Goal: Task Accomplishment & Management: Manage account settings

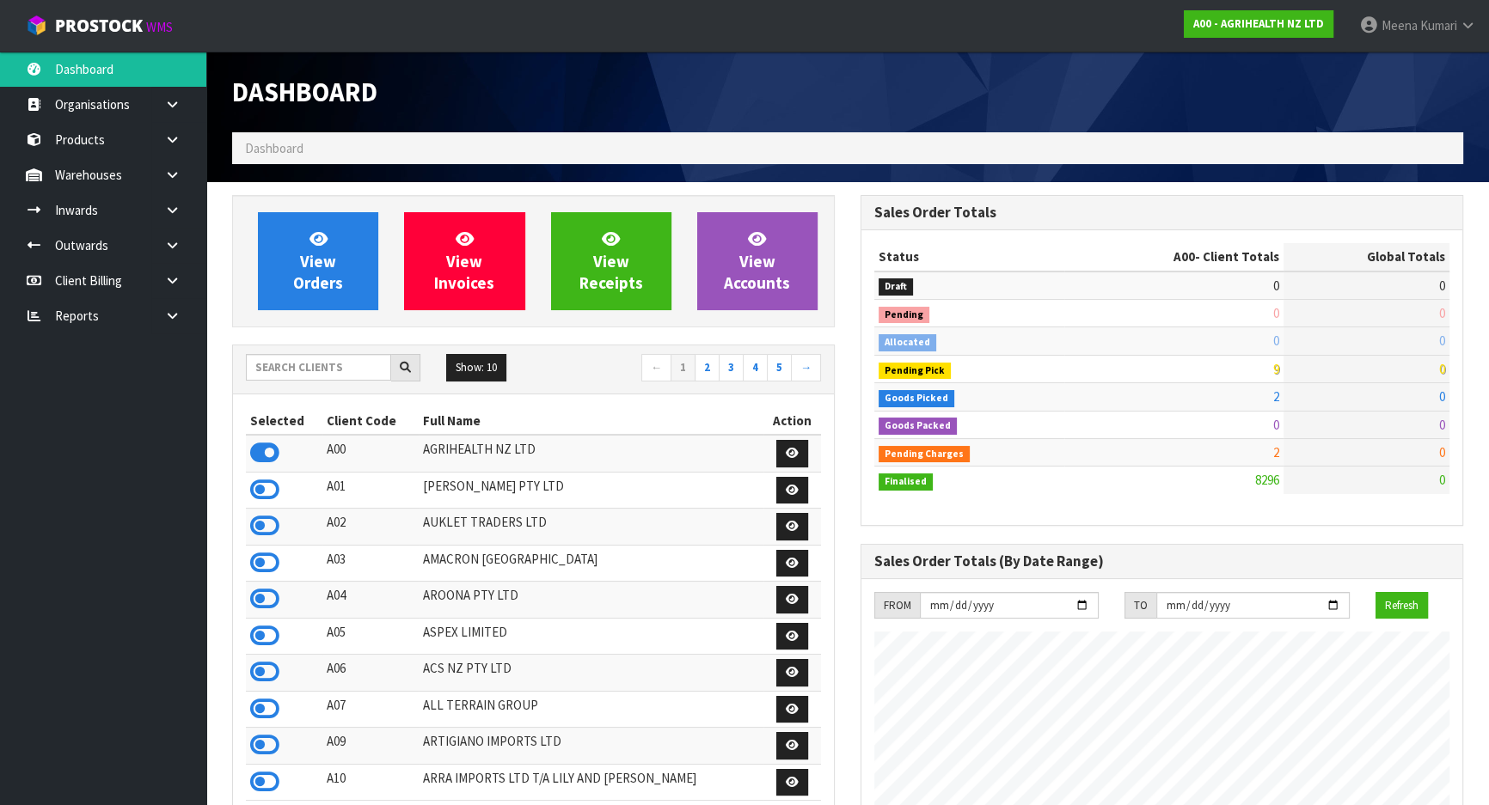
scroll to position [1300, 627]
click at [309, 376] on input "text" at bounding box center [318, 367] width 145 height 27
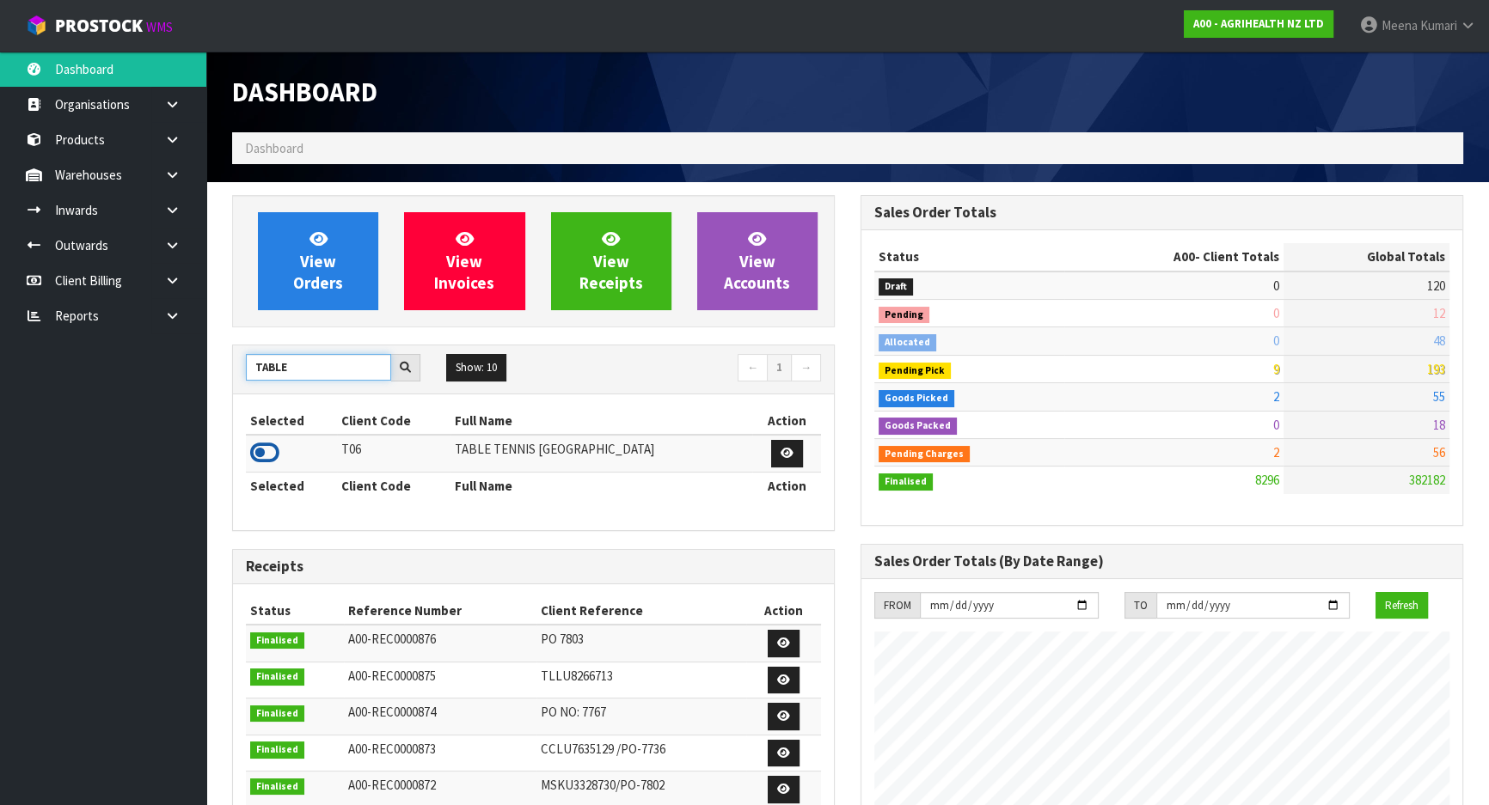
type input "TABLE"
click at [260, 445] on icon at bounding box center [264, 453] width 29 height 26
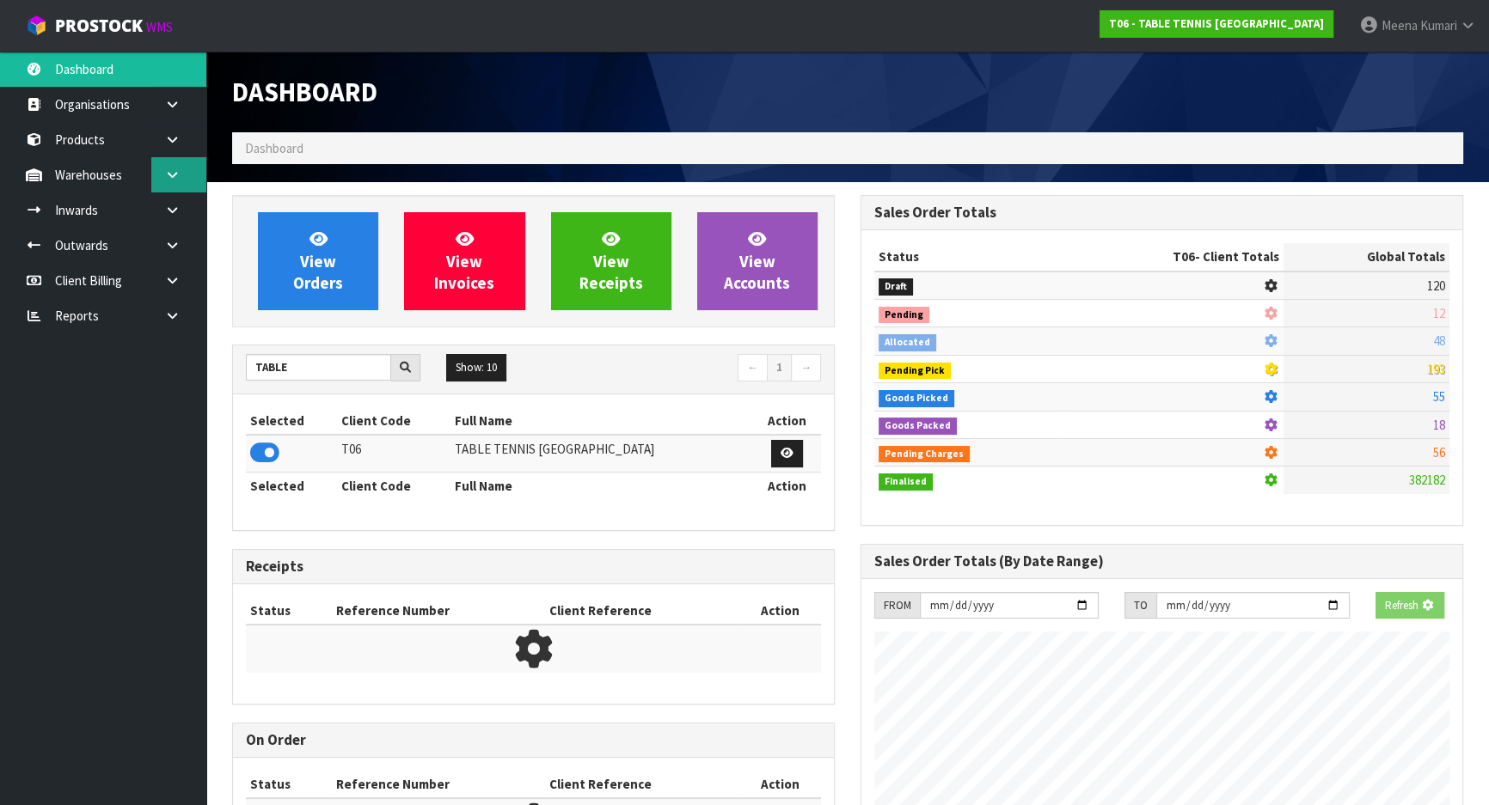
scroll to position [1105, 627]
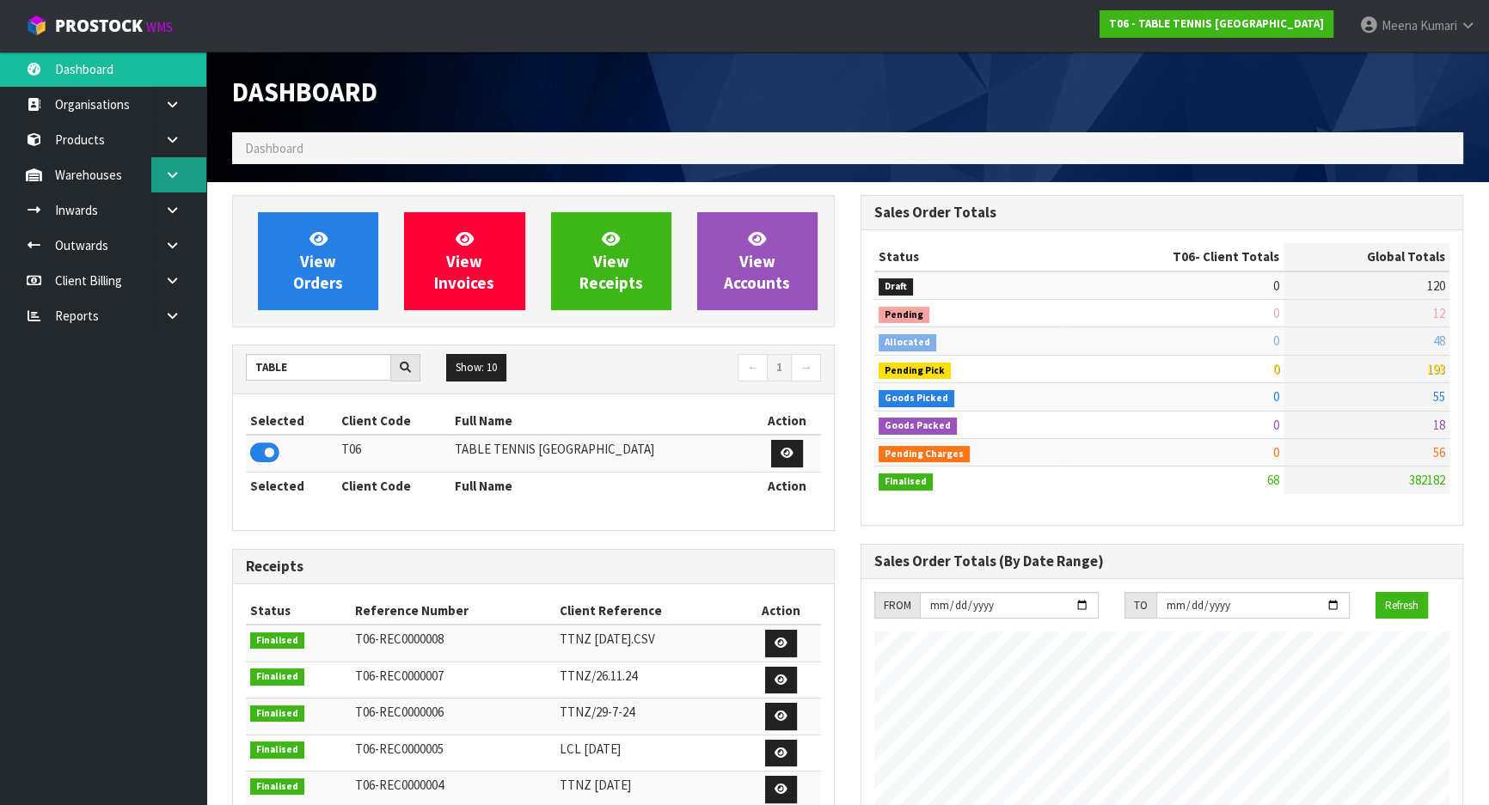
click at [176, 176] on icon at bounding box center [172, 174] width 16 height 13
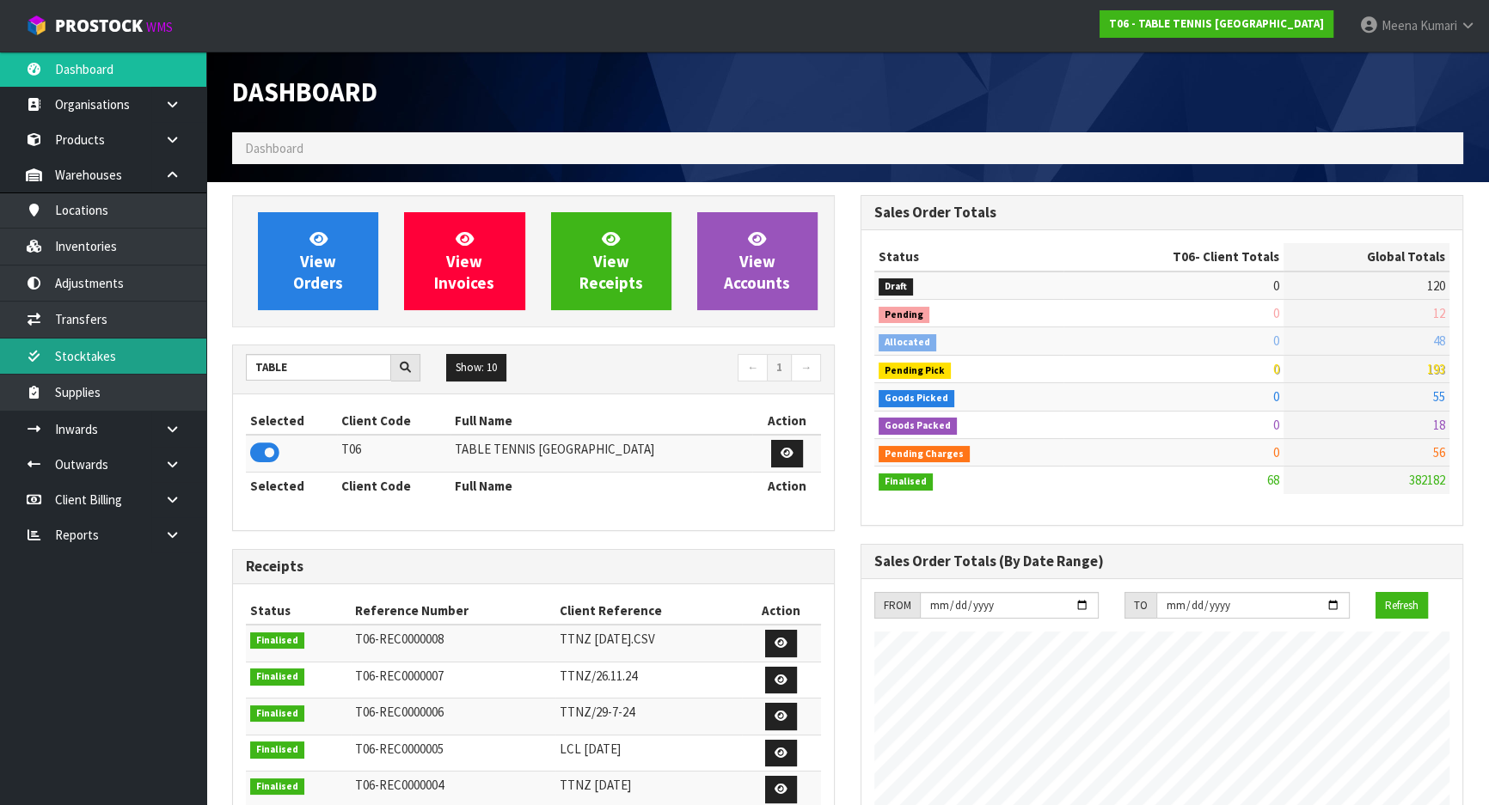
click at [134, 346] on link "Stocktakes" at bounding box center [103, 356] width 206 height 35
click at [119, 353] on link "Stocktakes" at bounding box center [103, 356] width 206 height 35
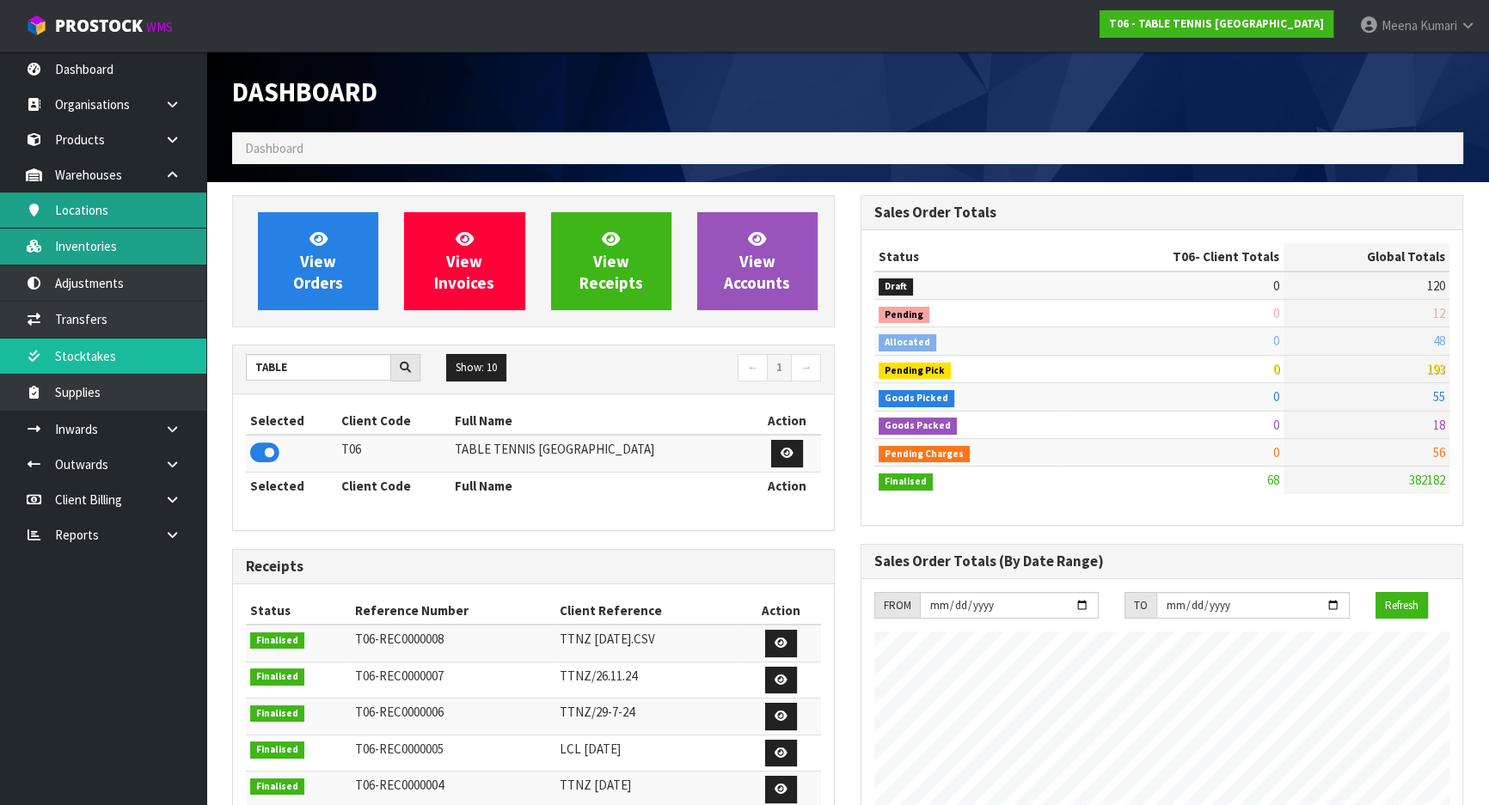
drag, startPoint x: 154, startPoint y: 242, endPoint x: 187, endPoint y: 226, distance: 36.9
click at [154, 242] on link "Inventories" at bounding box center [103, 246] width 206 height 35
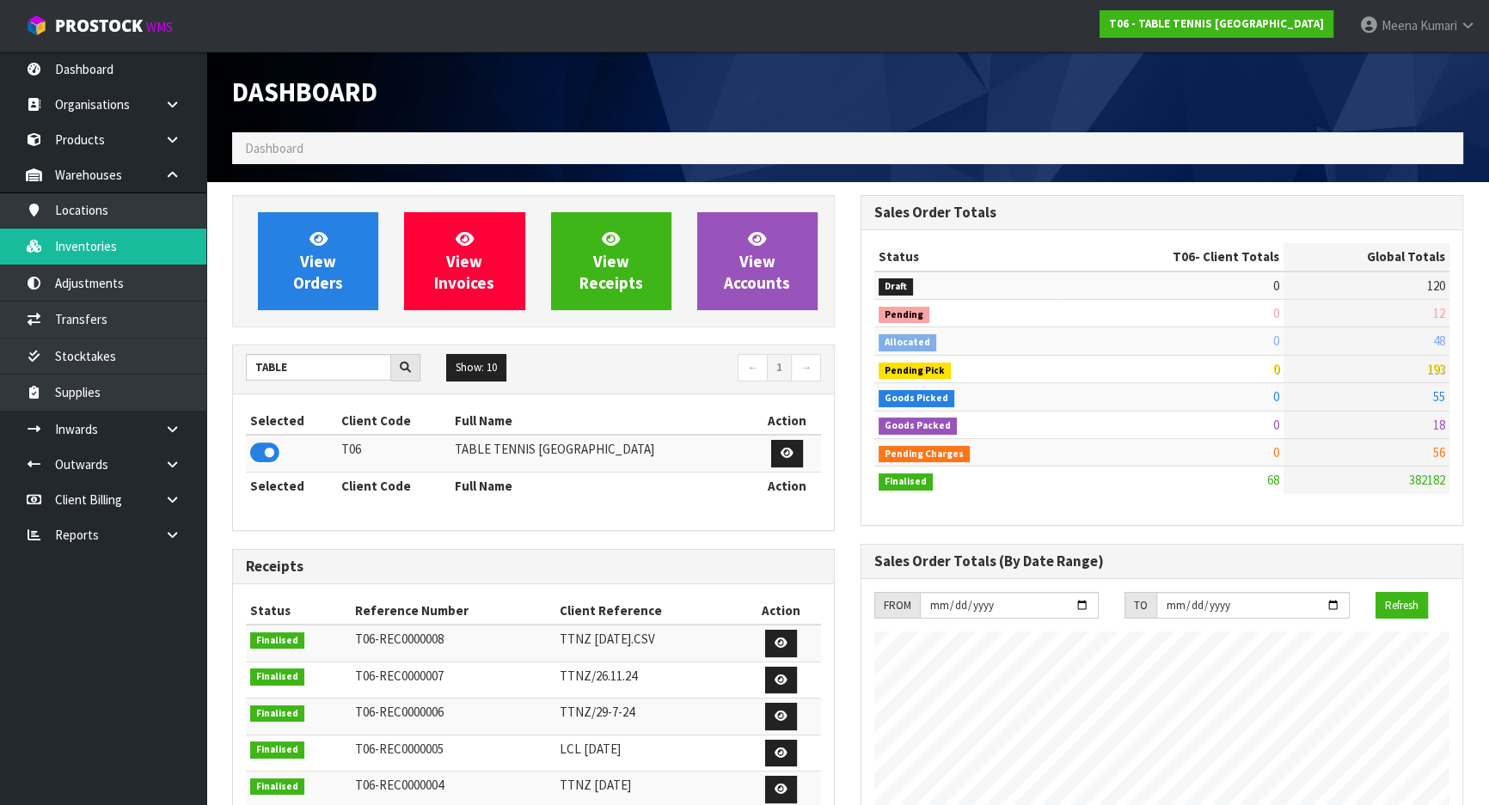
click at [321, 155] on ol "Dashboard" at bounding box center [847, 148] width 1231 height 32
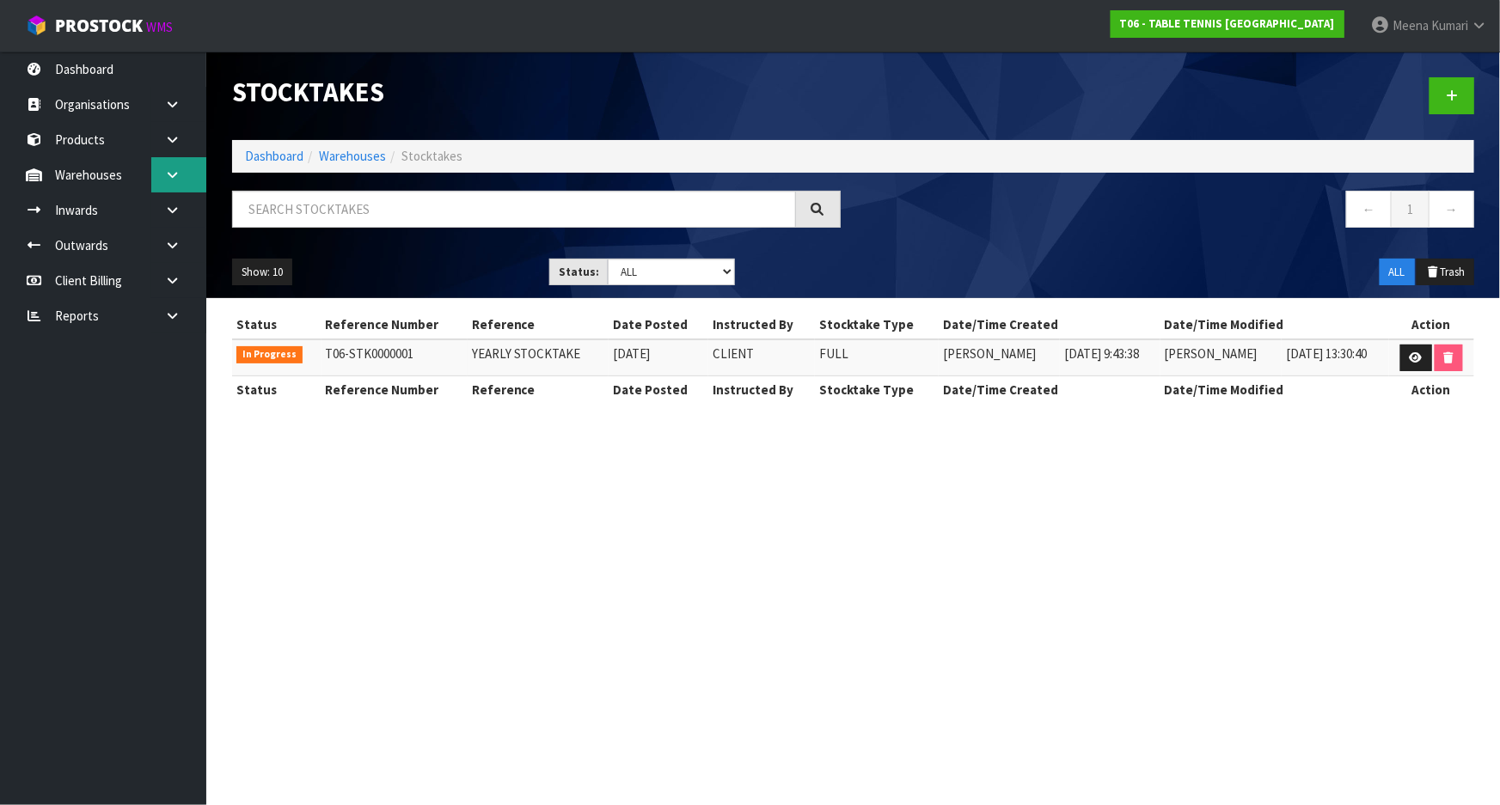
click at [170, 178] on icon at bounding box center [172, 174] width 16 height 13
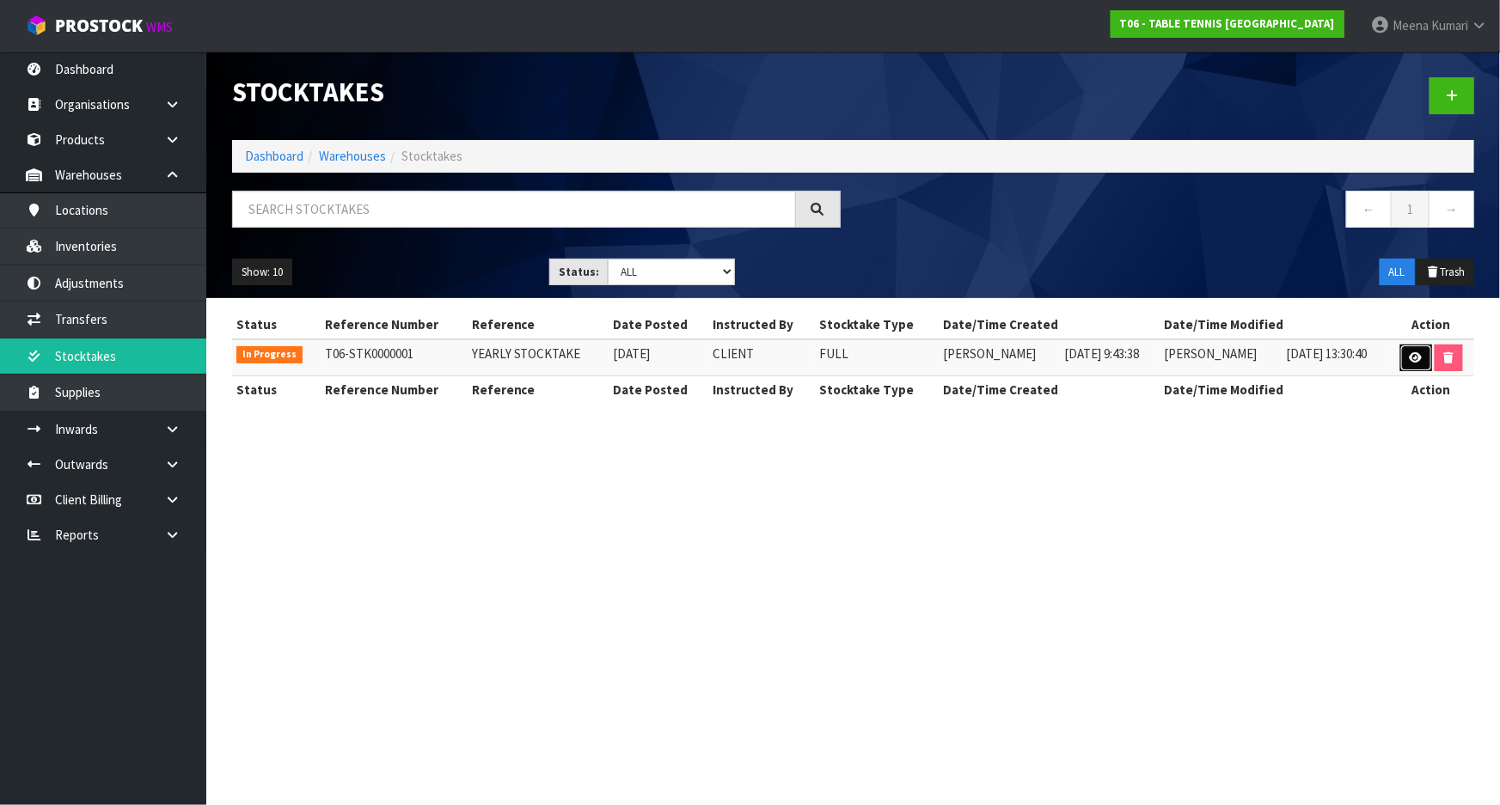
click at [1416, 362] on icon at bounding box center [1416, 357] width 13 height 11
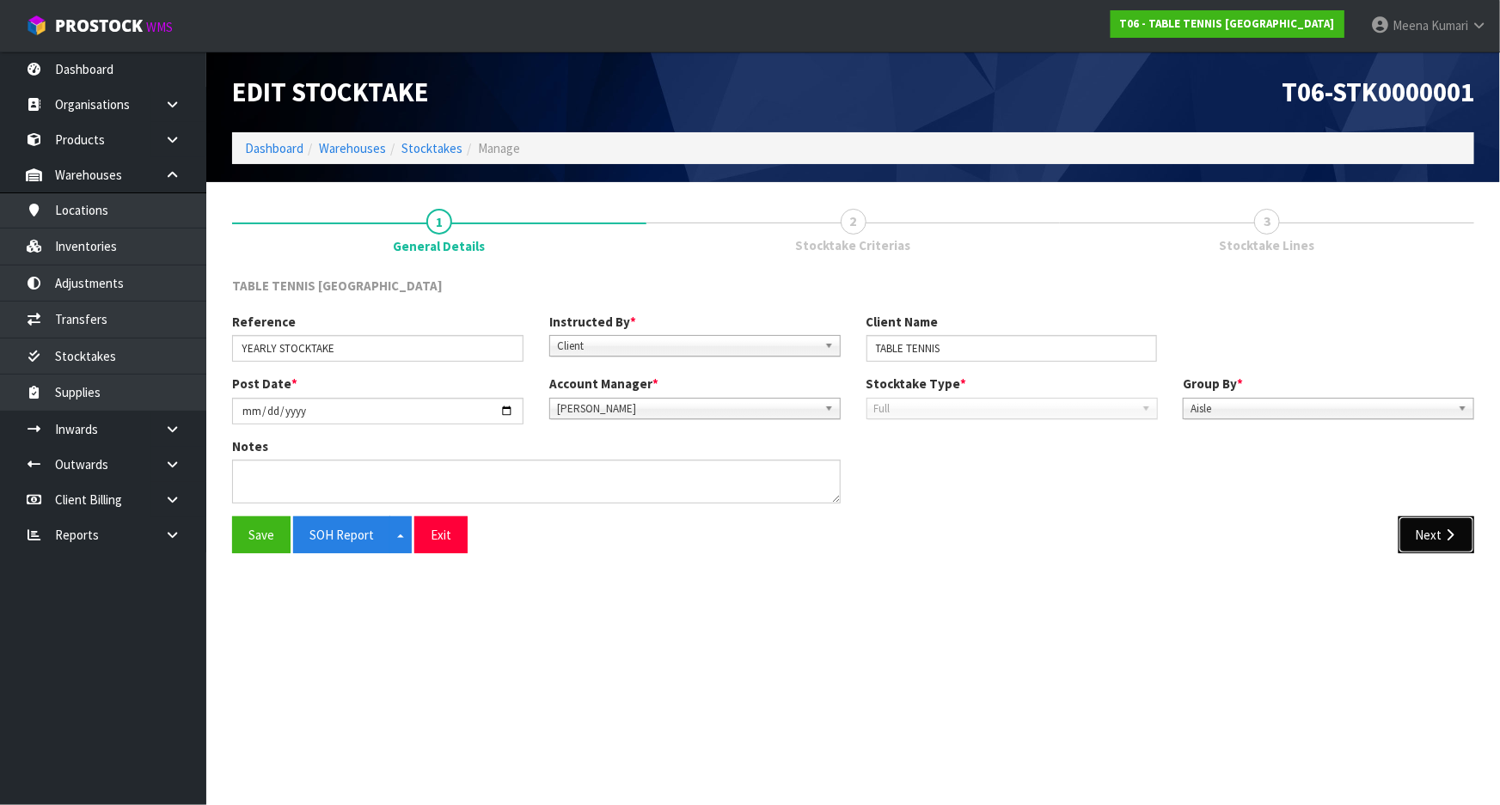
click at [1418, 533] on button "Next" at bounding box center [1436, 535] width 76 height 37
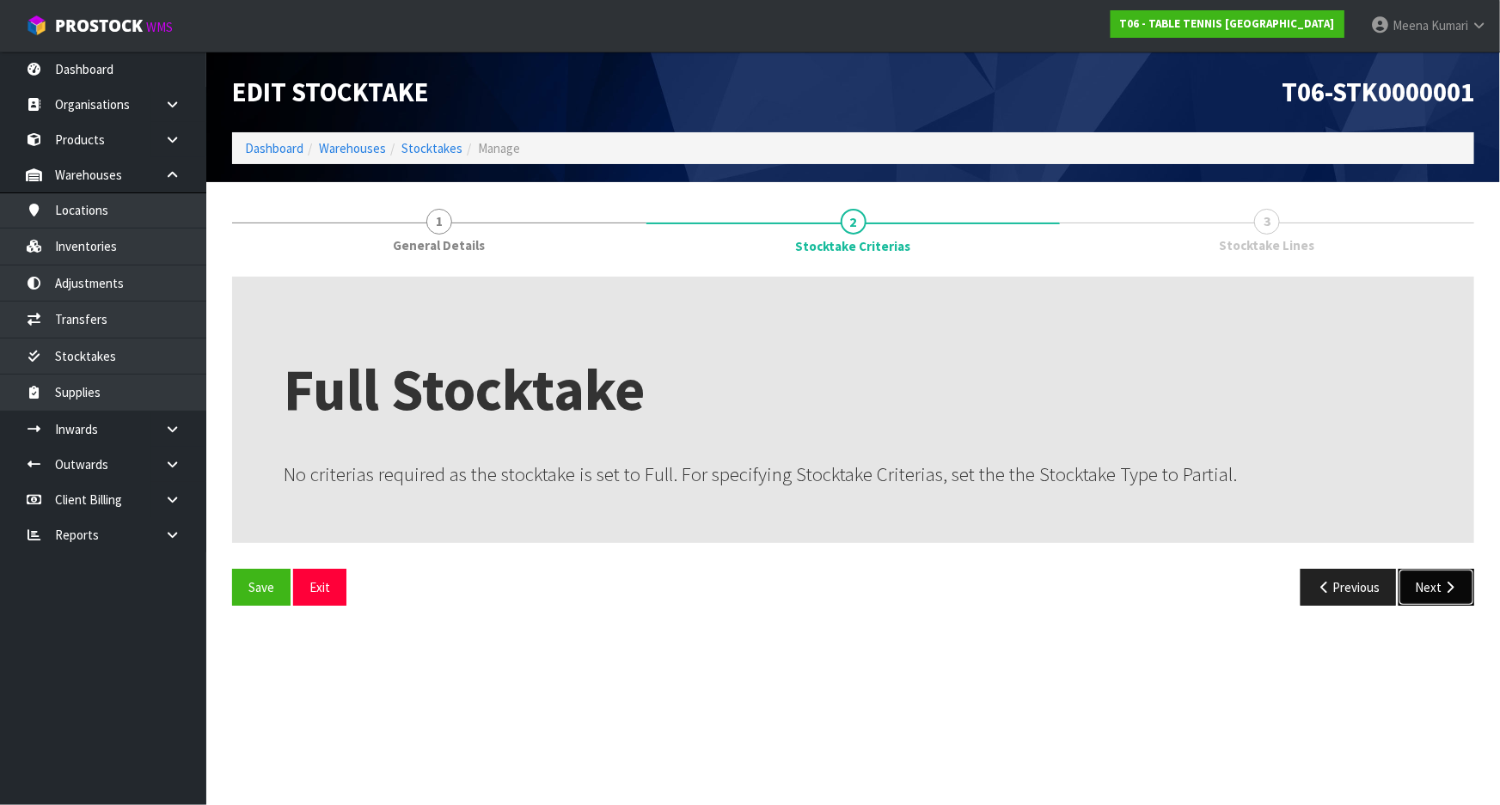
click at [1446, 588] on icon "button" at bounding box center [1449, 587] width 16 height 13
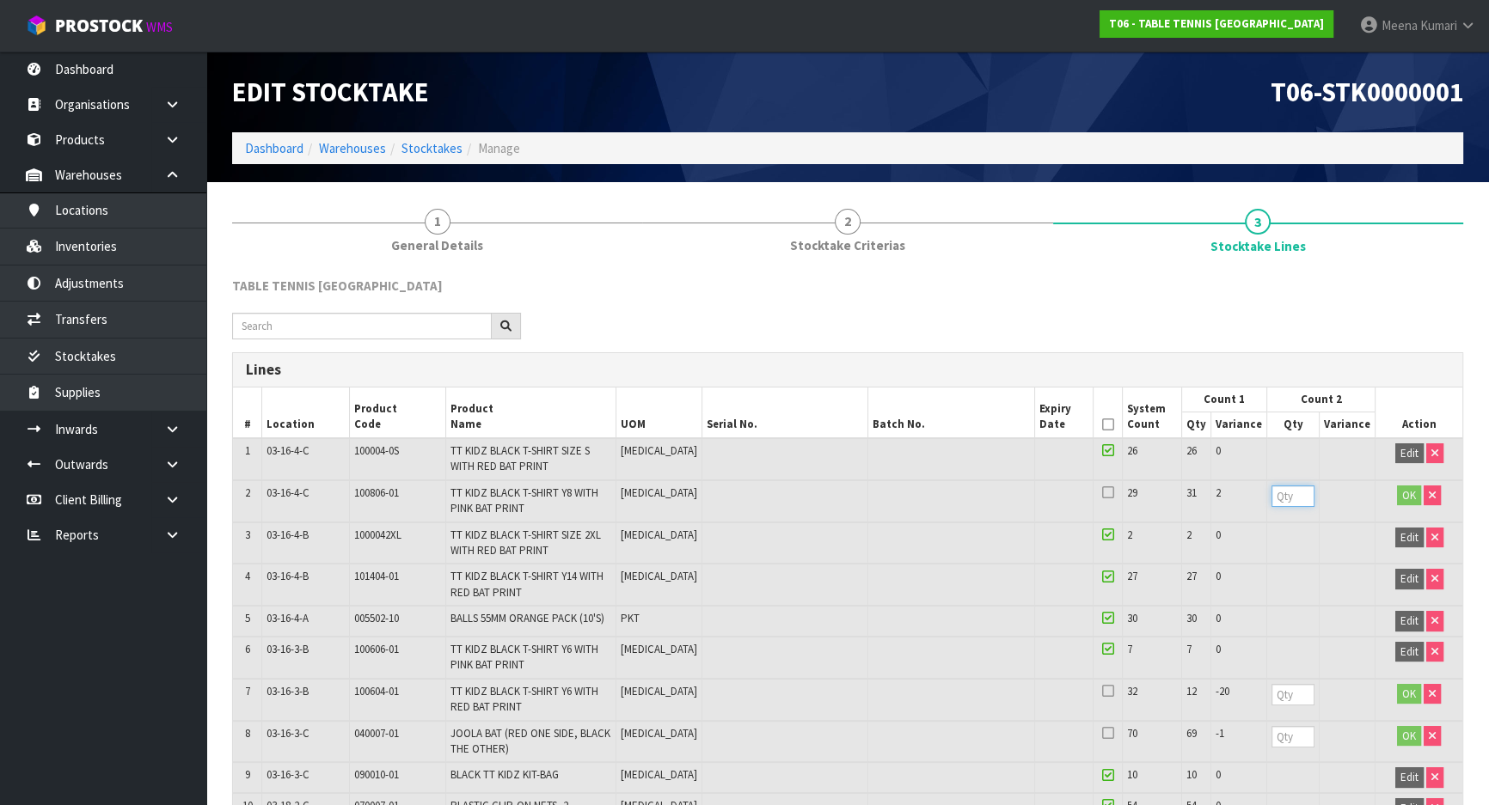
click at [1281, 490] on input "number" at bounding box center [1292, 496] width 43 height 21
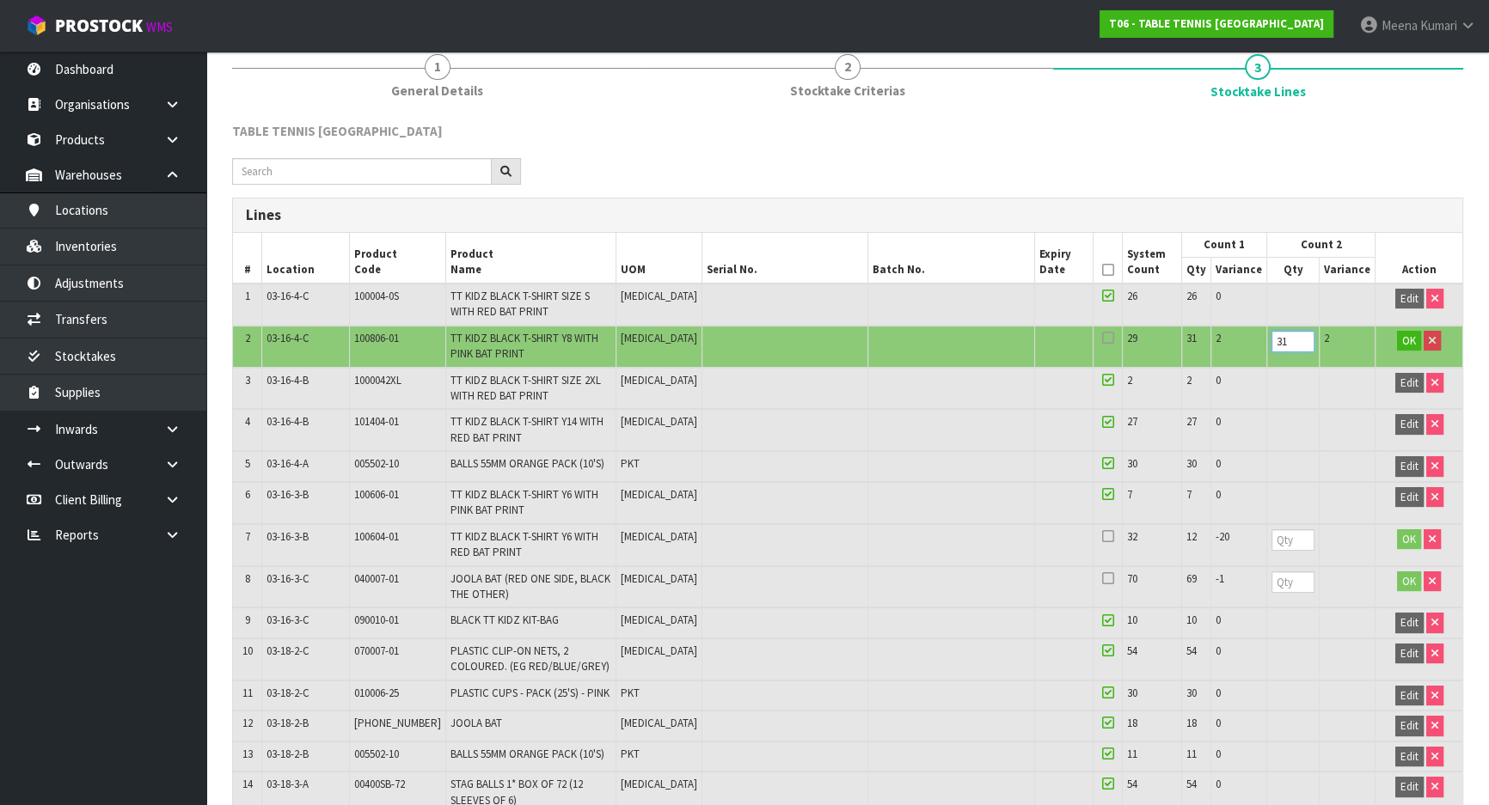
scroll to position [156, 0]
type input "31"
click at [1283, 529] on input "number" at bounding box center [1292, 539] width 43 height 21
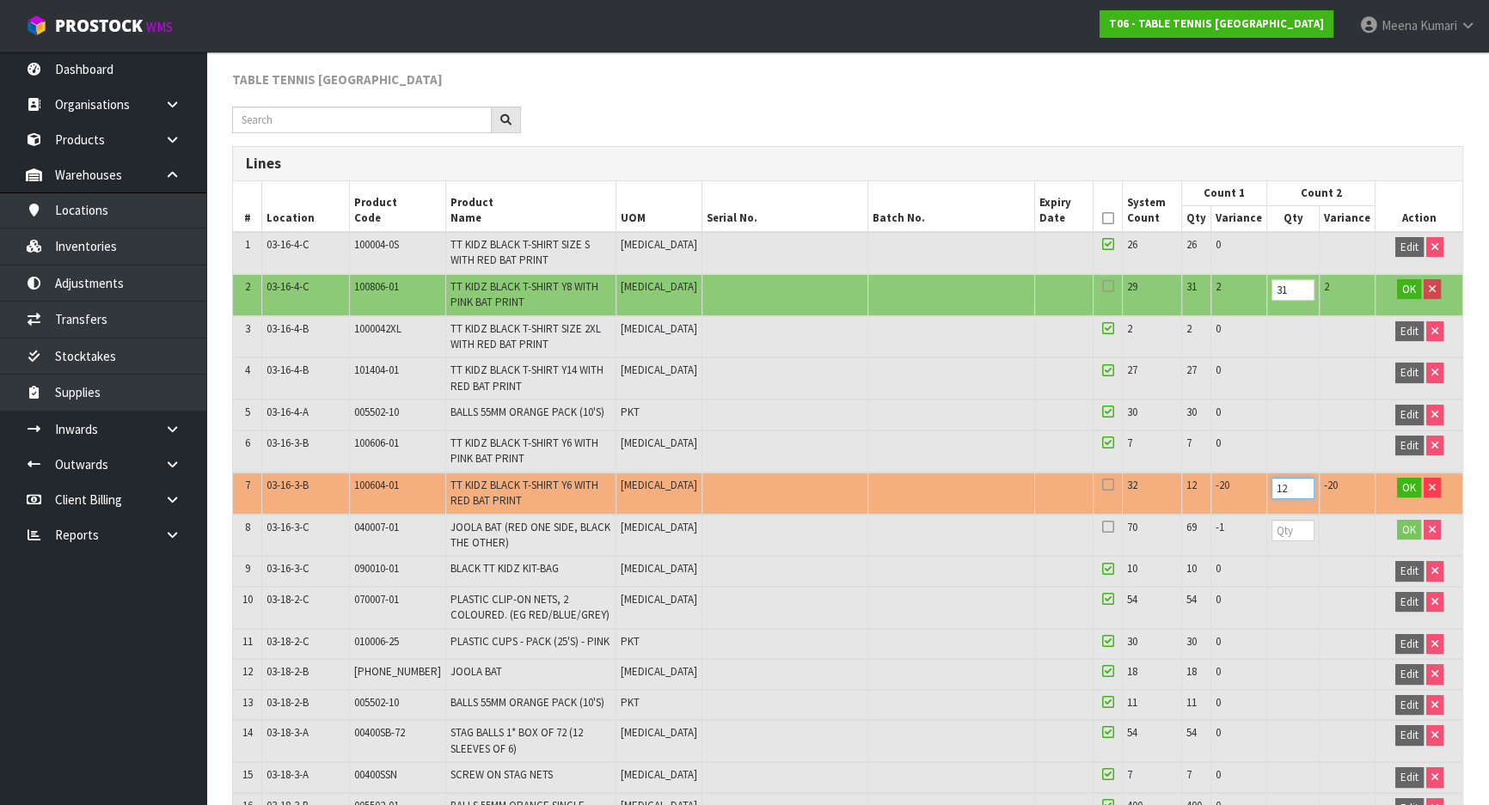
scroll to position [312, 0]
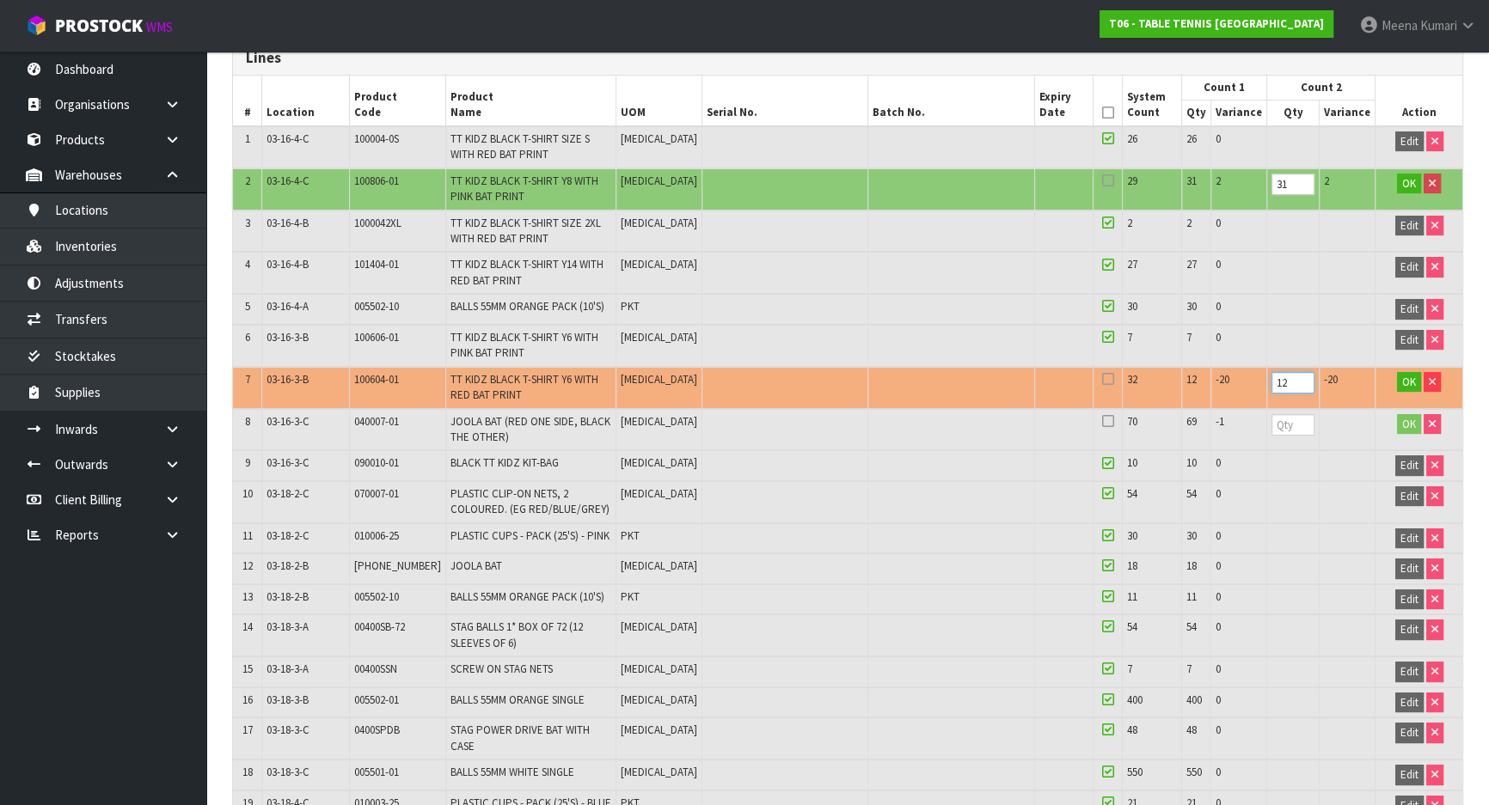
type input "12"
click at [1287, 424] on input "number" at bounding box center [1292, 424] width 43 height 21
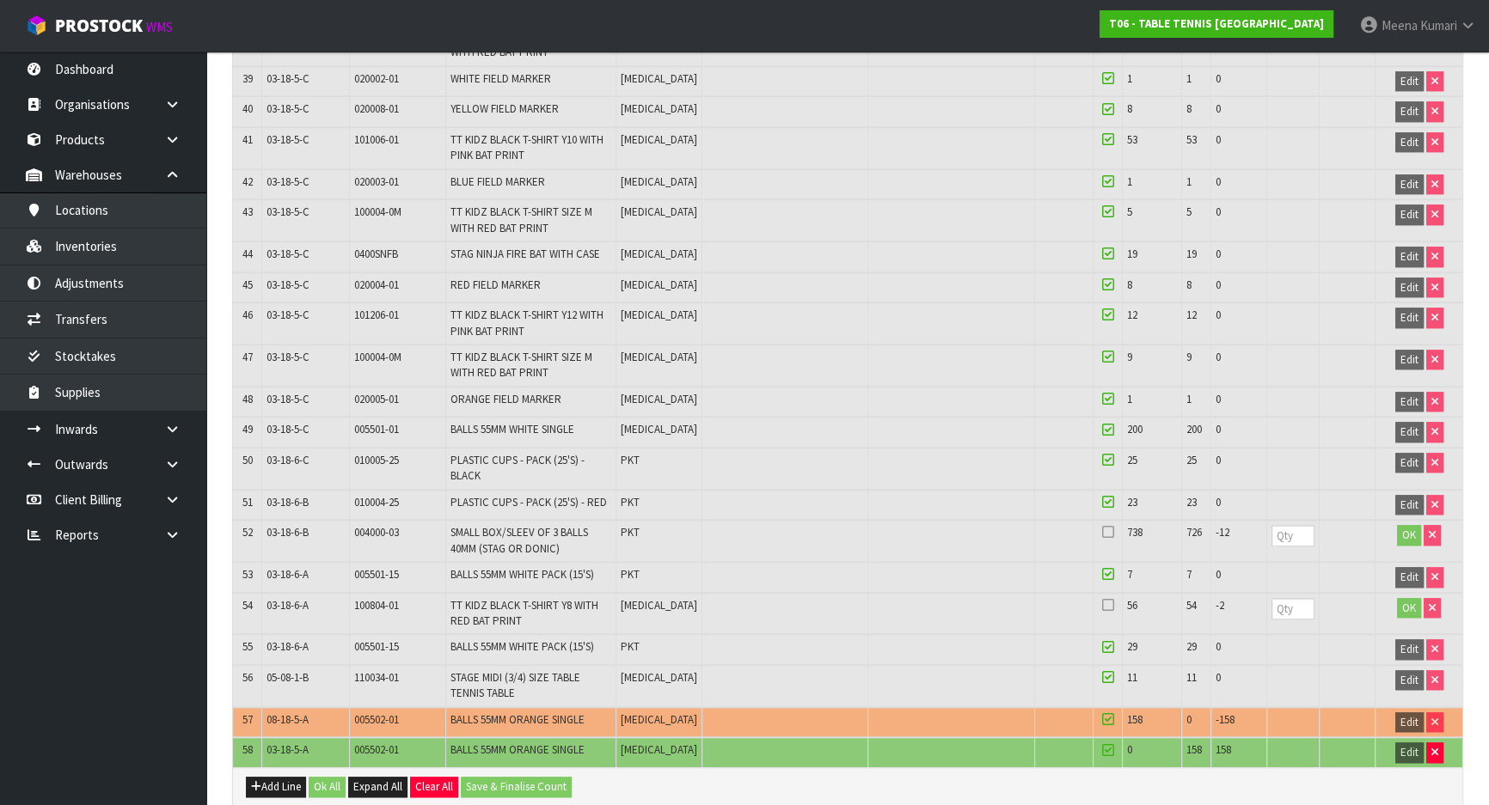
scroll to position [2024, 0]
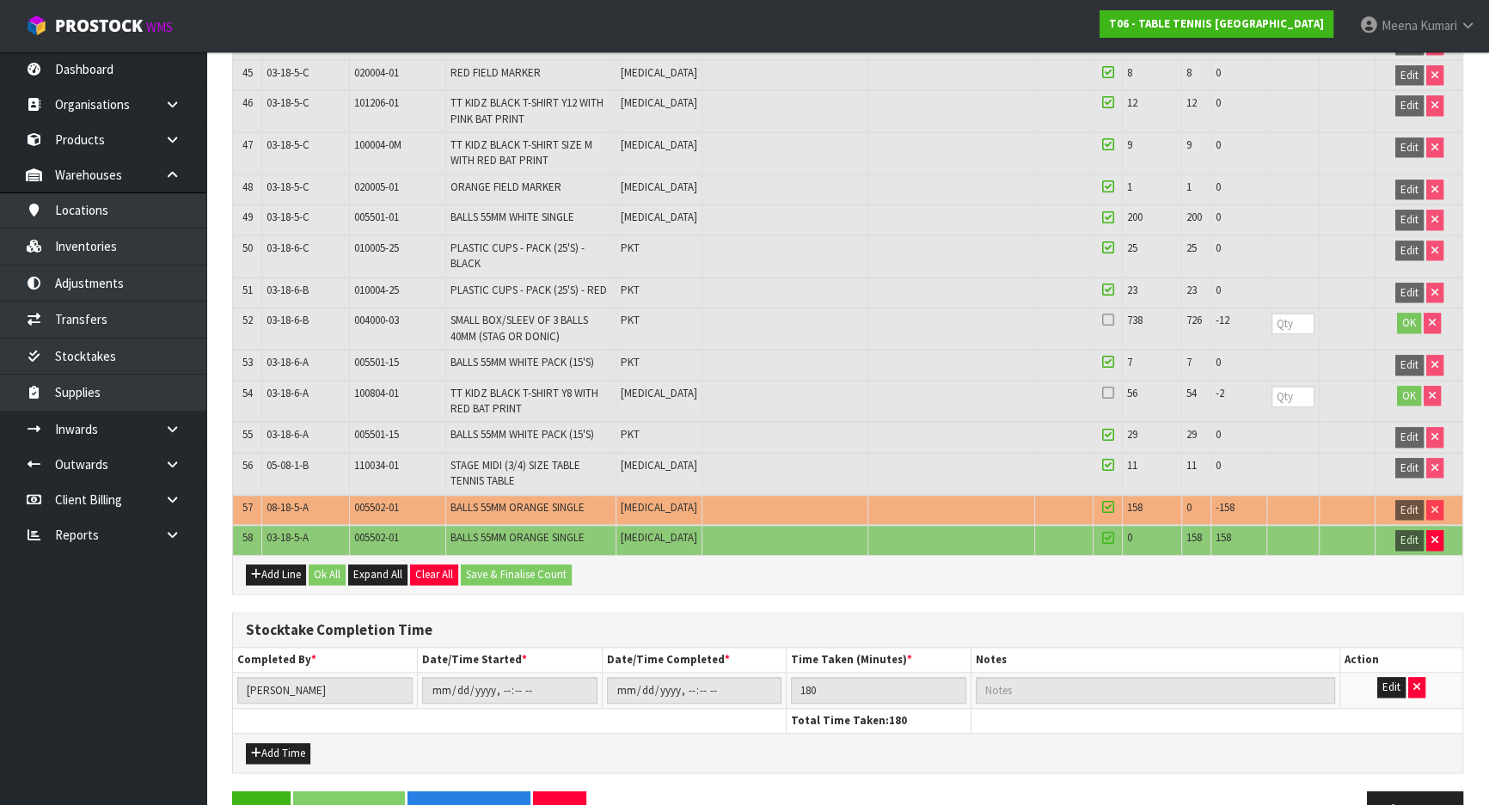
type input "69"
click at [1282, 313] on input "number" at bounding box center [1292, 323] width 43 height 21
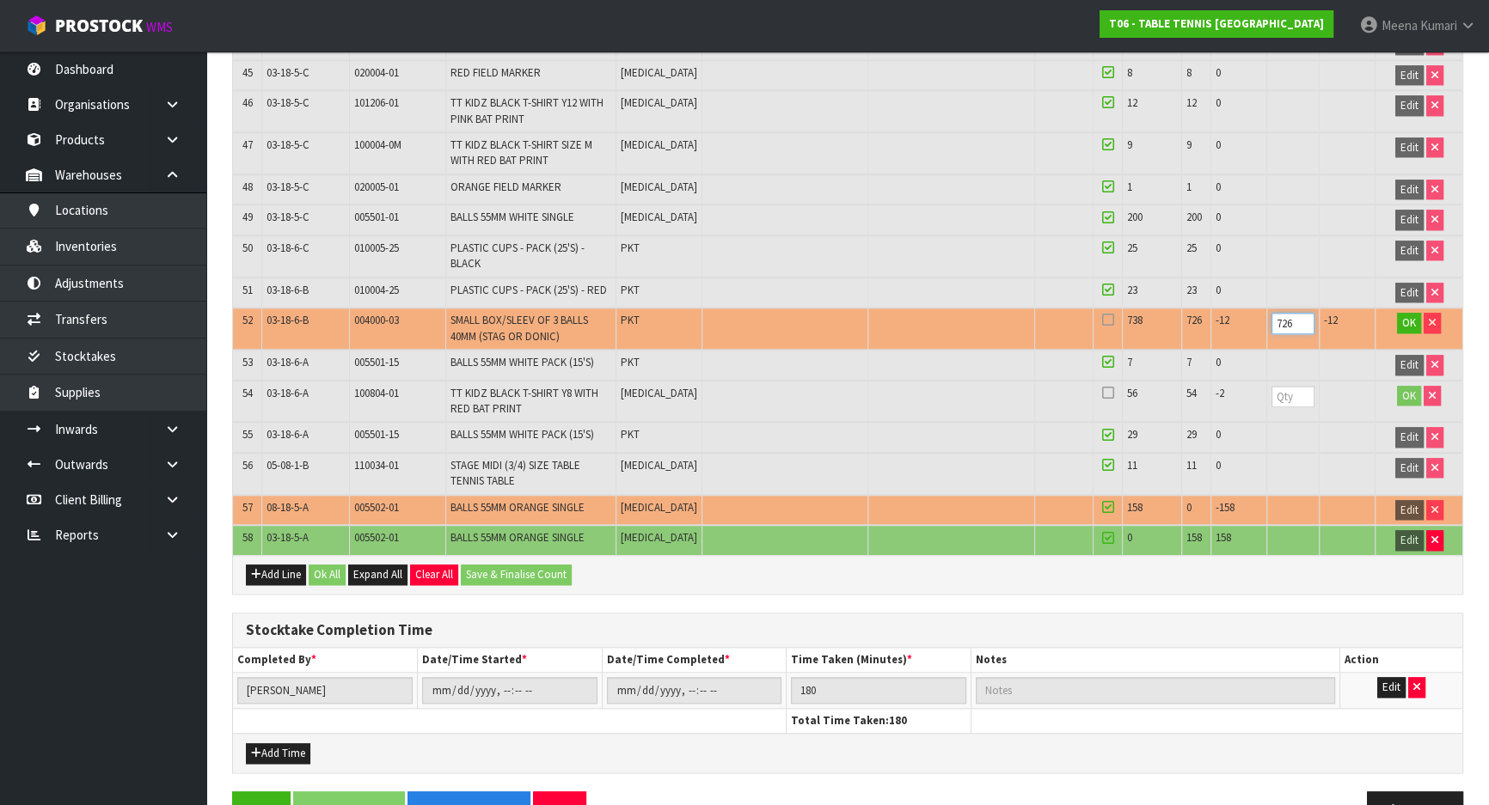
type input "726"
click at [1287, 386] on input "number" at bounding box center [1292, 396] width 43 height 21
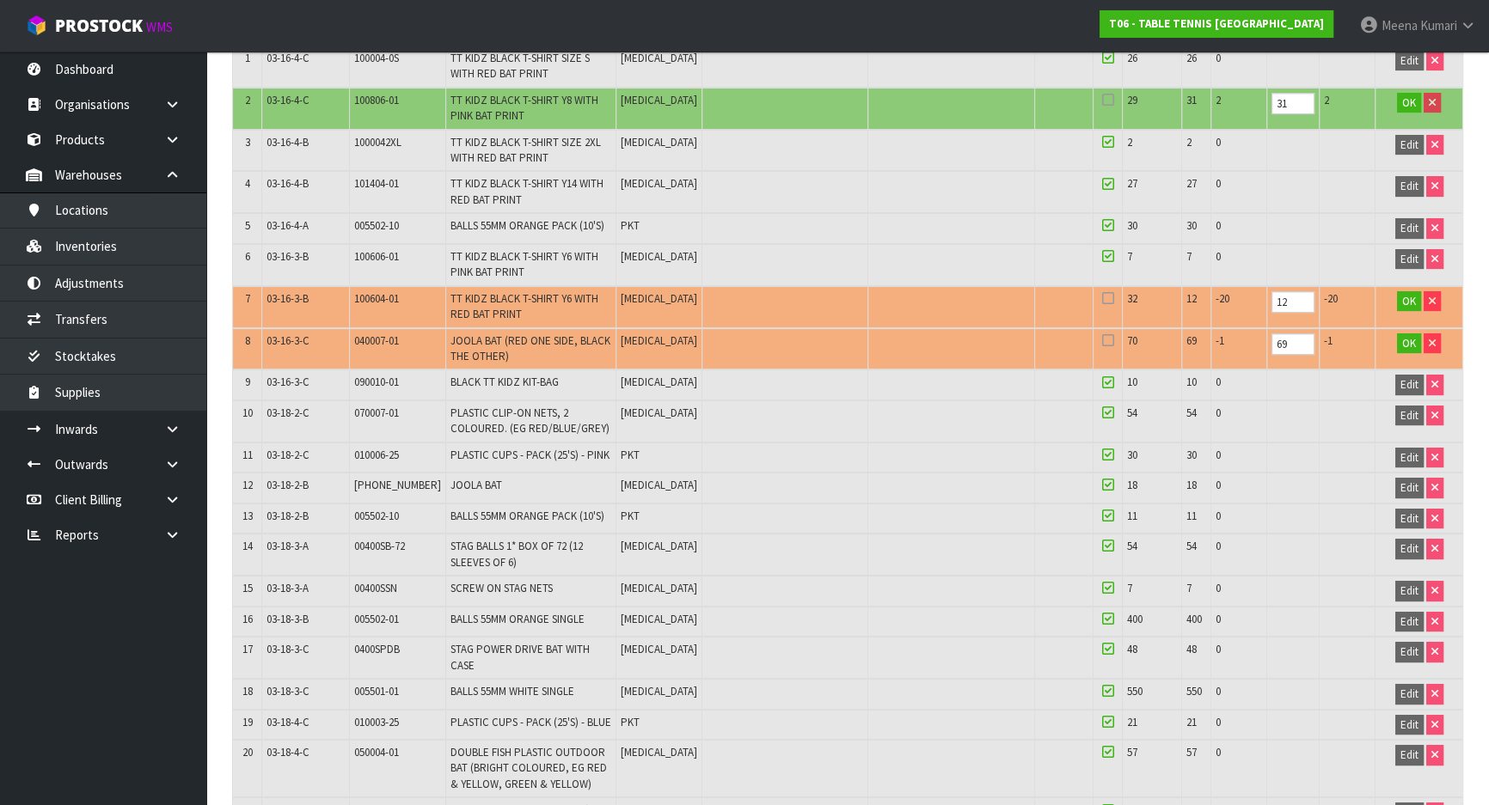
scroll to position [227, 0]
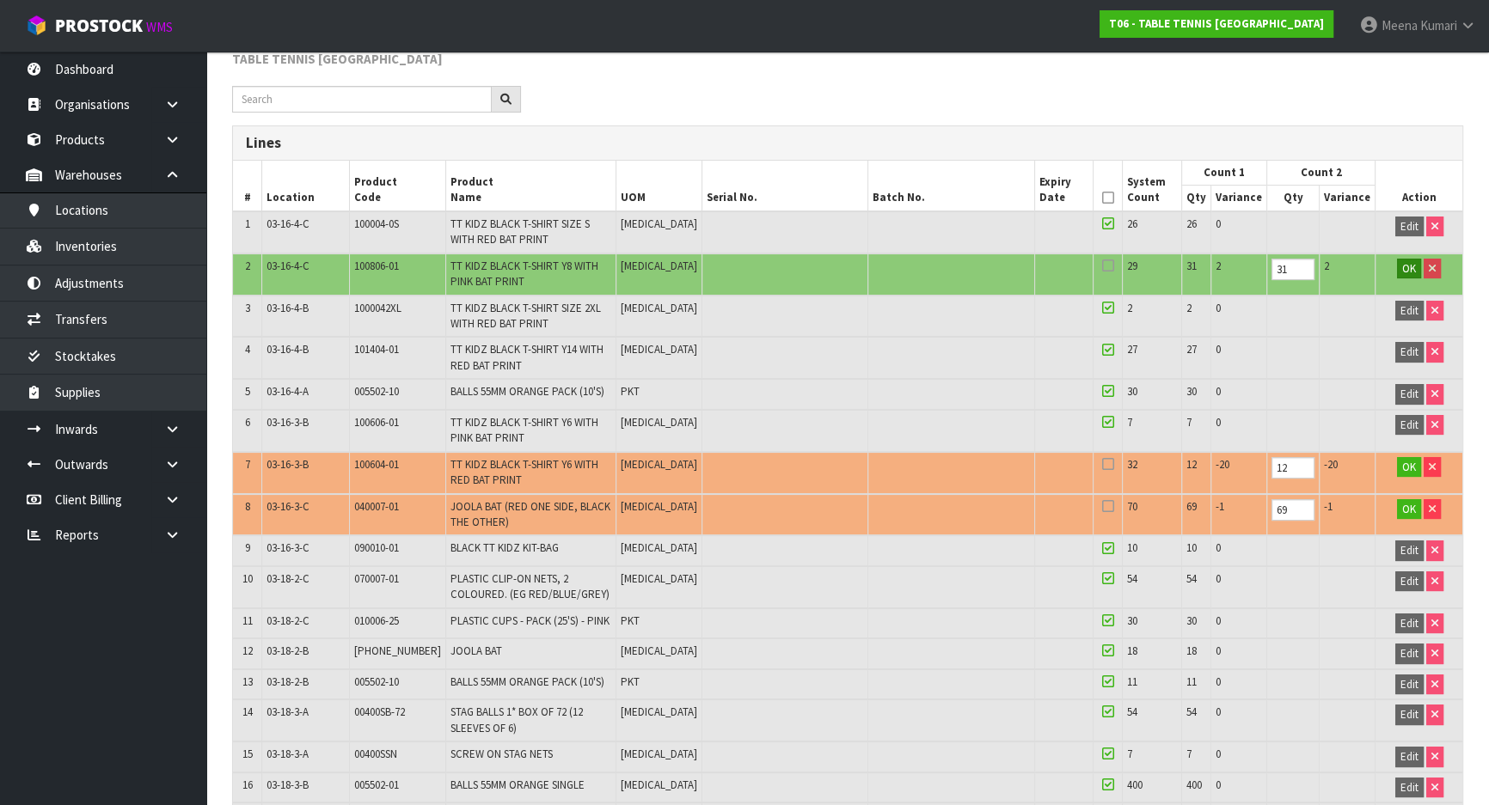
type input "54"
click at [1402, 261] on span "OK" at bounding box center [1409, 268] width 14 height 15
click at [1403, 460] on span "OK" at bounding box center [1409, 467] width 14 height 15
click at [1413, 502] on button "OK" at bounding box center [1409, 509] width 24 height 21
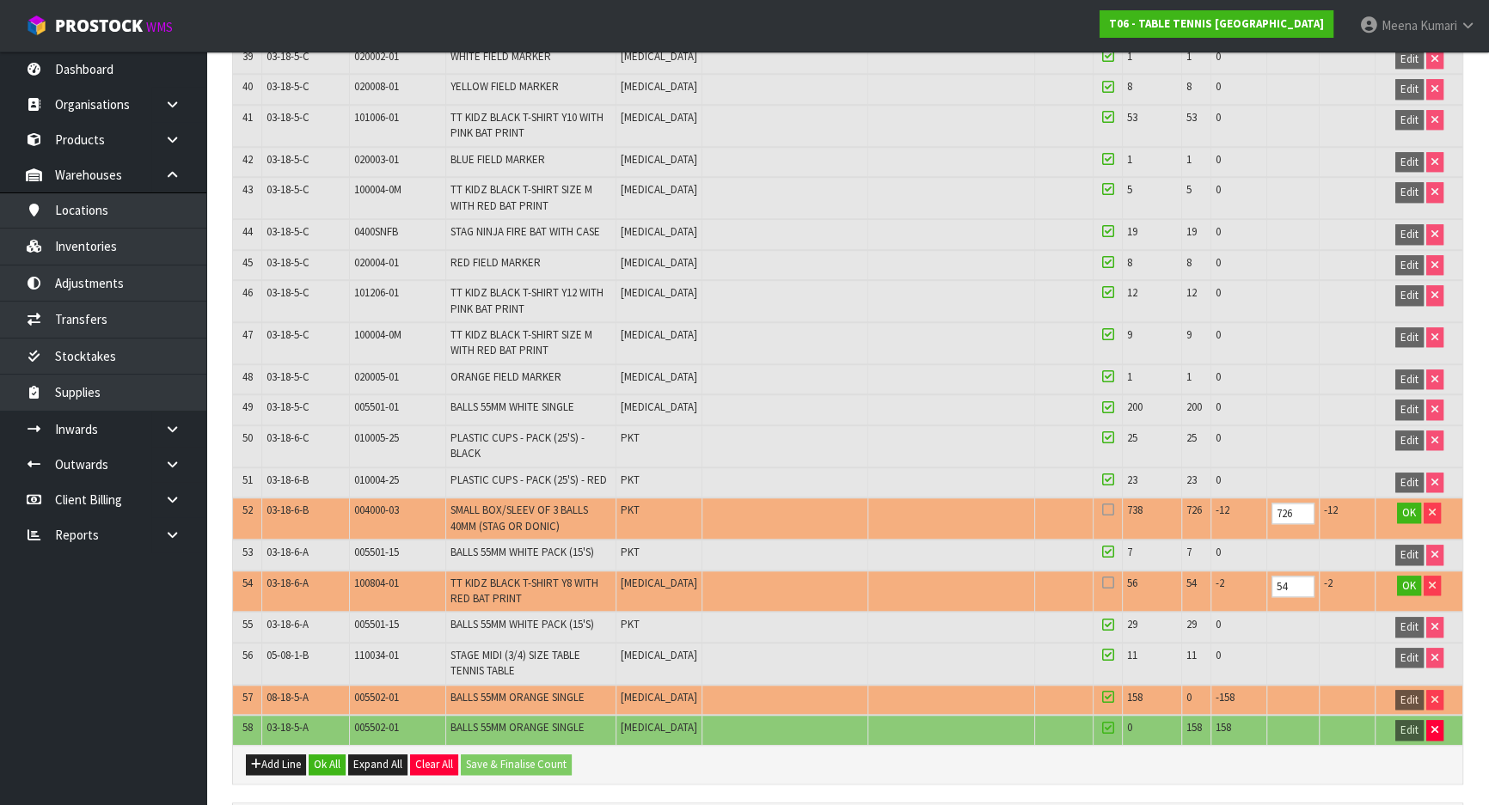
scroll to position [1946, 0]
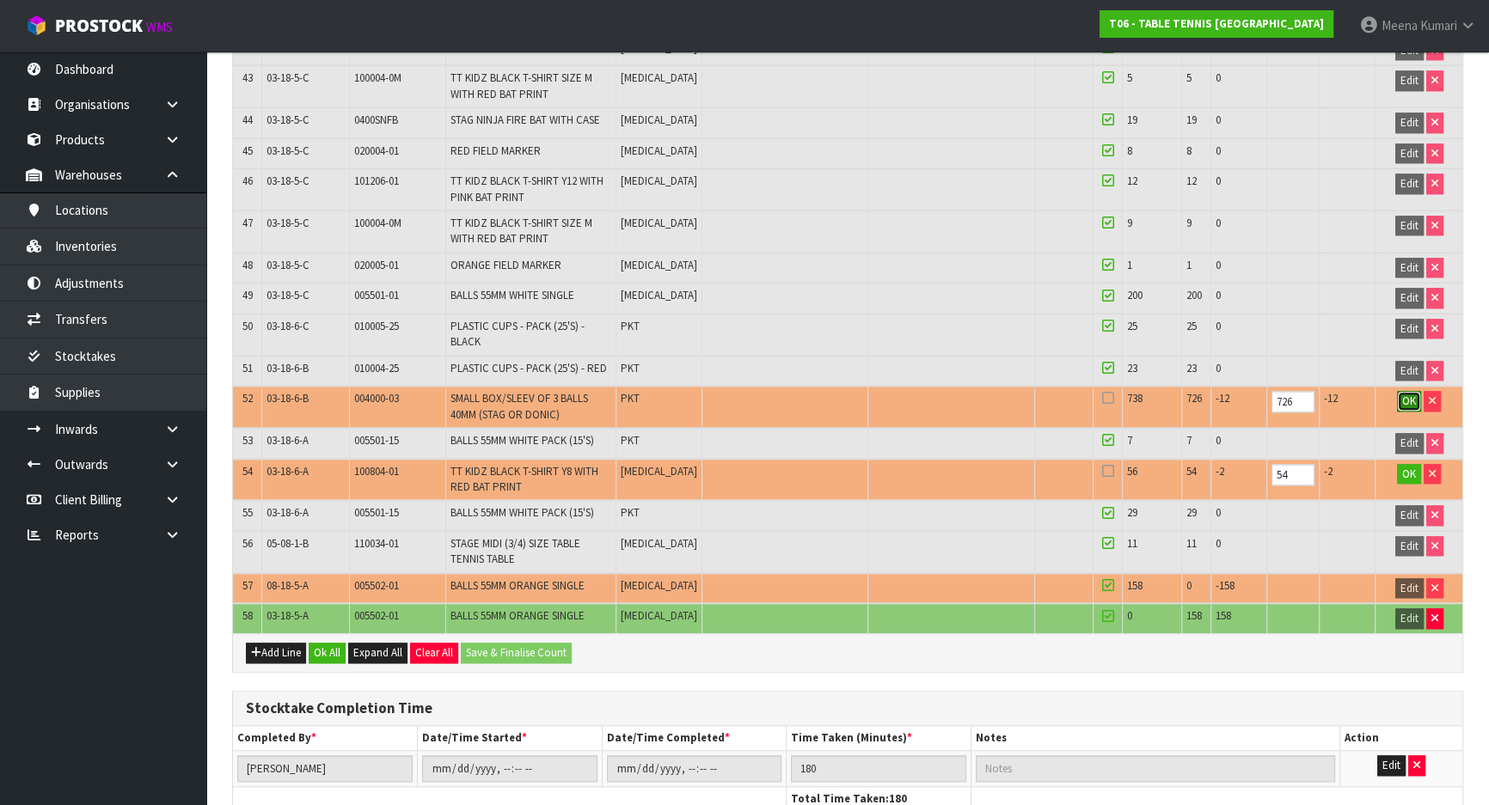
click at [1402, 394] on span "OK" at bounding box center [1409, 401] width 14 height 15
click at [1410, 467] on span "OK" at bounding box center [1409, 474] width 14 height 15
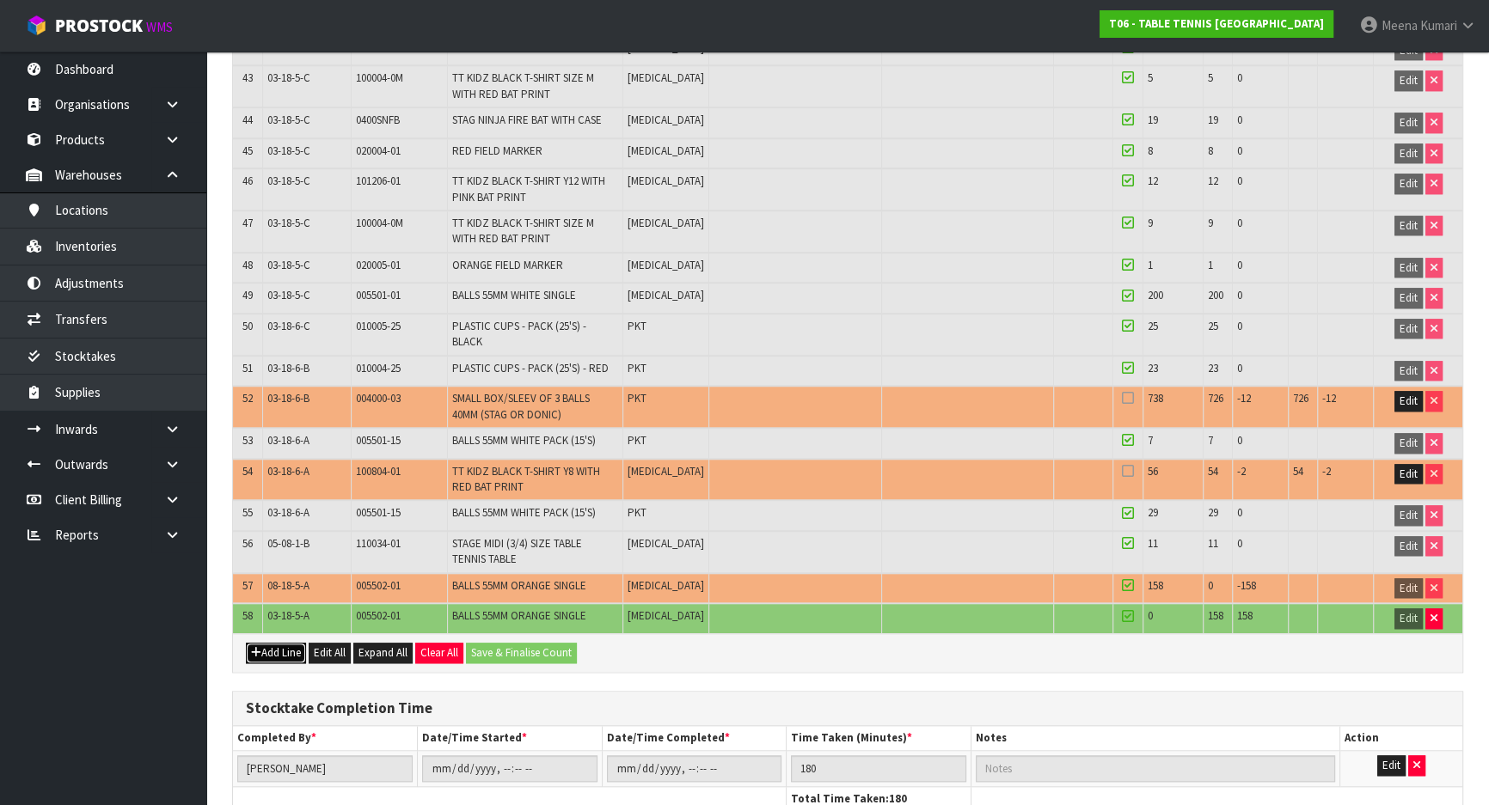
click at [291, 643] on button "Add Line" at bounding box center [276, 653] width 60 height 21
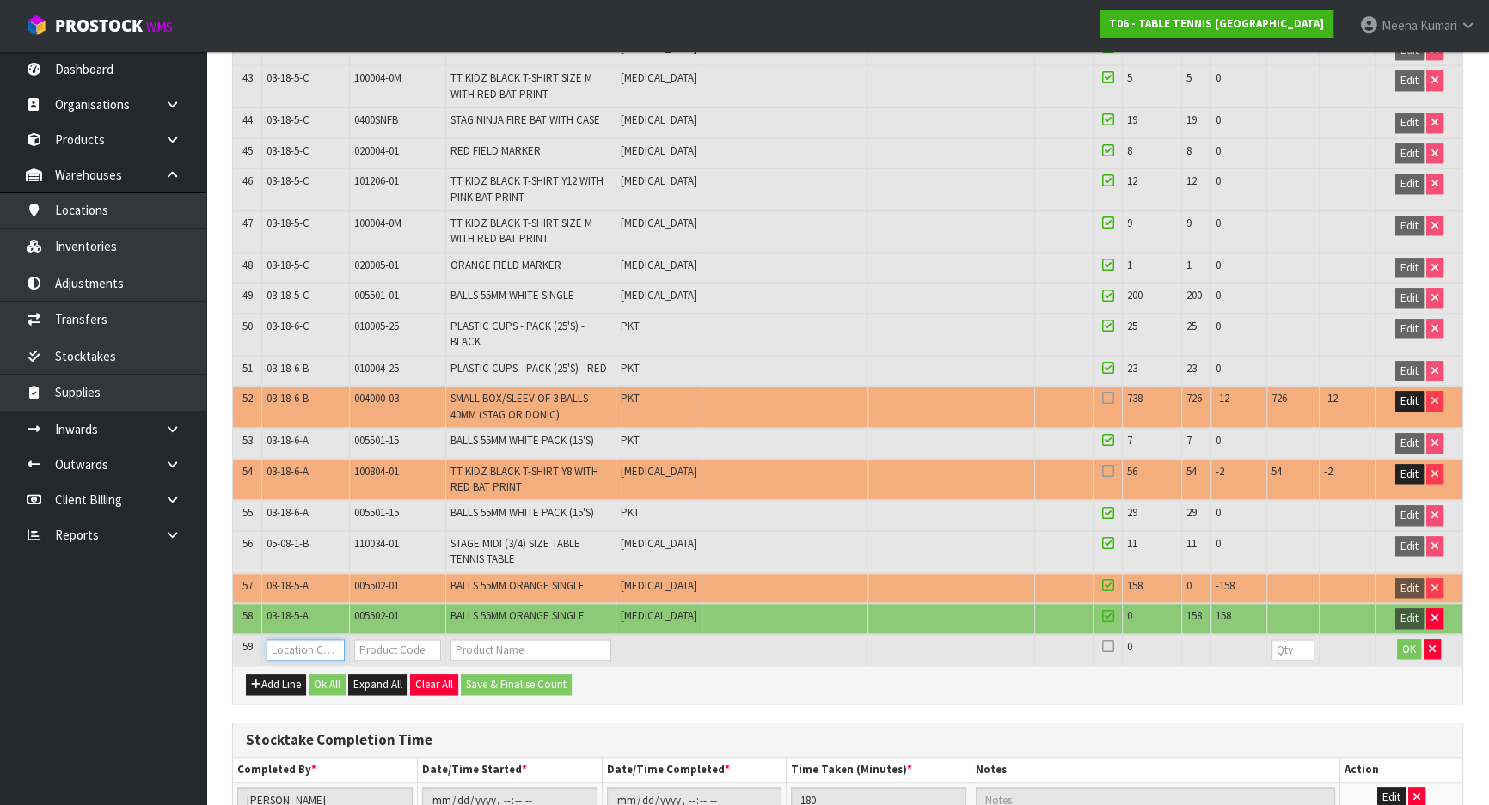
click at [295, 639] on input "text" at bounding box center [304, 649] width 77 height 21
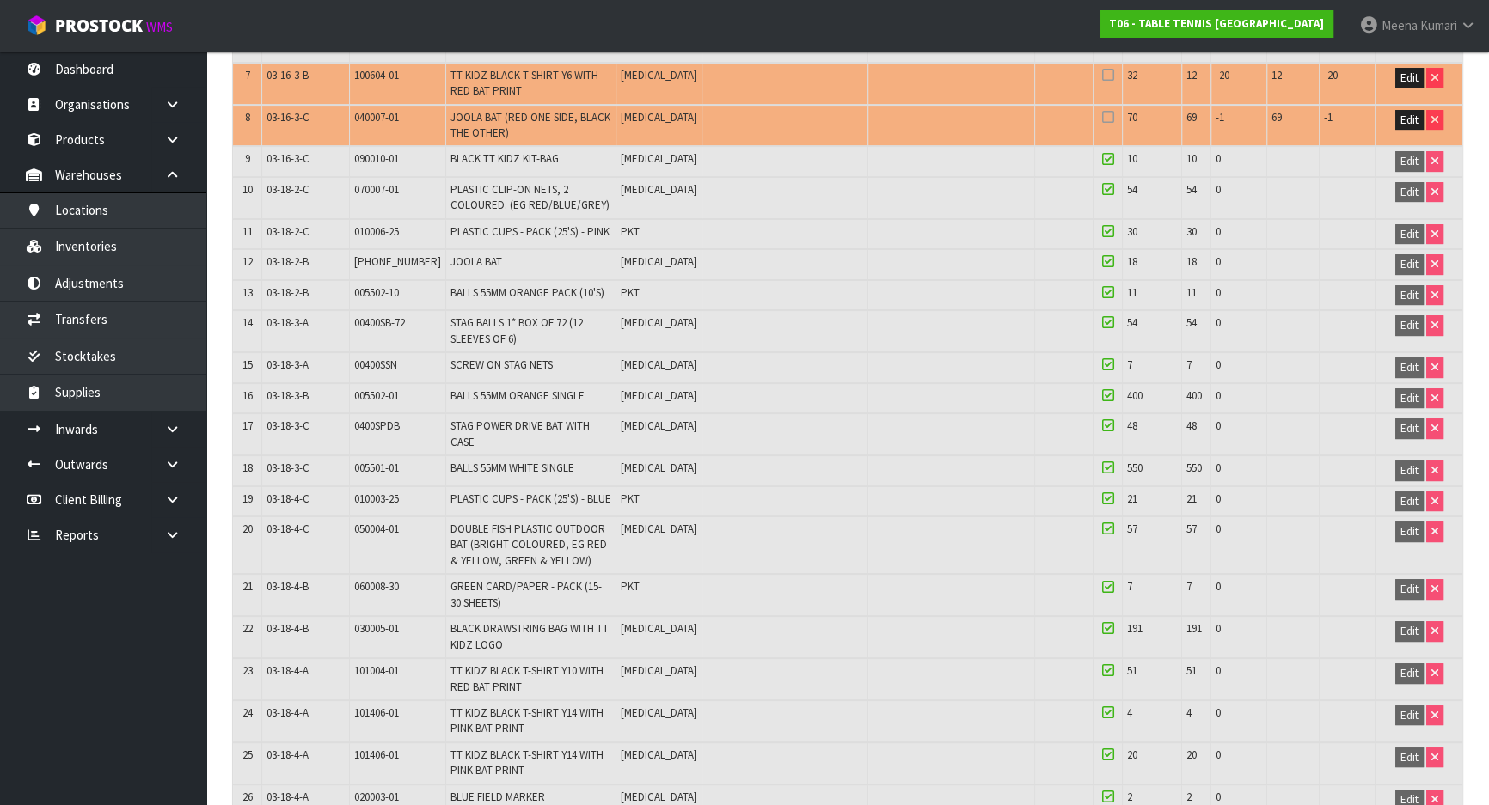
scroll to position [618, 0]
type input "004"
click at [390, 318] on span "00400SB-72" at bounding box center [379, 321] width 51 height 15
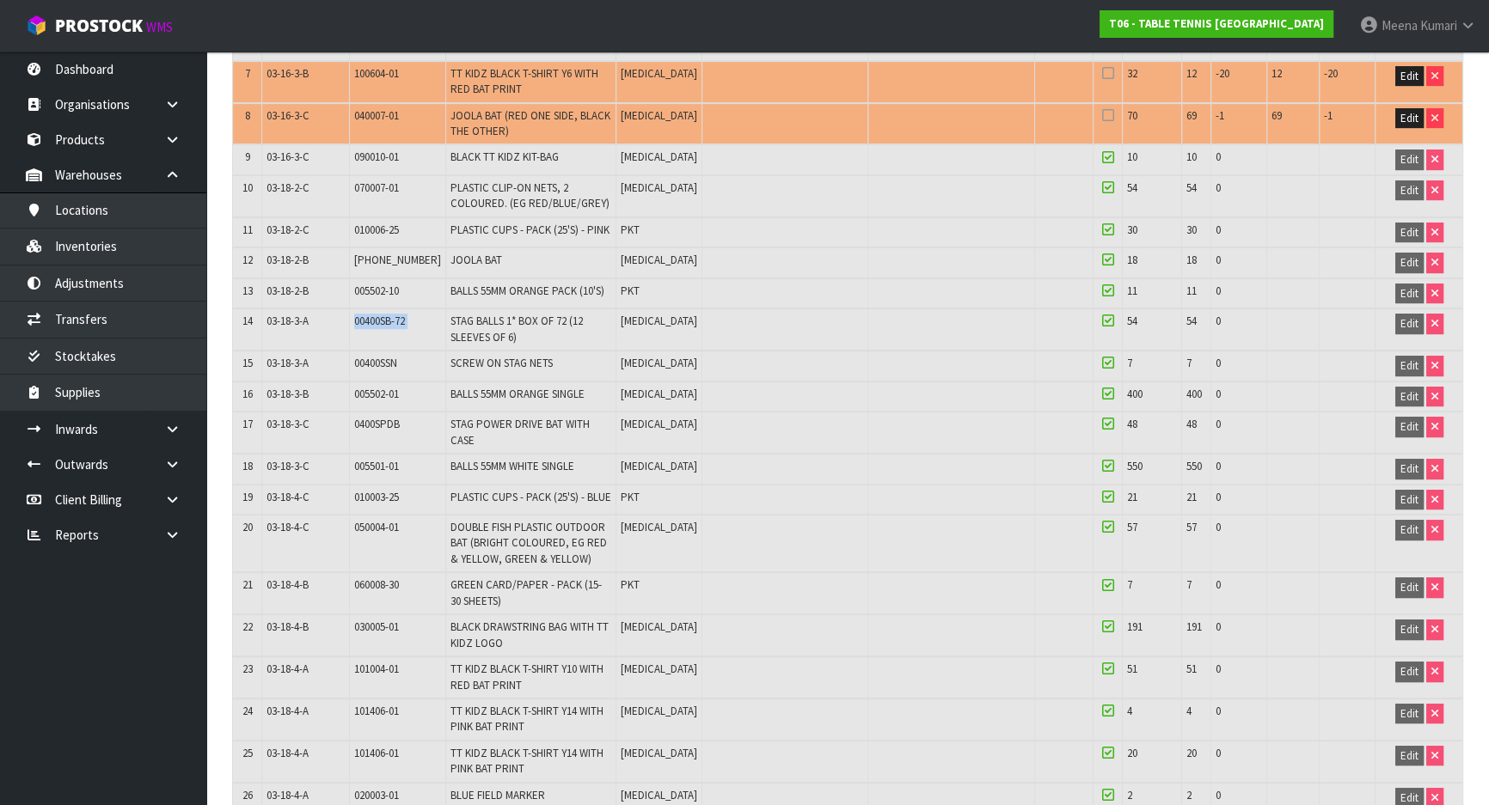
copy tr "00400SB-72"
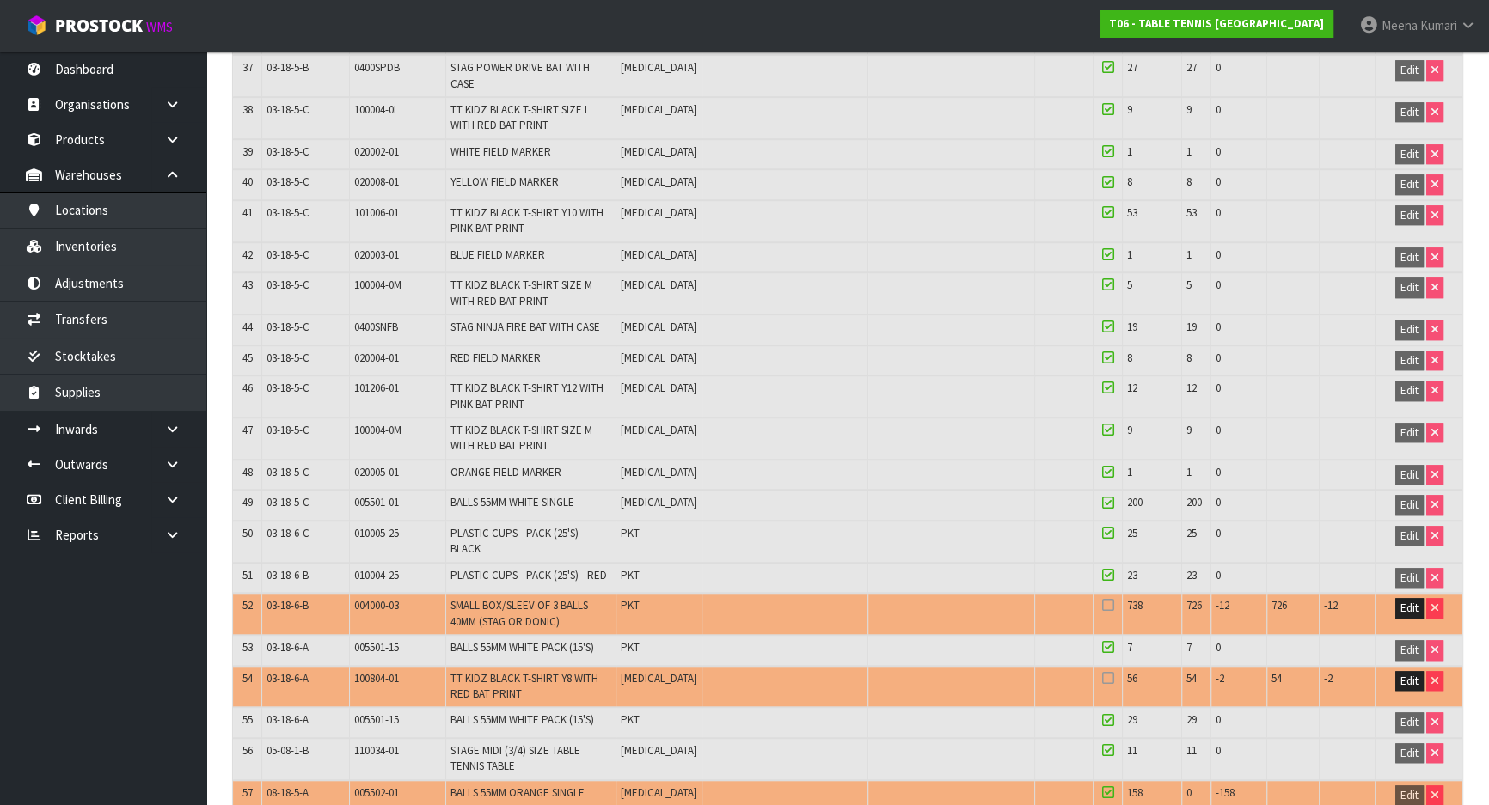
scroll to position [2055, 0]
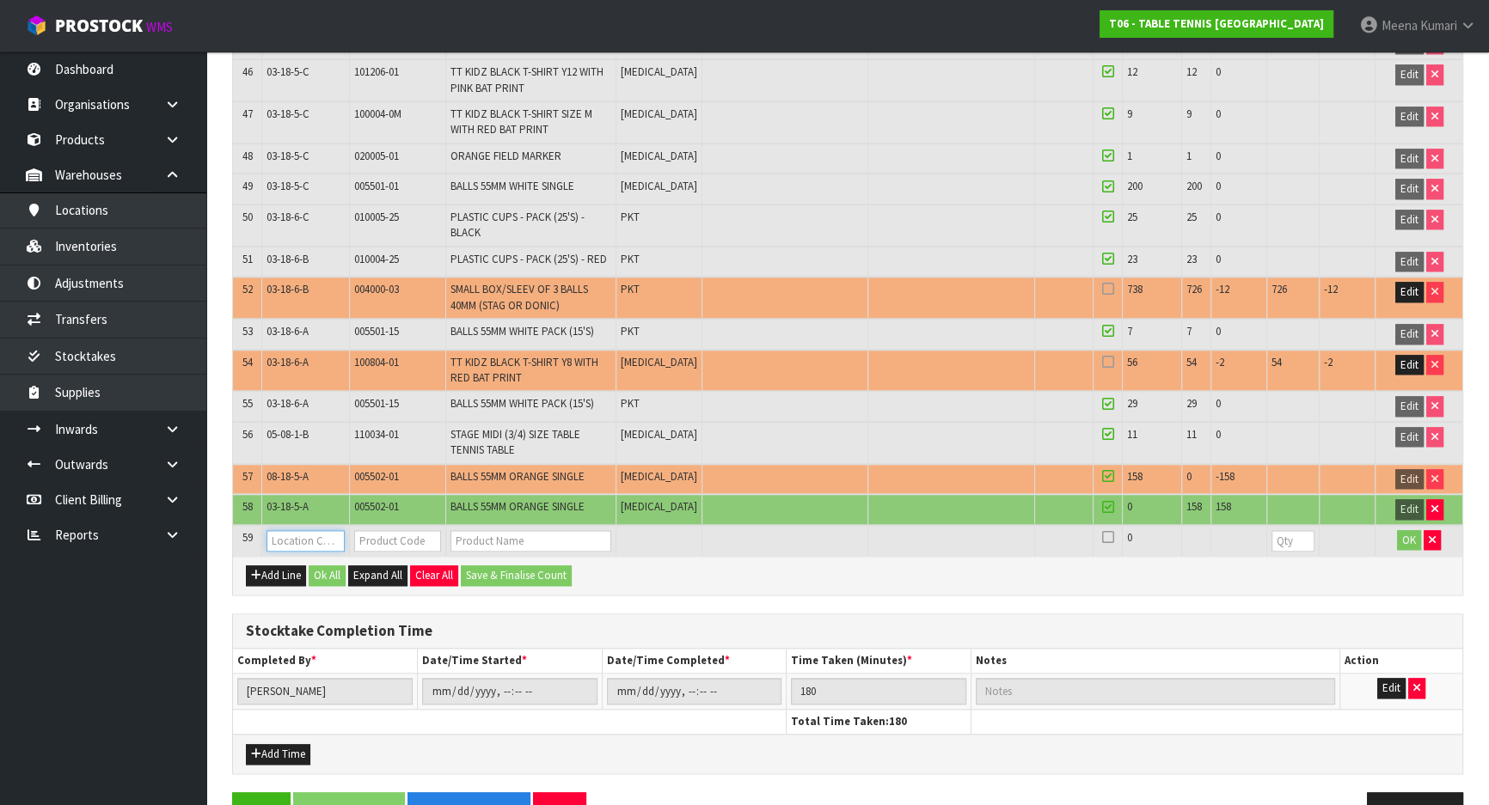
click at [325, 530] on input "text" at bounding box center [304, 540] width 77 height 21
paste input "00400SB-72"
type input "00400SB-72"
click at [380, 530] on input "text" at bounding box center [397, 540] width 87 height 21
paste input "00400SB-72"
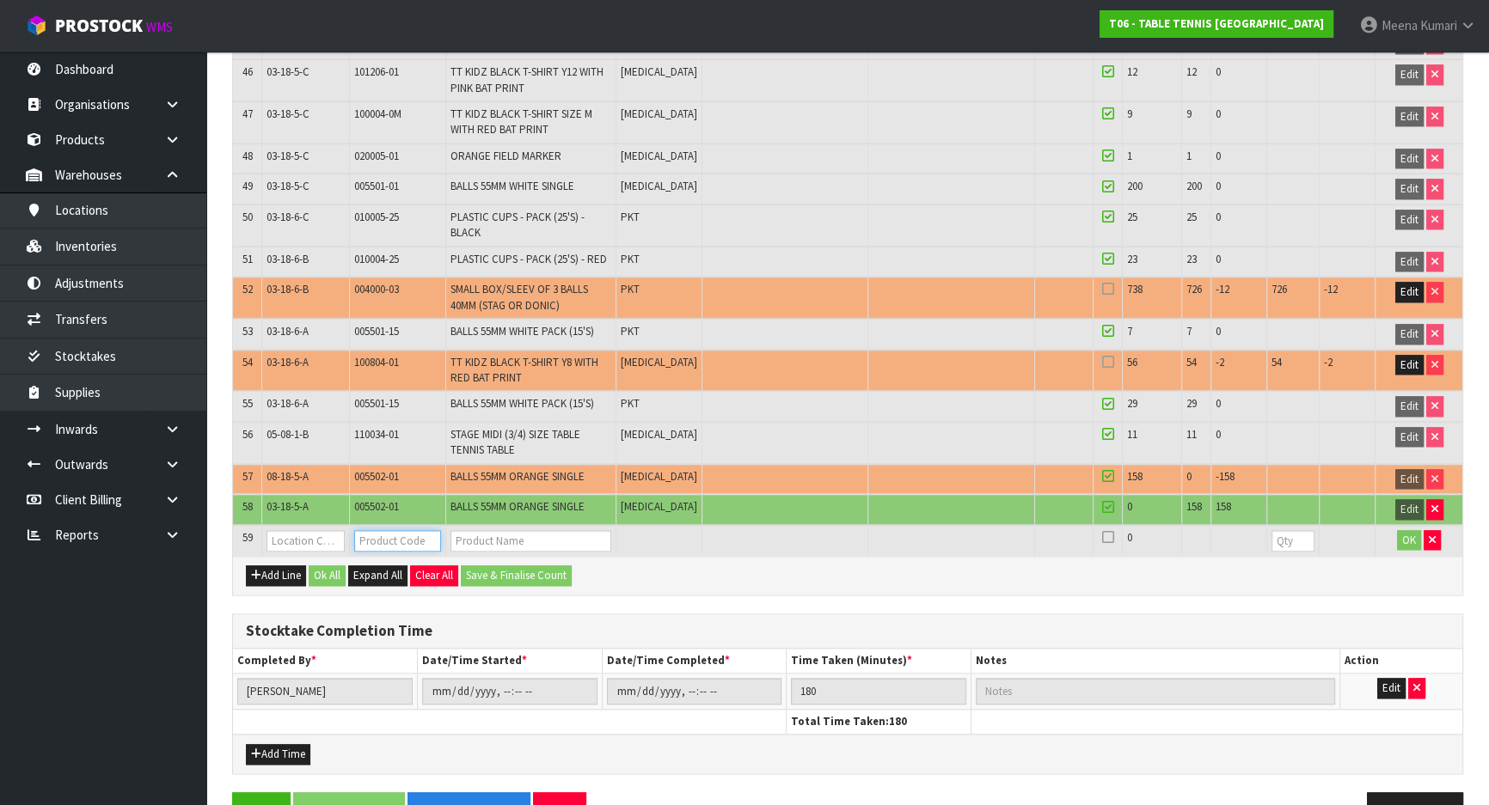
type input "00400SB-72"
type input "STAG BALLS 1* BOX OF 72 (12 SLEEVES OF 6)"
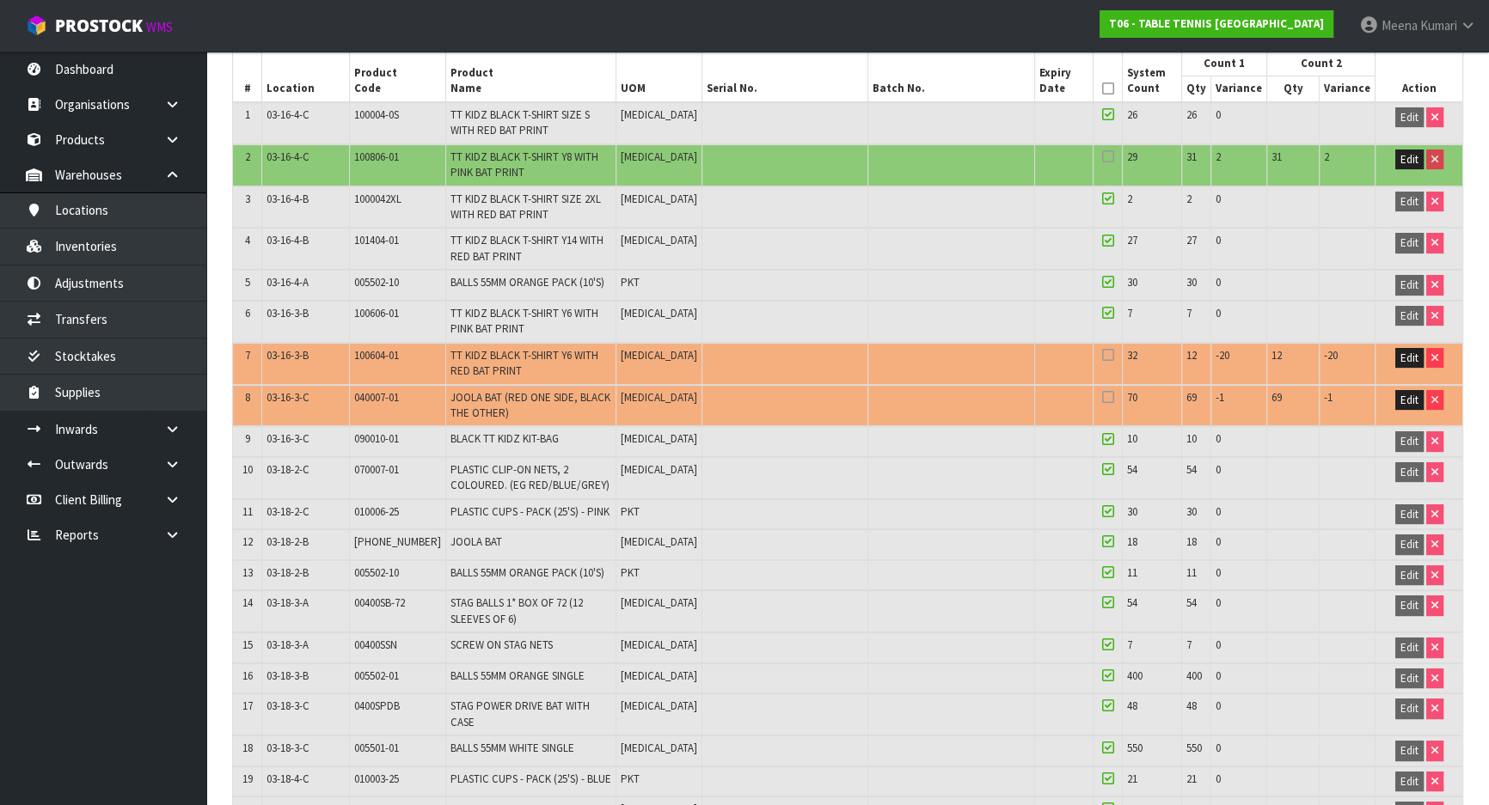
scroll to position [492, 0]
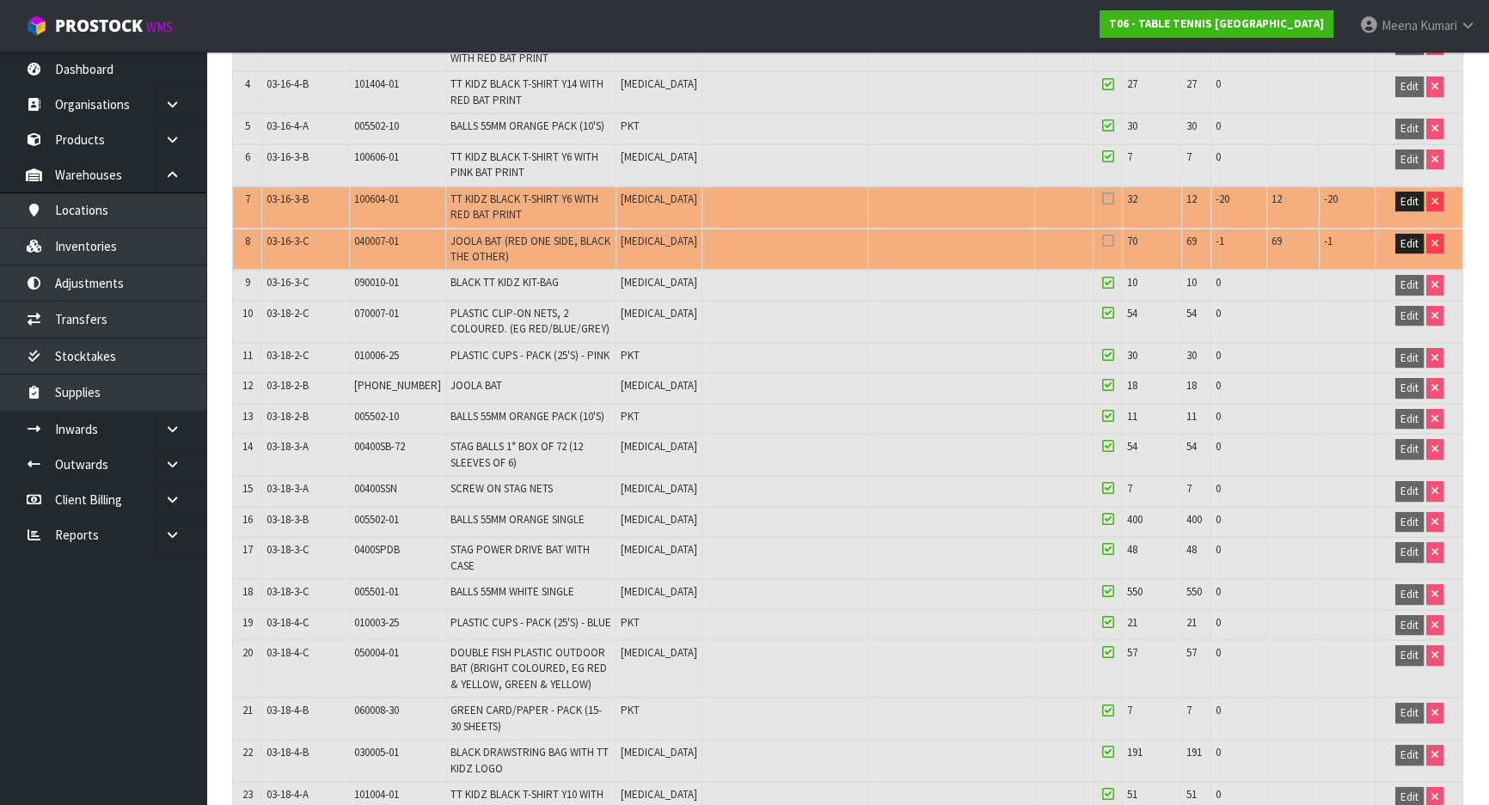
type input "00400SB-72"
click at [303, 445] on span "03-18-3-A" at bounding box center [287, 446] width 42 height 15
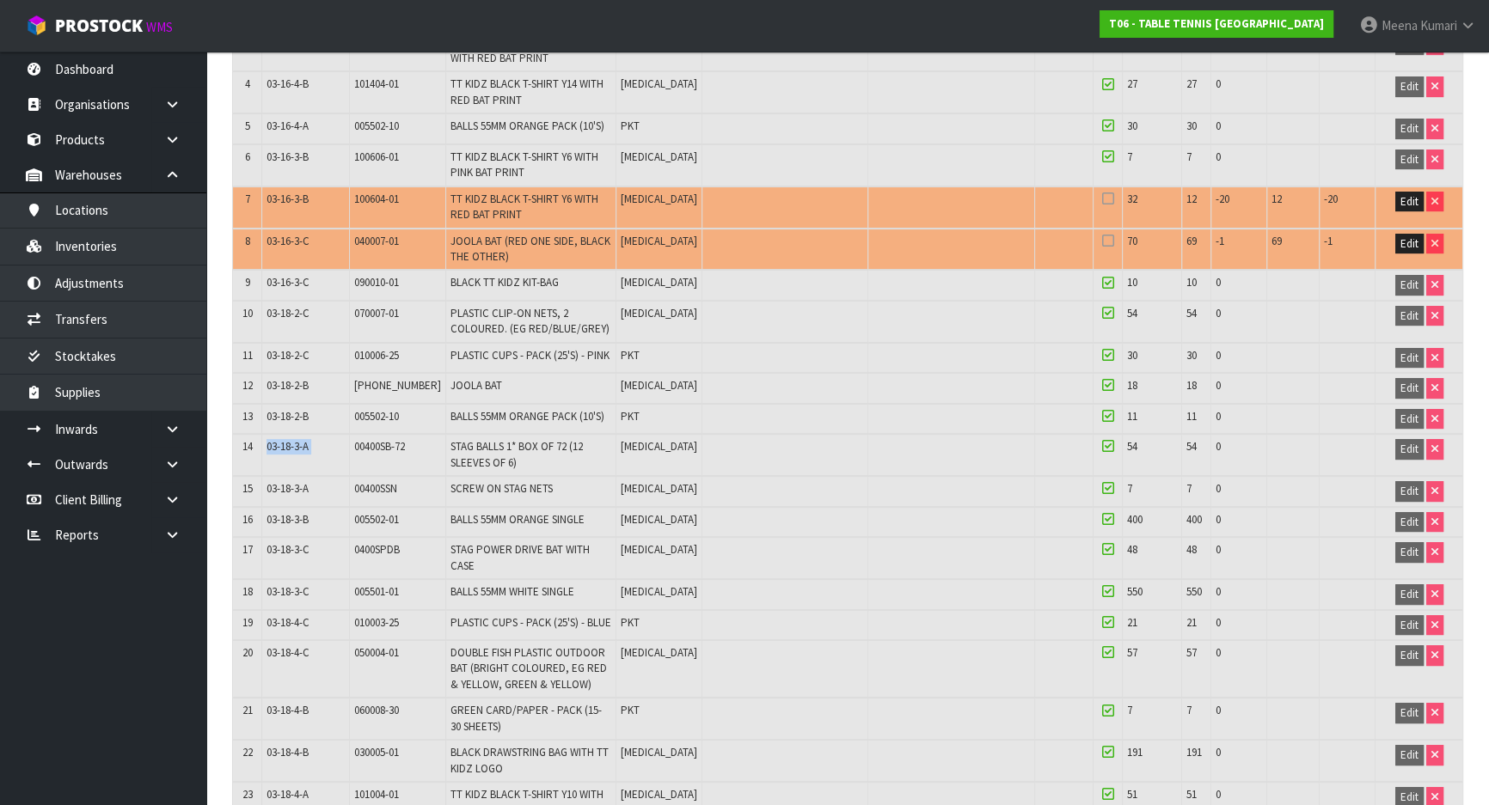
copy tr "03-18-3-A"
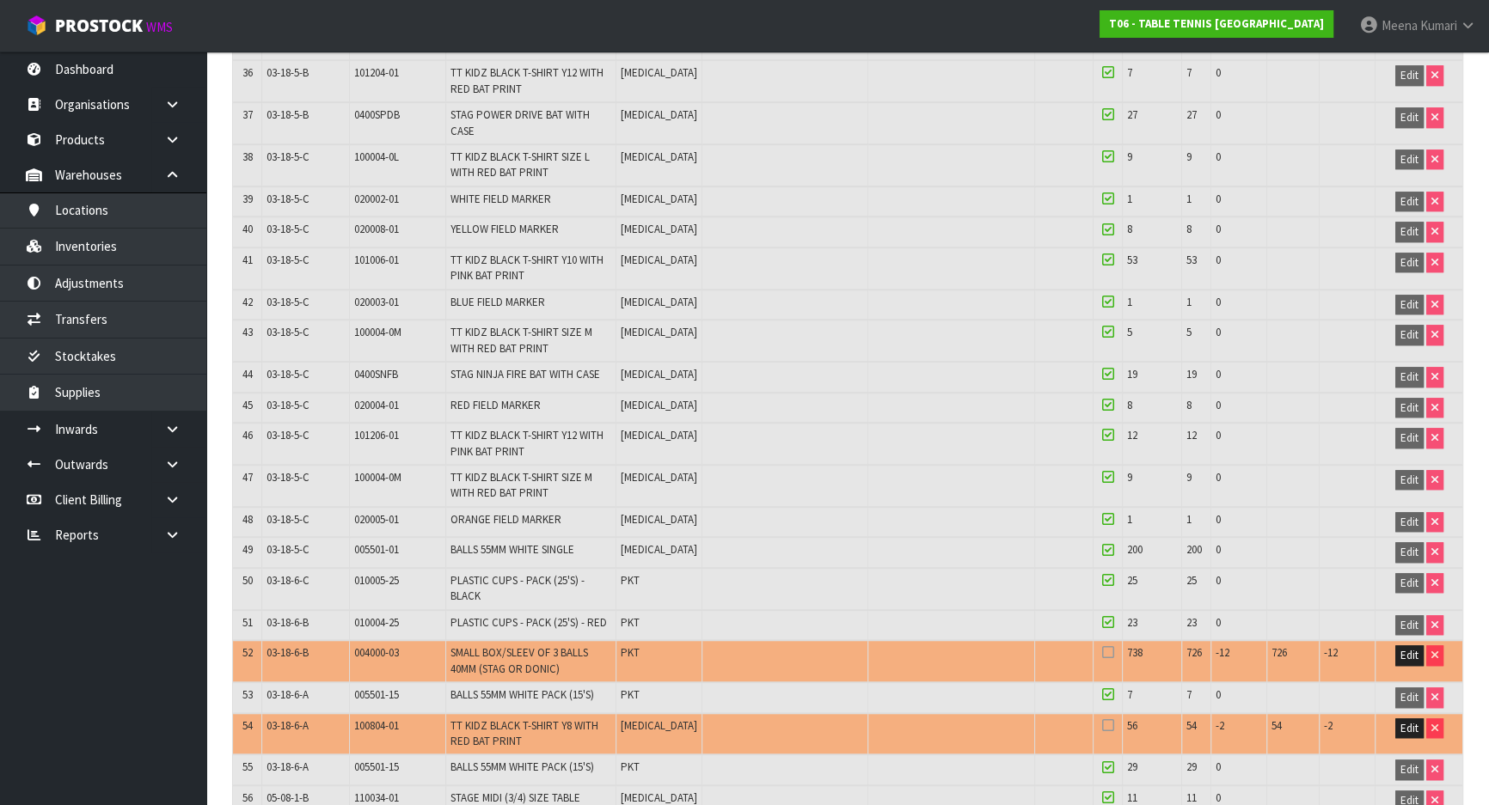
scroll to position [2055, 0]
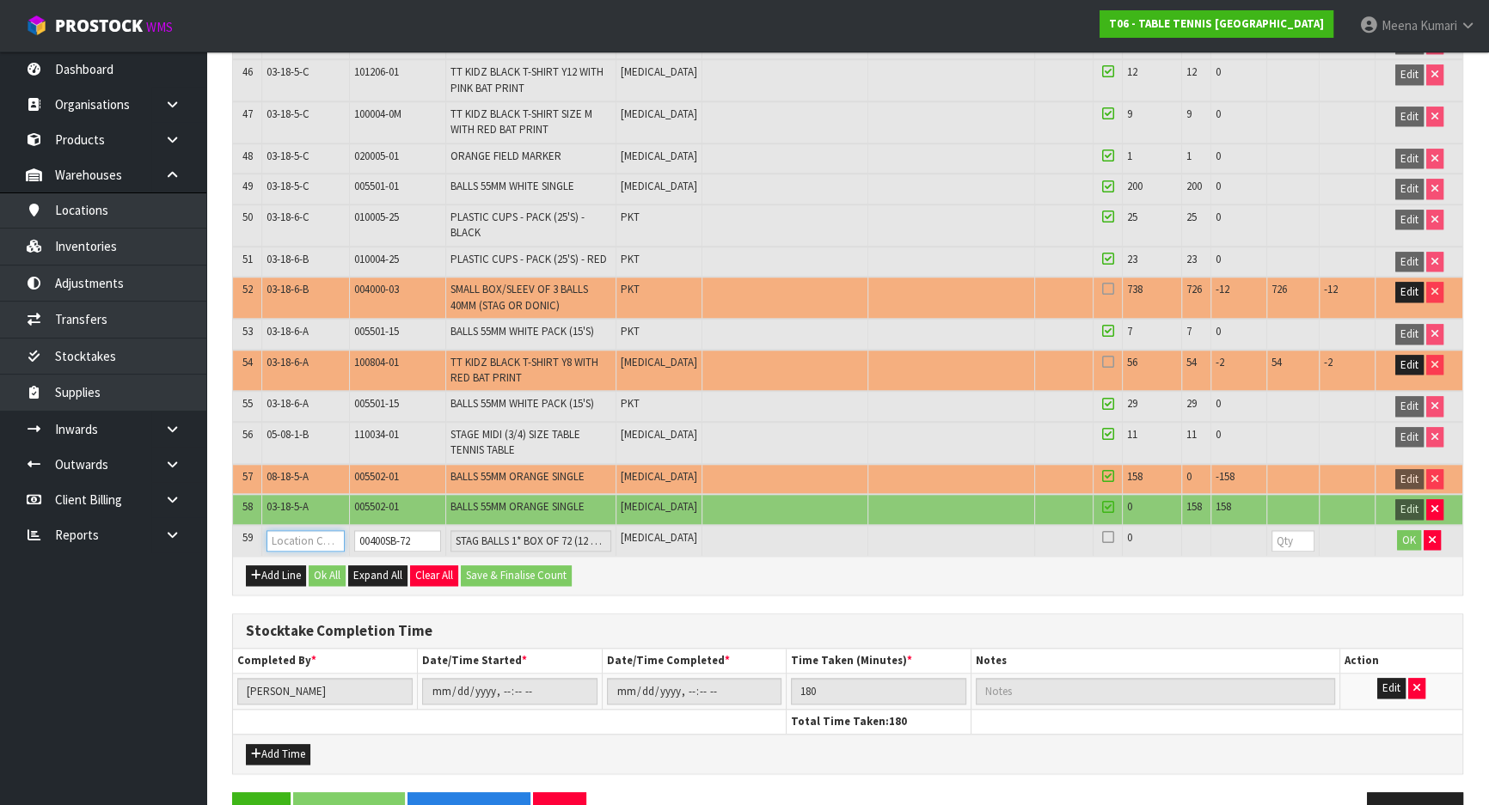
click at [312, 530] on input "text" at bounding box center [304, 540] width 77 height 21
paste input "03-18-3-A"
type input "03-18-3-A"
click at [1275, 530] on input "number" at bounding box center [1292, 540] width 43 height 21
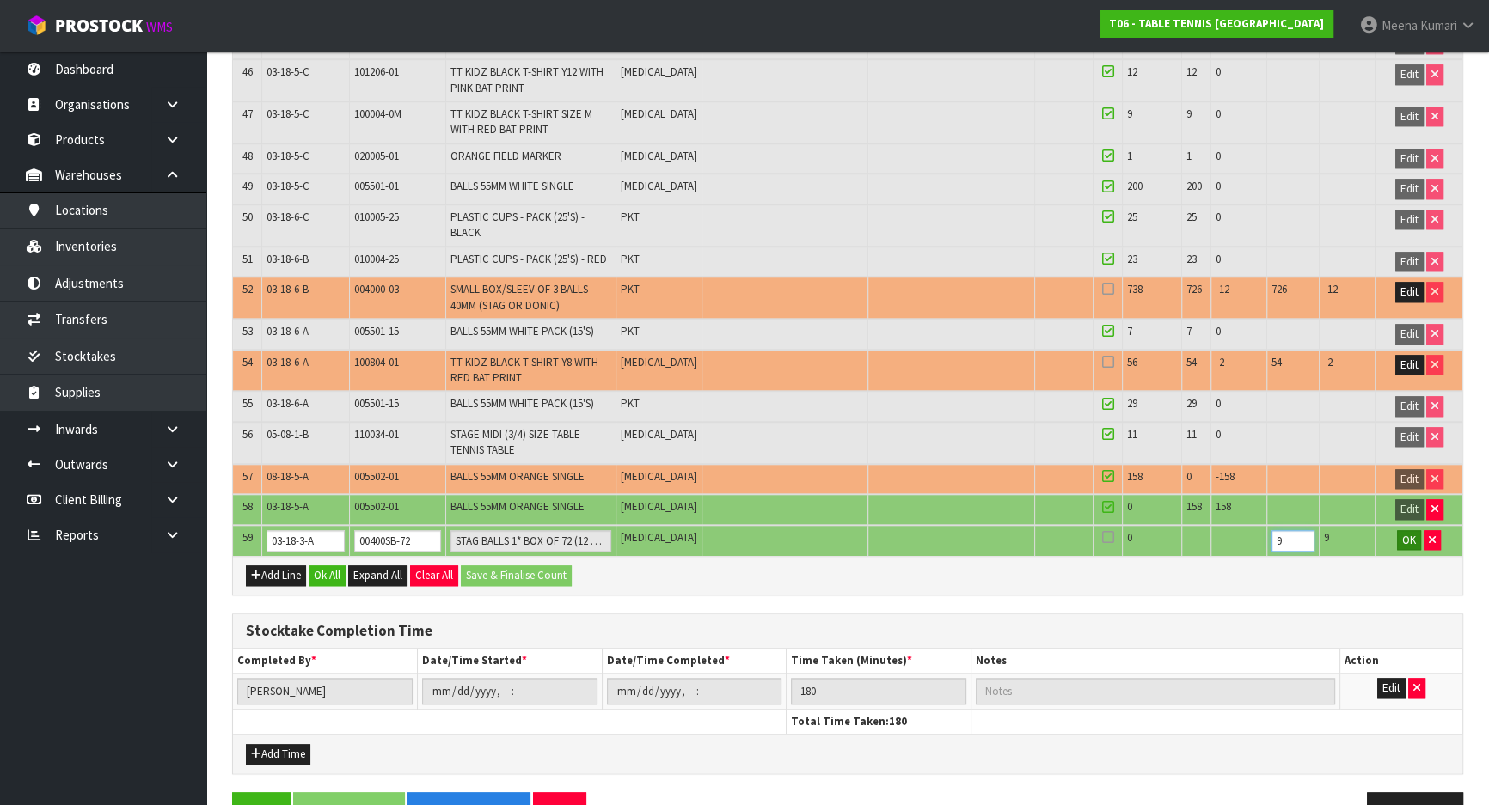
type input "9"
click at [1406, 533] on span "OK" at bounding box center [1409, 540] width 14 height 15
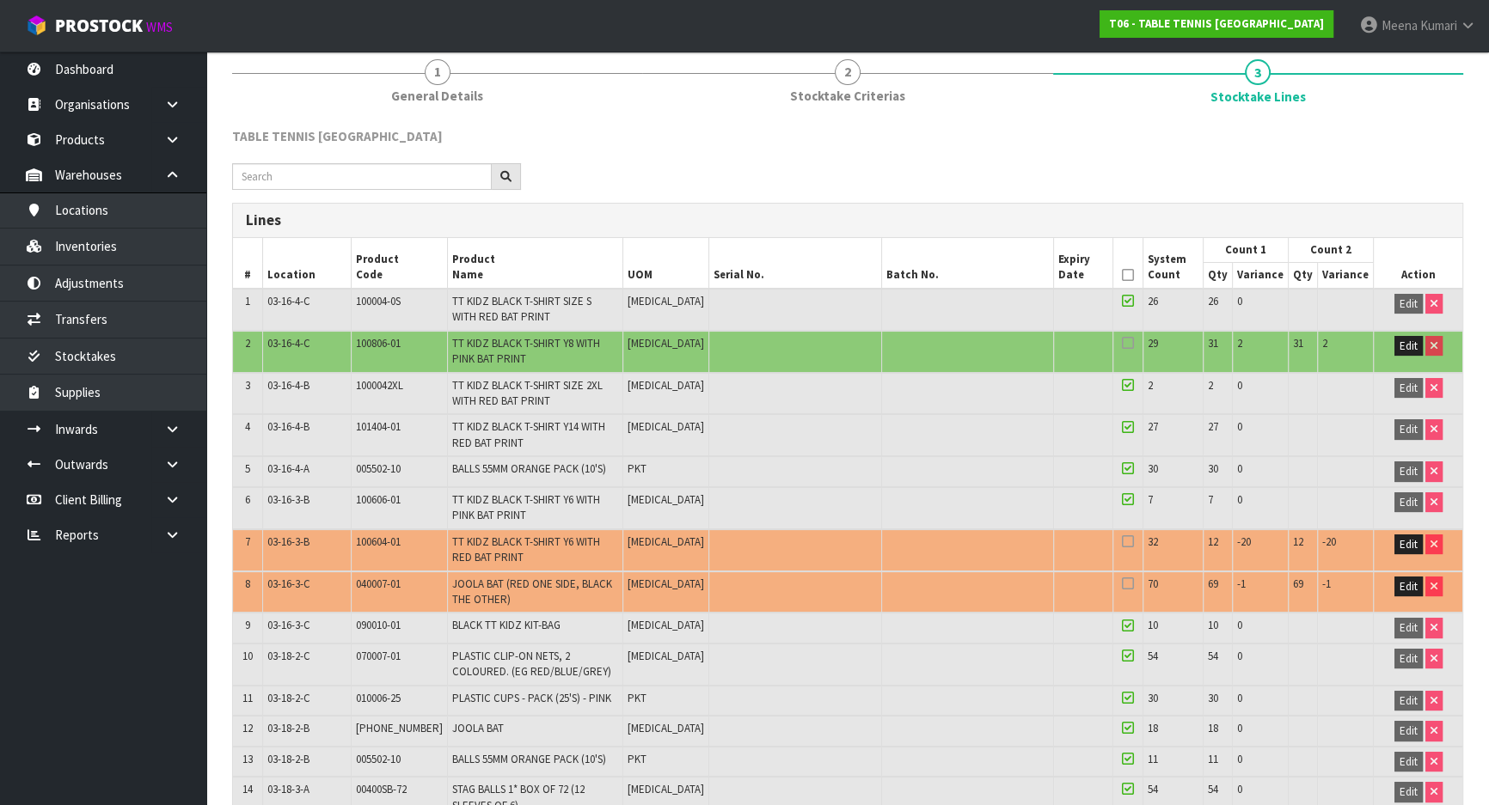
scroll to position [102, 0]
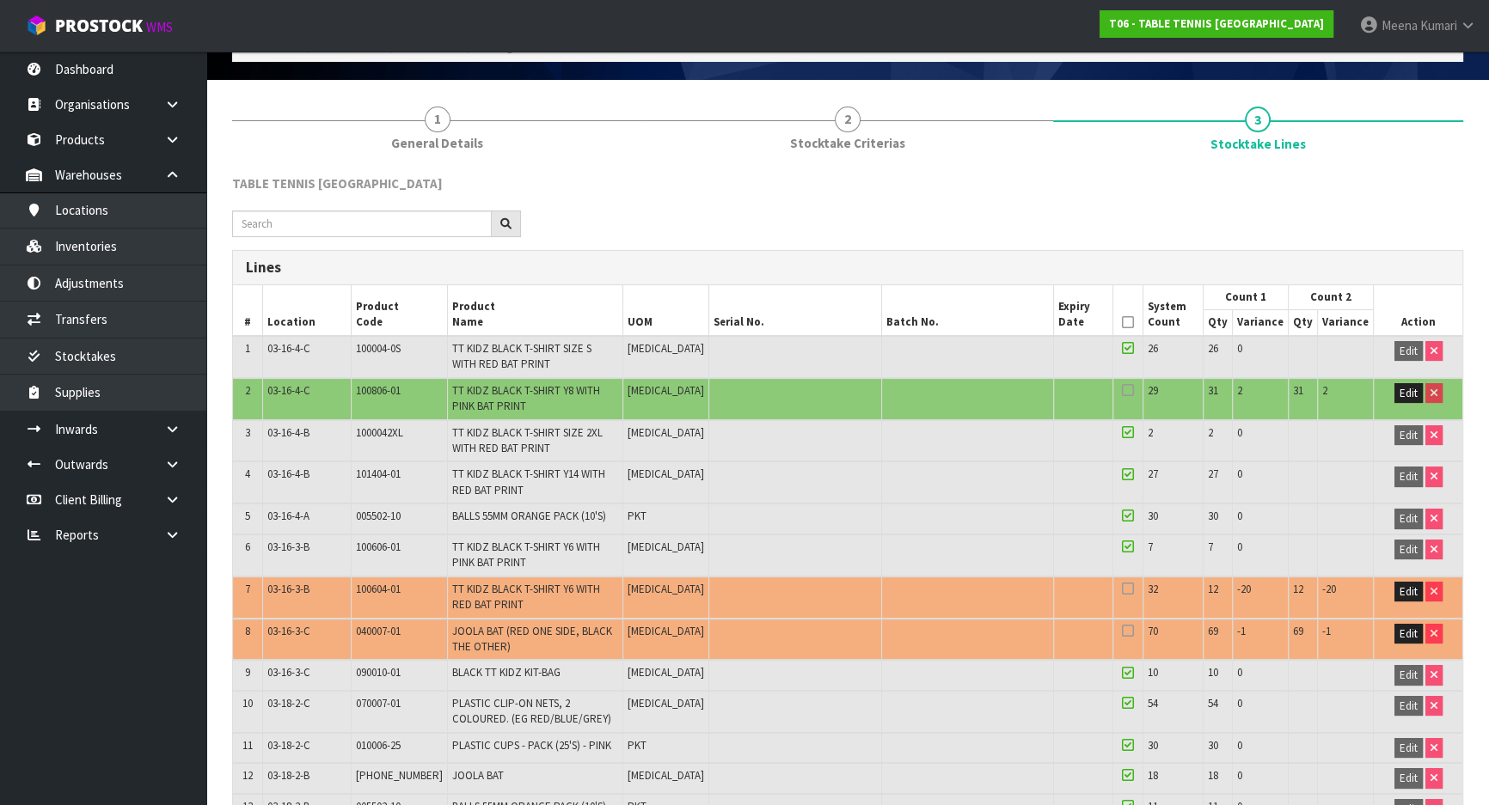
click at [1122, 322] on icon at bounding box center [1128, 322] width 12 height 1
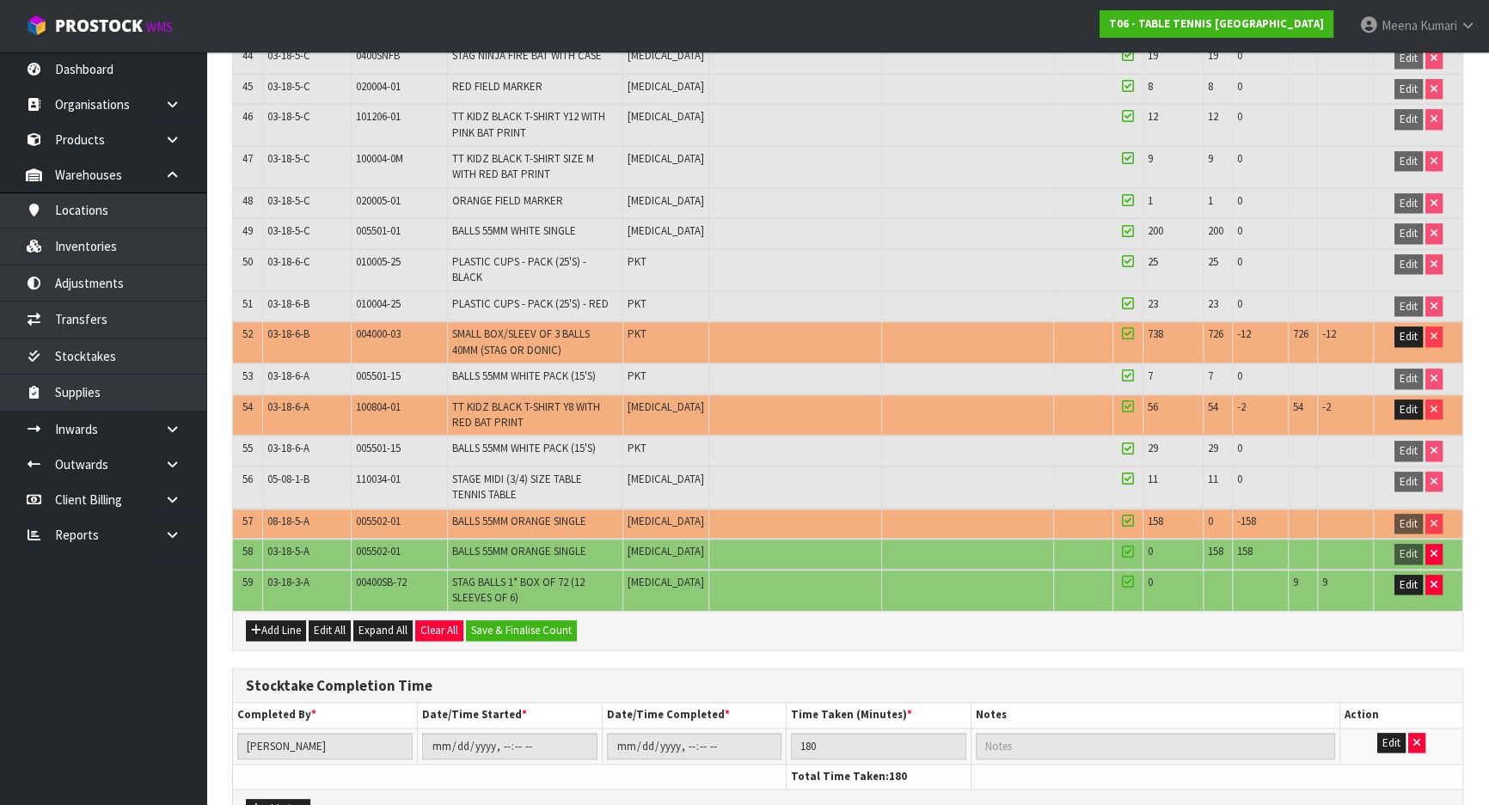
scroll to position [2065, 0]
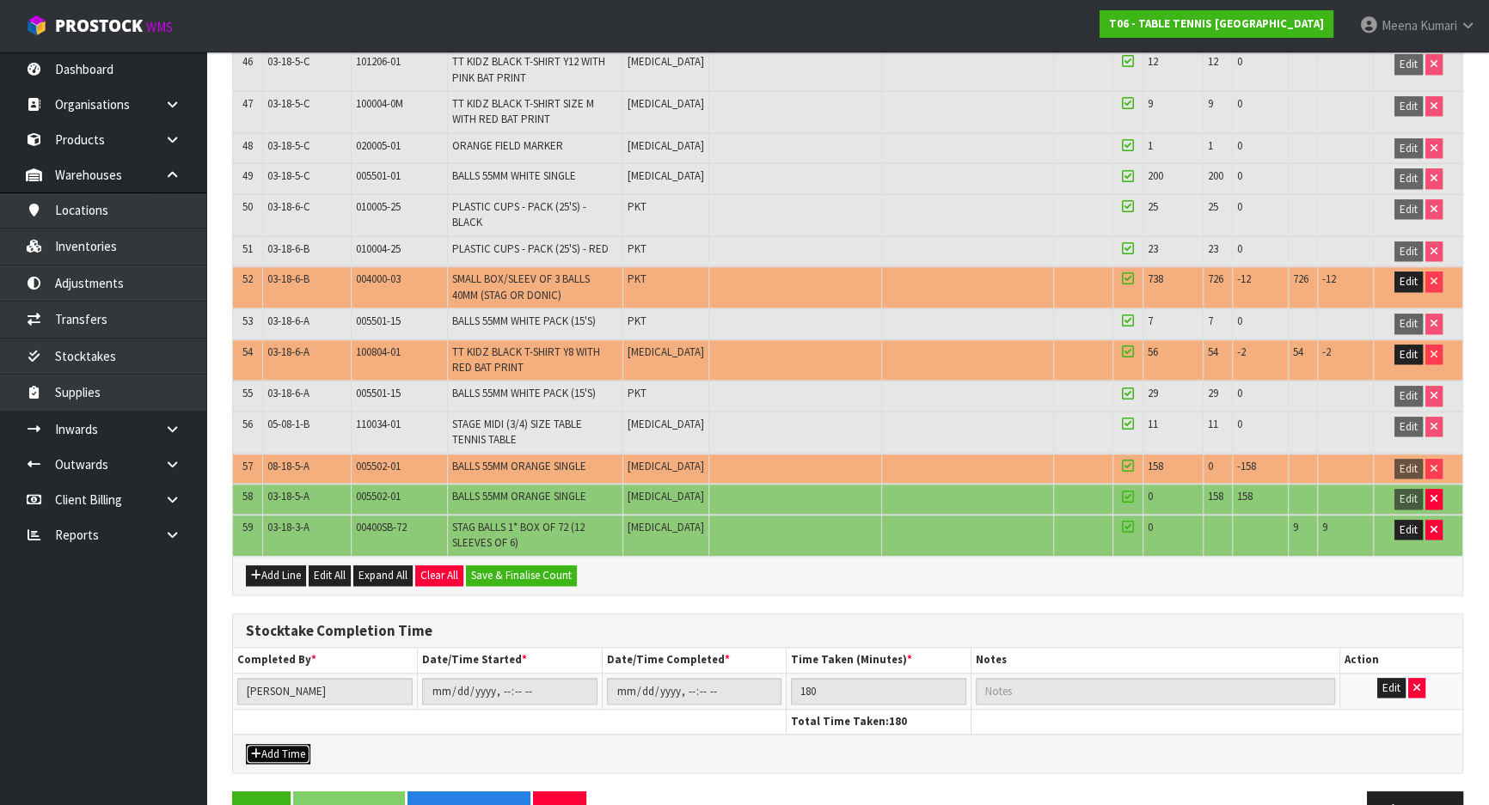
click at [279, 744] on button "Add Time" at bounding box center [278, 754] width 64 height 21
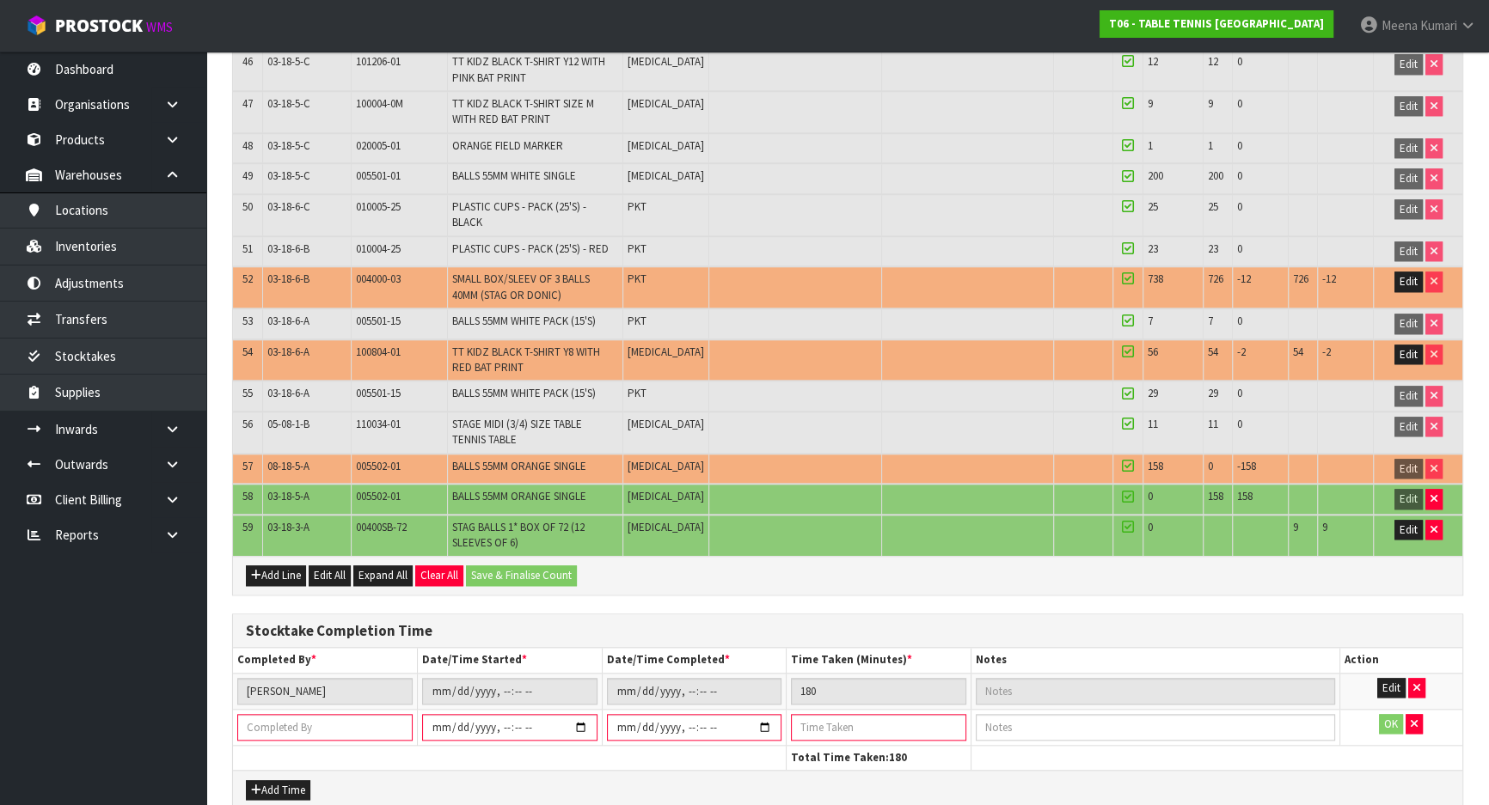
click at [293, 714] on input "text" at bounding box center [324, 727] width 175 height 27
type input "[PERSON_NAME]"
click at [584, 714] on input "datetime-local" at bounding box center [509, 727] width 175 height 27
type input "[DATE]T14:39"
click at [773, 714] on input "datetime-local" at bounding box center [694, 727] width 175 height 27
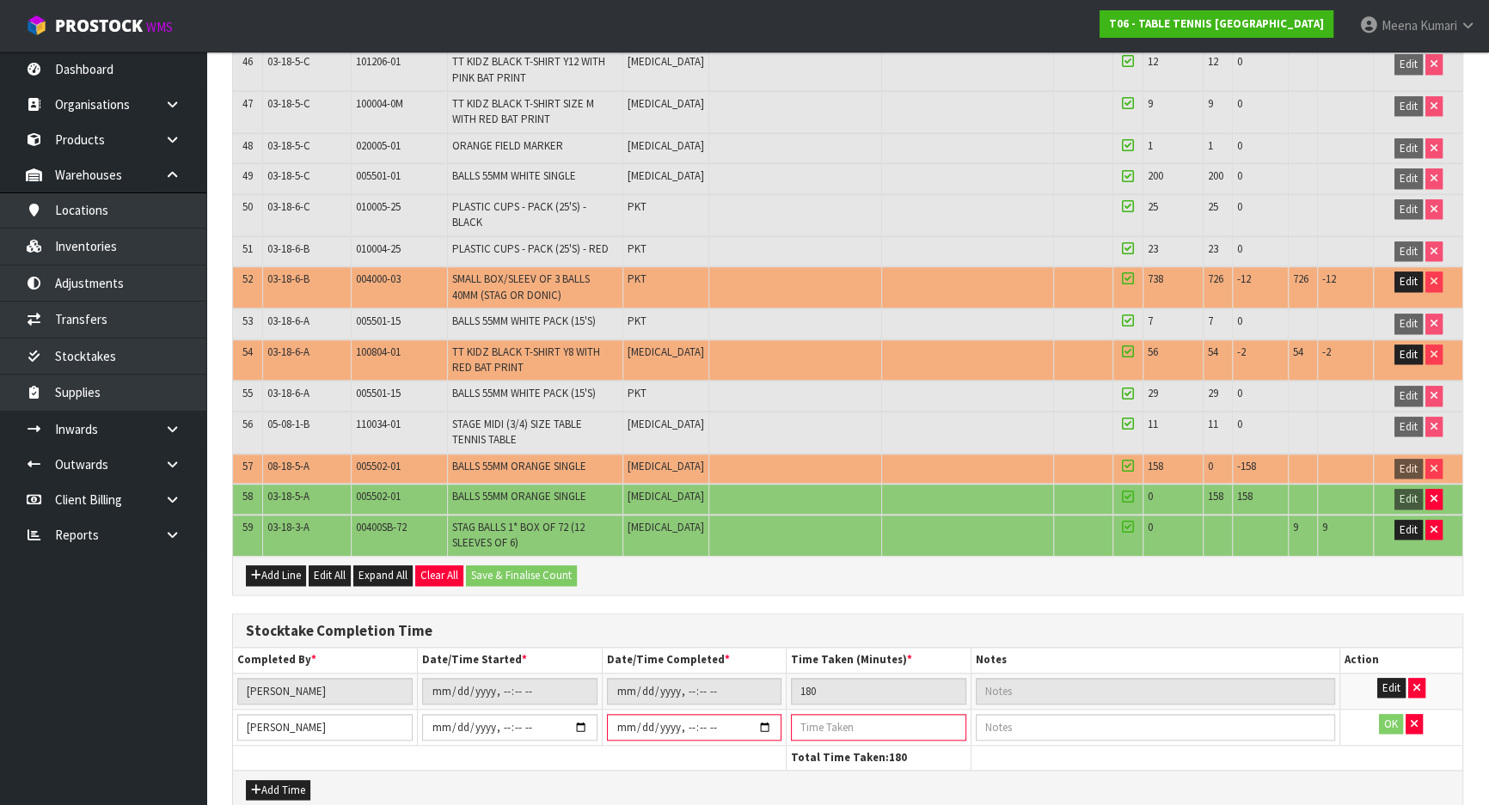
click at [760, 714] on input "datetime-local" at bounding box center [694, 727] width 175 height 27
type input "[DATE]T14:39"
click at [515, 714] on input "datetime-local" at bounding box center [509, 727] width 175 height 27
type input "[DATE]T14:00"
click at [689, 714] on input "datetime-local" at bounding box center [694, 727] width 175 height 27
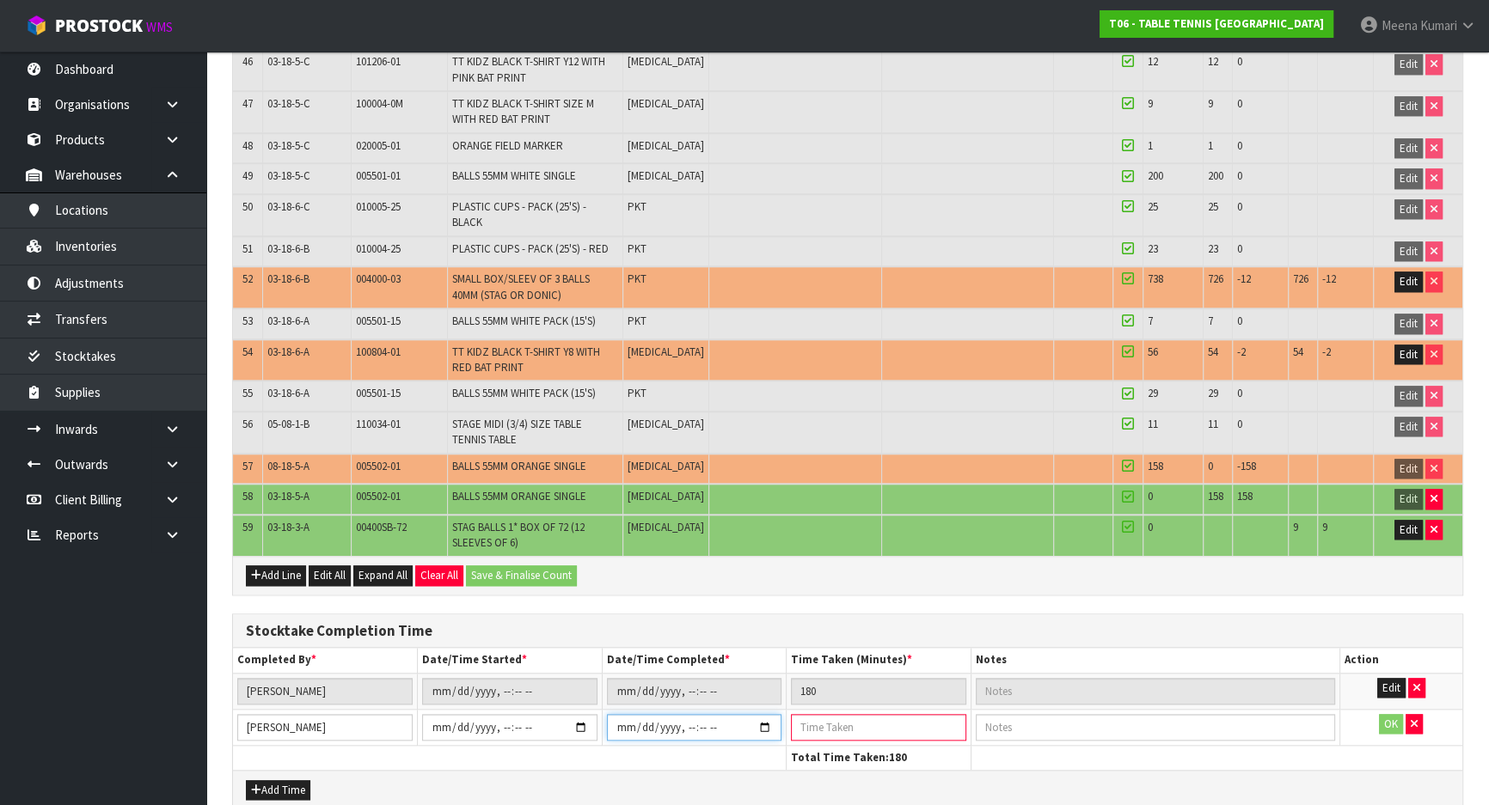
click at [765, 714] on input "datetime-local" at bounding box center [694, 727] width 175 height 27
type input "[DATE]T14:29"
click at [871, 714] on input "number" at bounding box center [878, 727] width 175 height 27
type input "30"
click at [1392, 714] on button "OK" at bounding box center [1391, 724] width 24 height 21
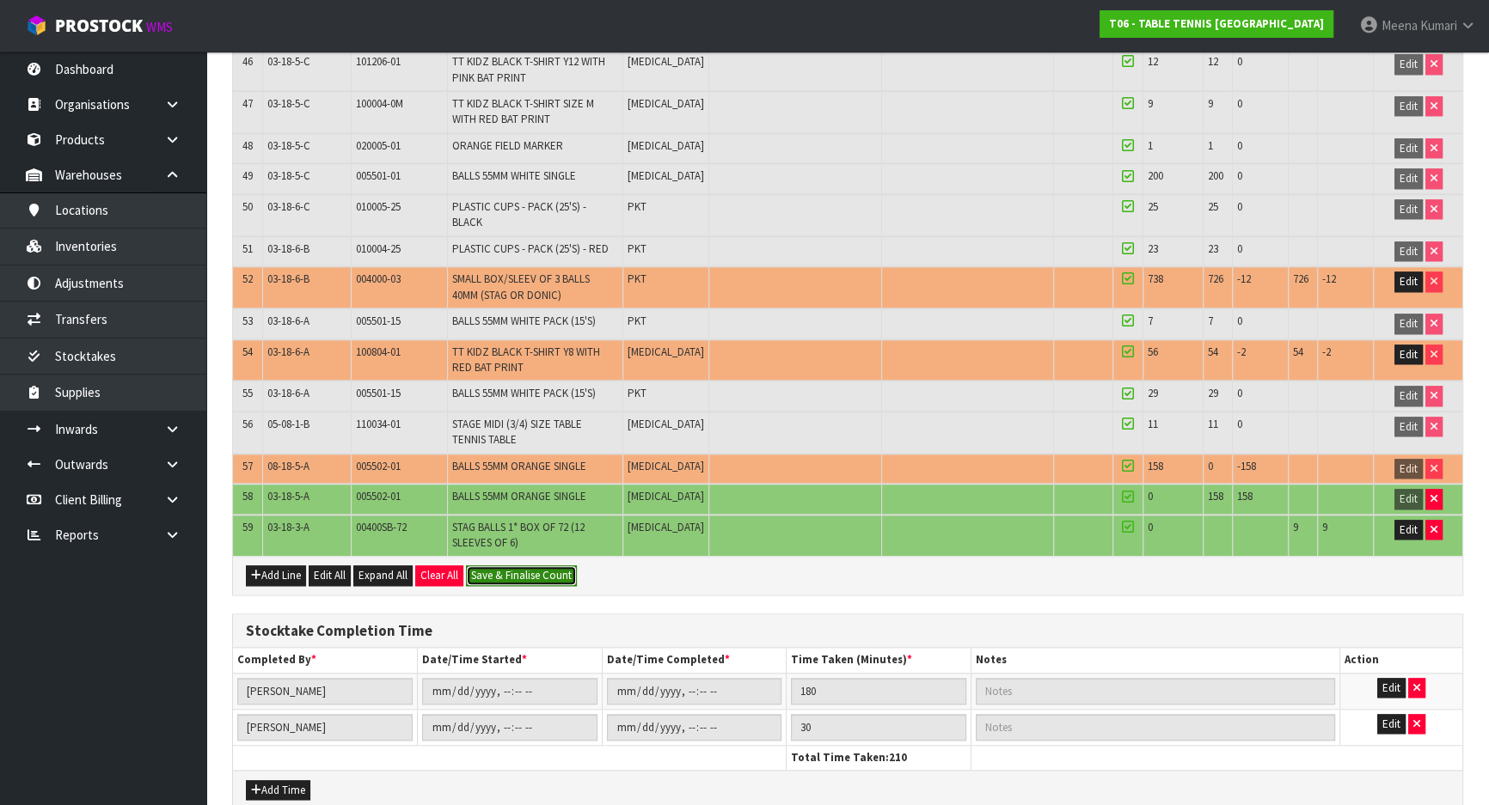
click at [525, 566] on button "Save & Finalise Count" at bounding box center [521, 576] width 111 height 21
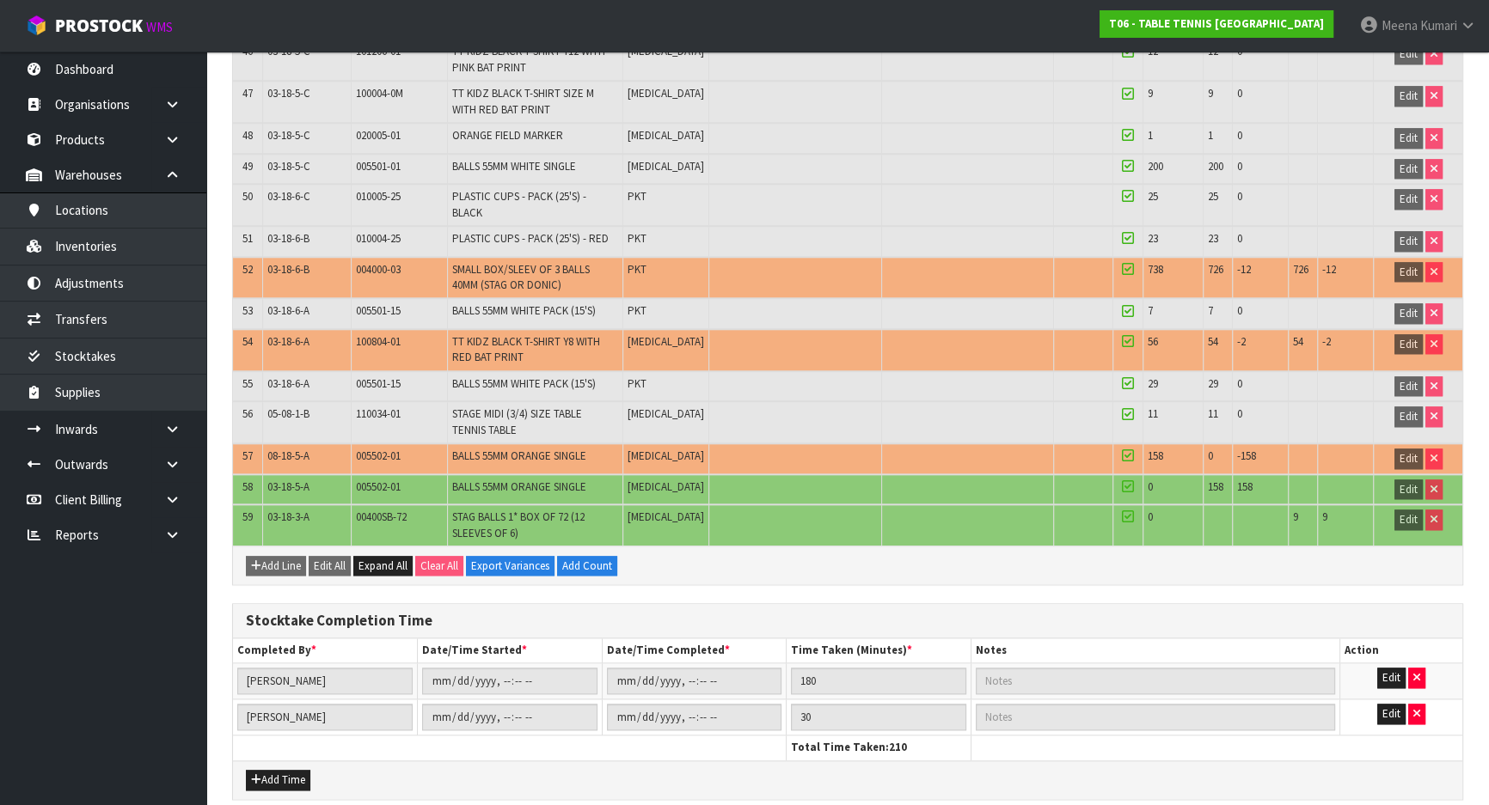
scroll to position [2164, 0]
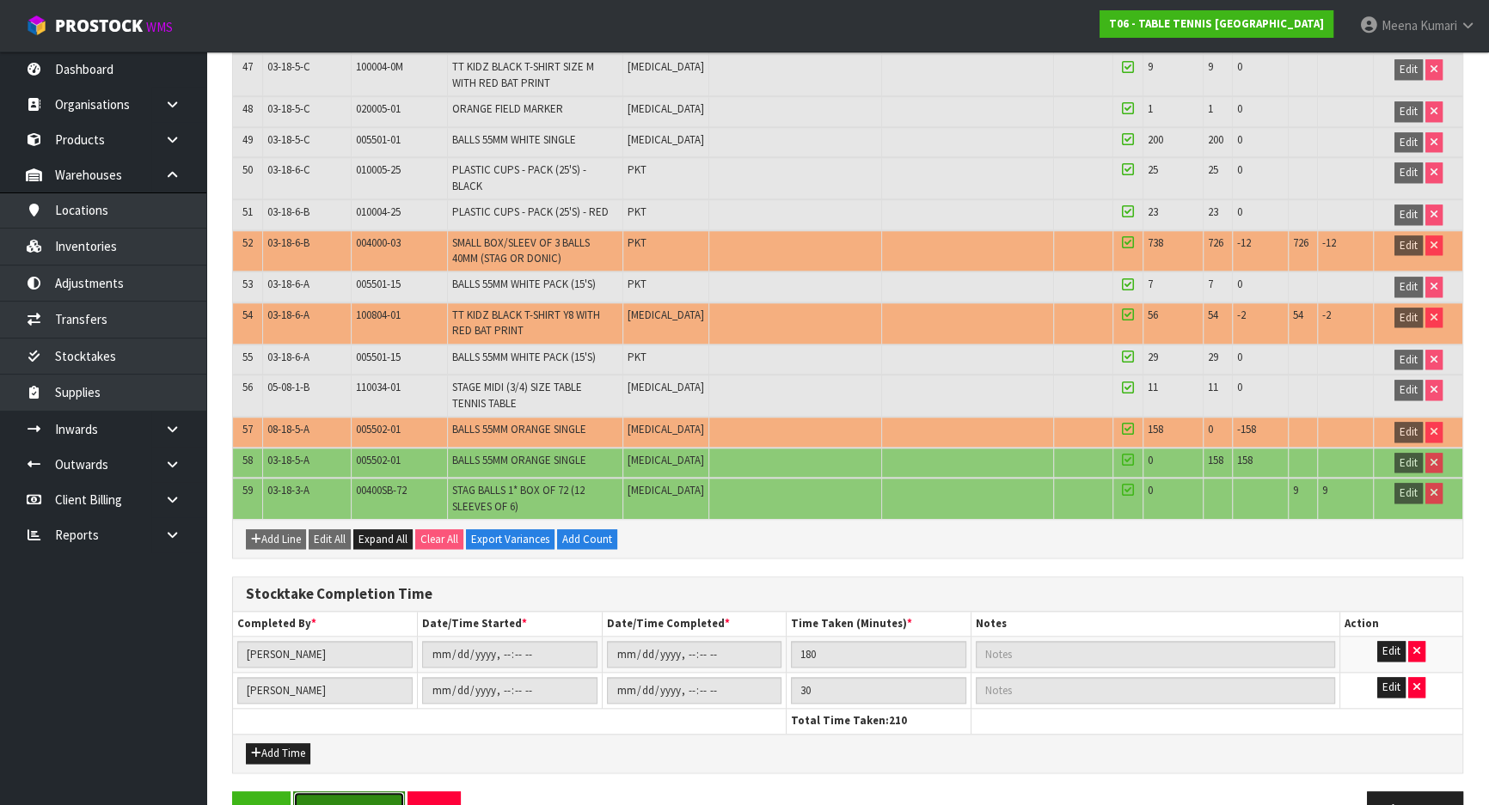
click at [353, 792] on button "Save & Finalise" at bounding box center [349, 810] width 112 height 37
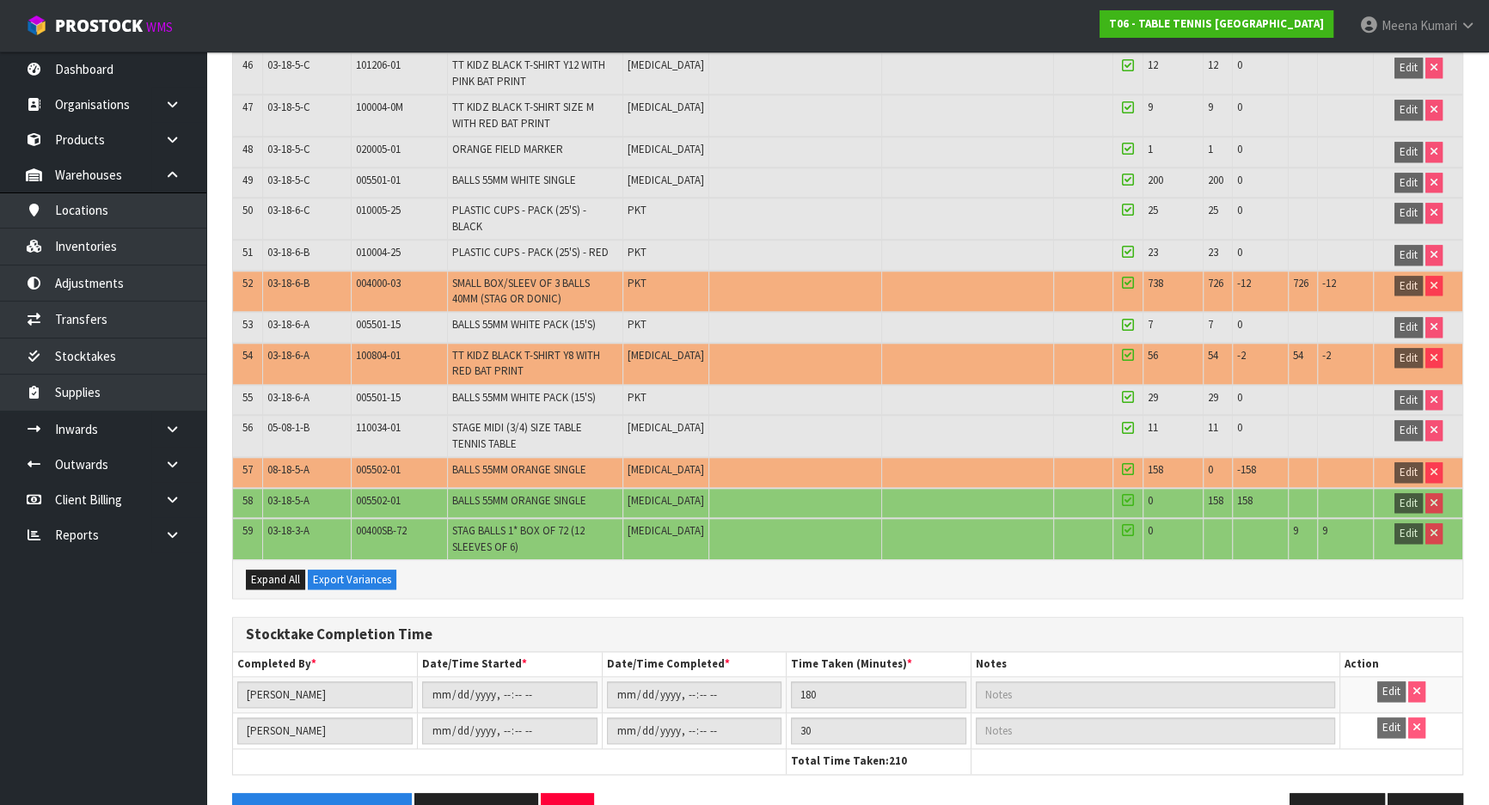
scroll to position [2125, 0]
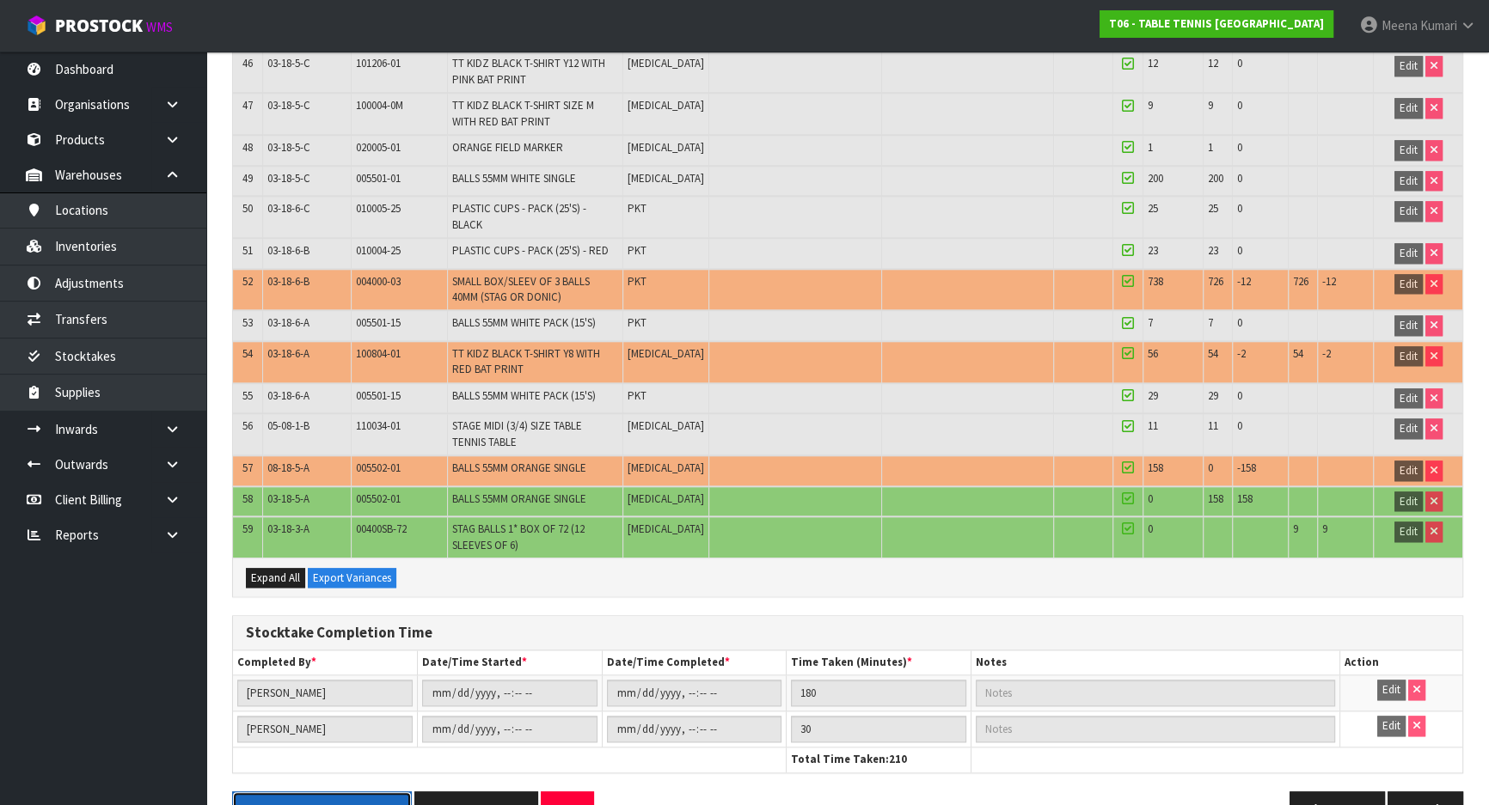
click at [339, 792] on button "Stocktake Summary Report" at bounding box center [322, 810] width 180 height 37
click at [163, 426] on link at bounding box center [178, 429] width 55 height 35
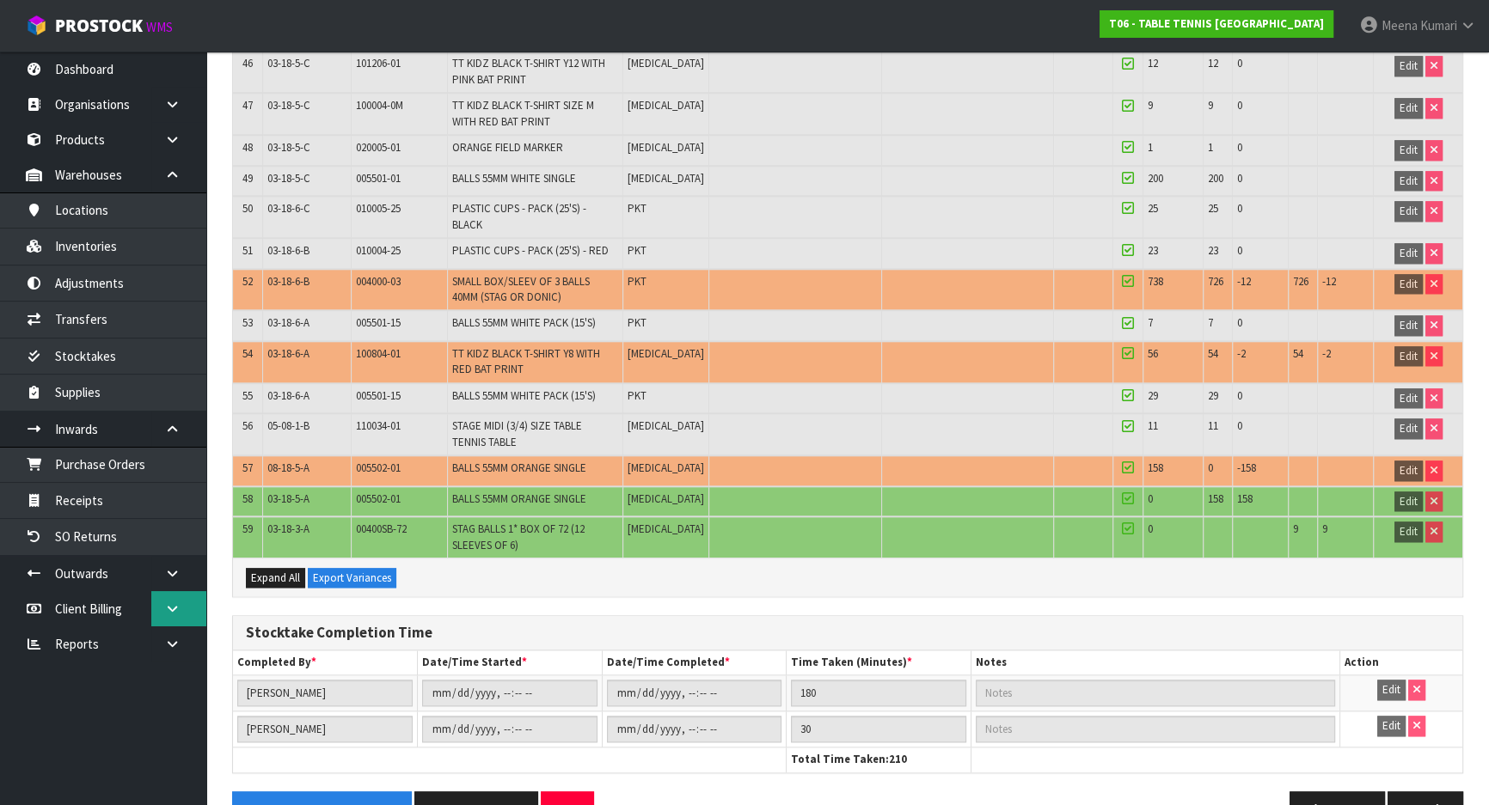
click at [165, 607] on icon at bounding box center [172, 608] width 16 height 13
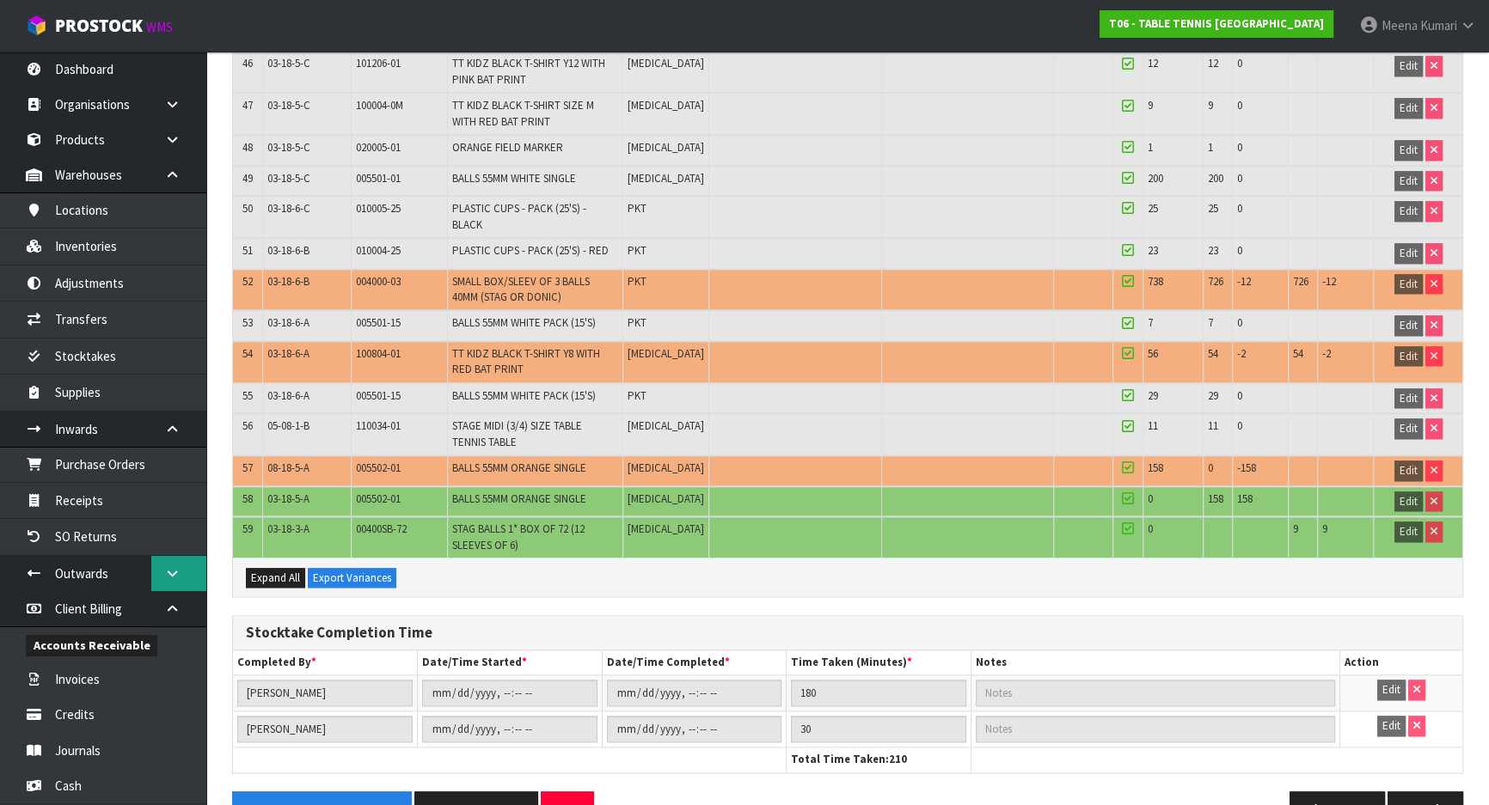
click at [180, 564] on link at bounding box center [178, 573] width 55 height 35
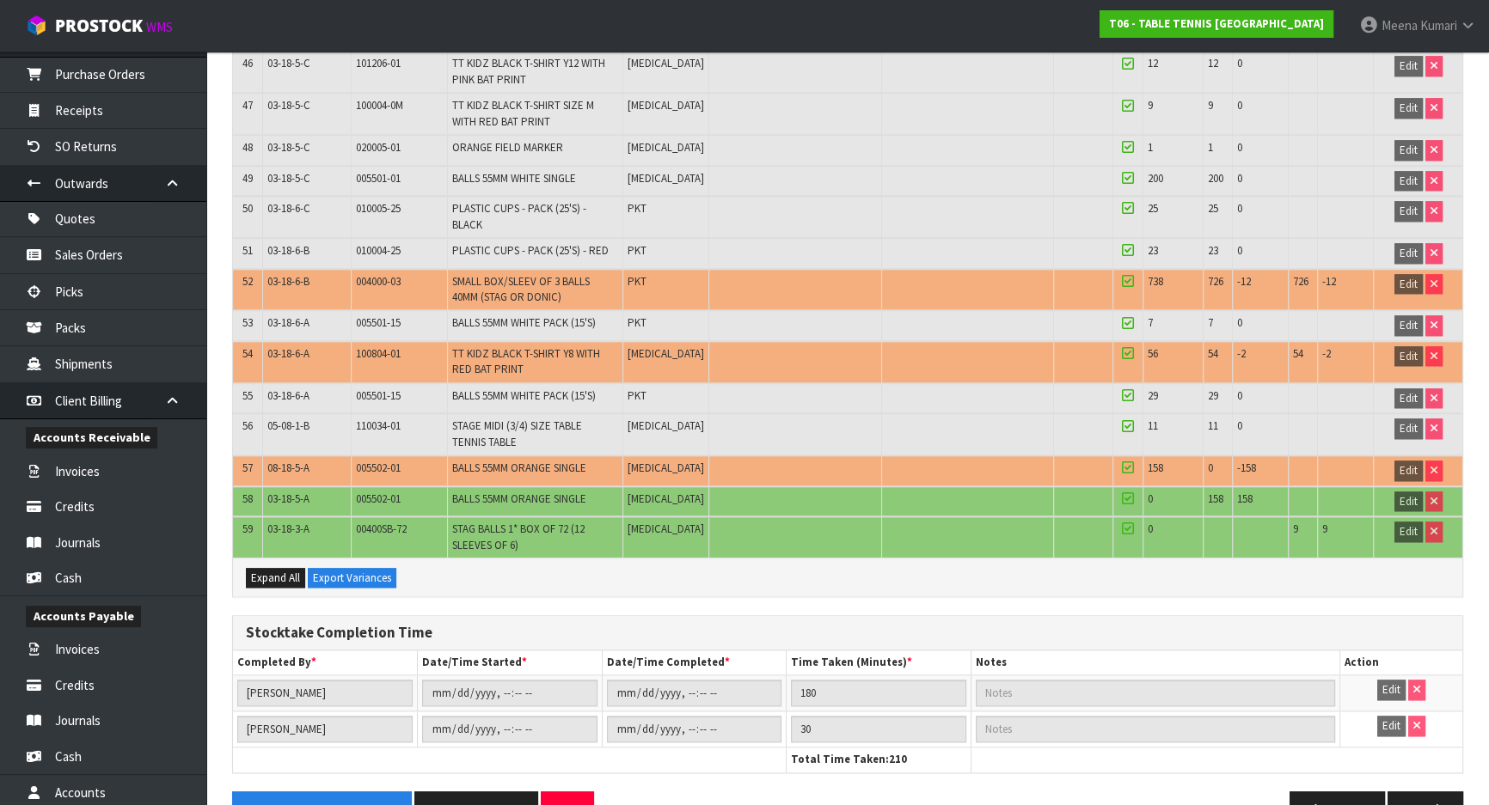
scroll to position [537, 0]
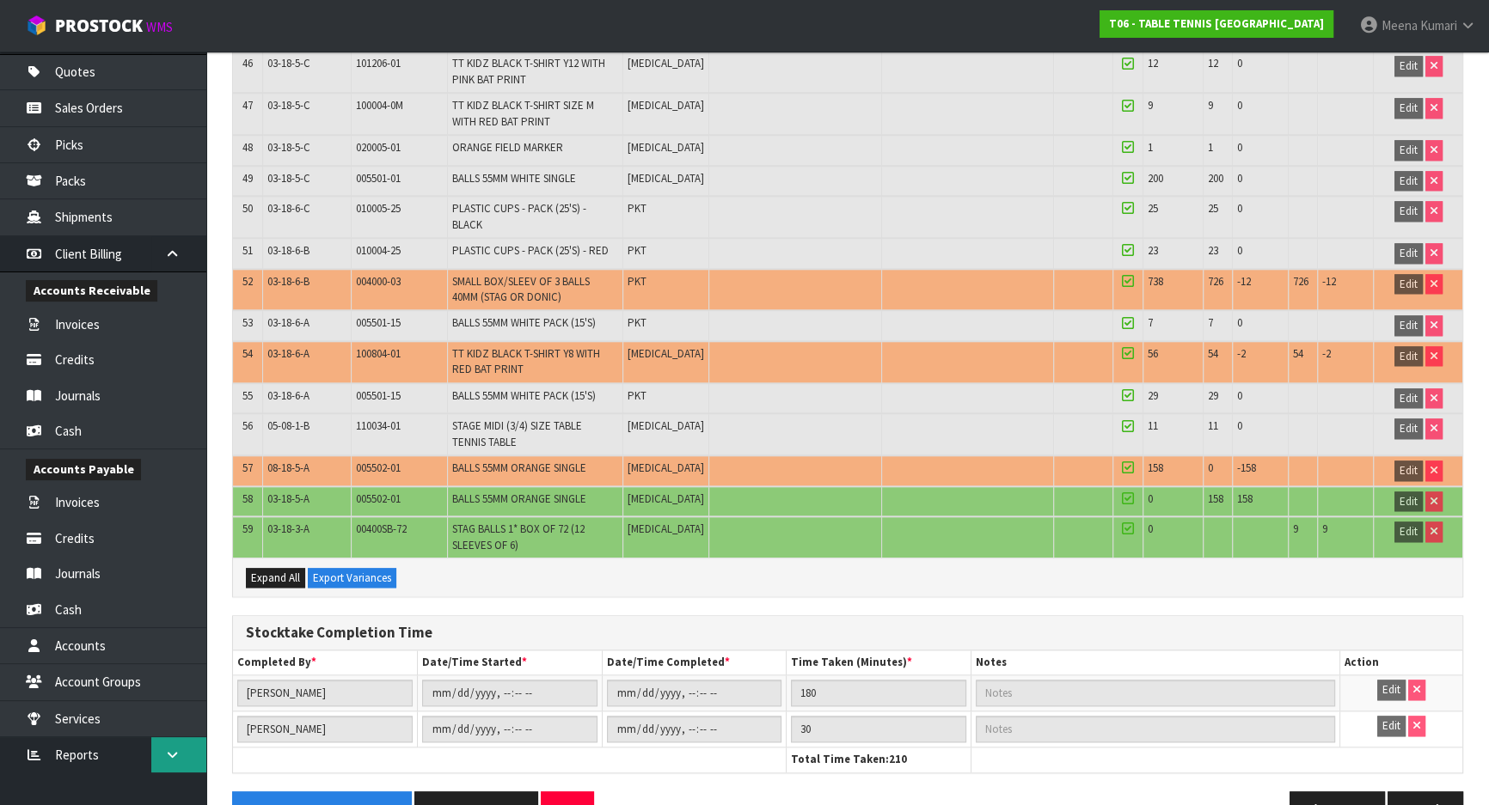
click at [178, 749] on icon at bounding box center [172, 755] width 16 height 13
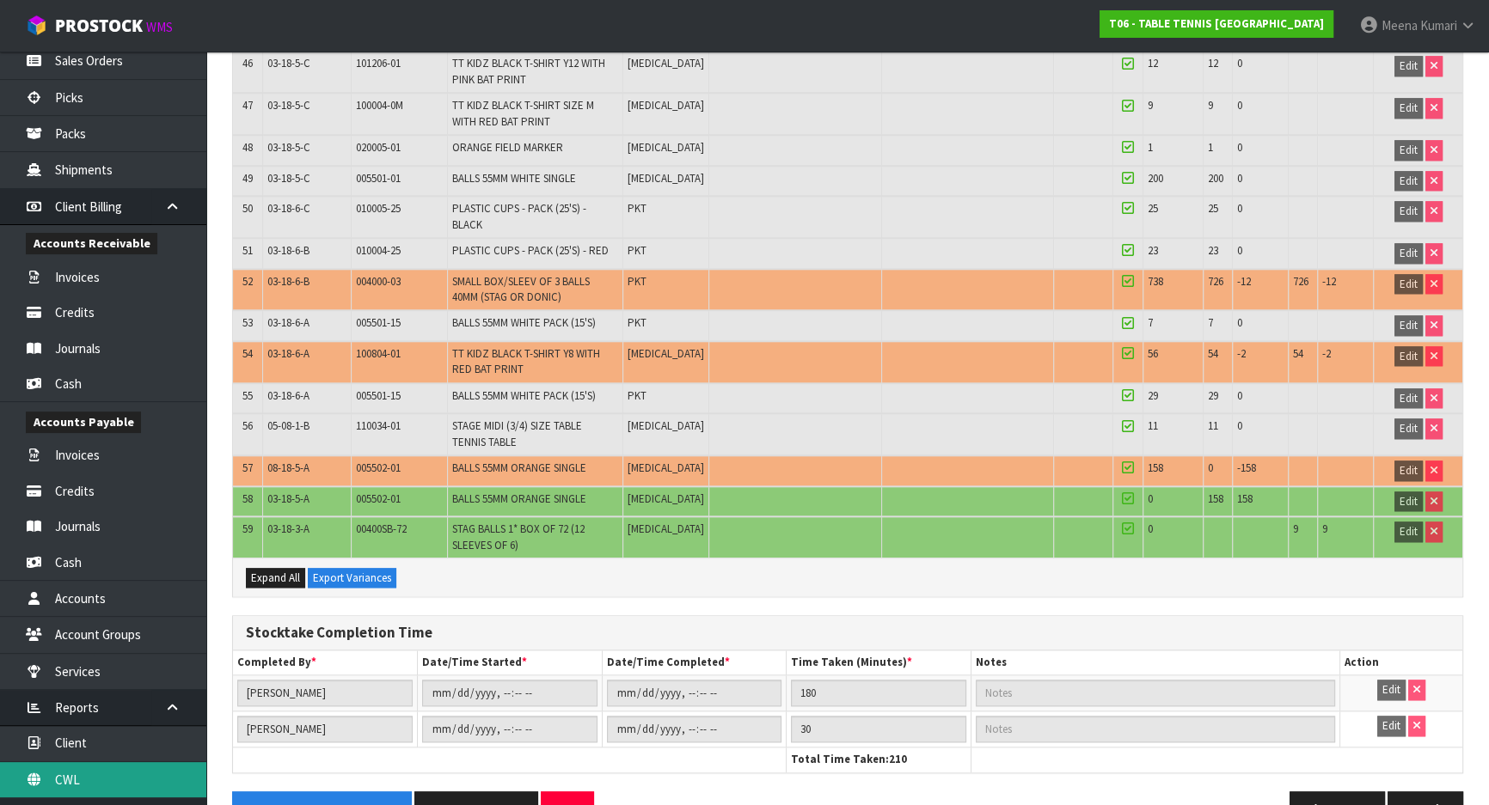
scroll to position [610, 0]
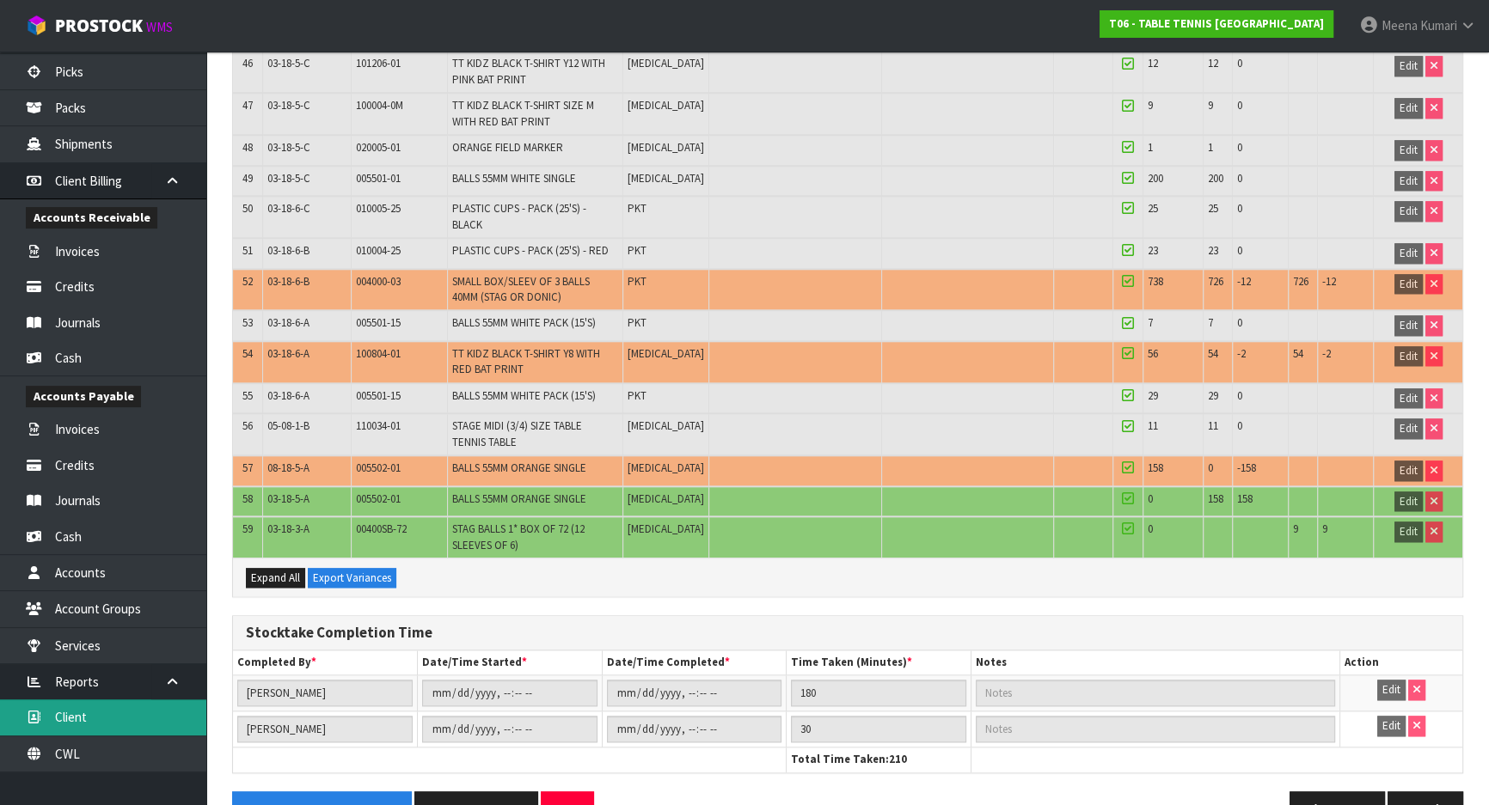
click at [143, 722] on link "Client" at bounding box center [103, 717] width 206 height 35
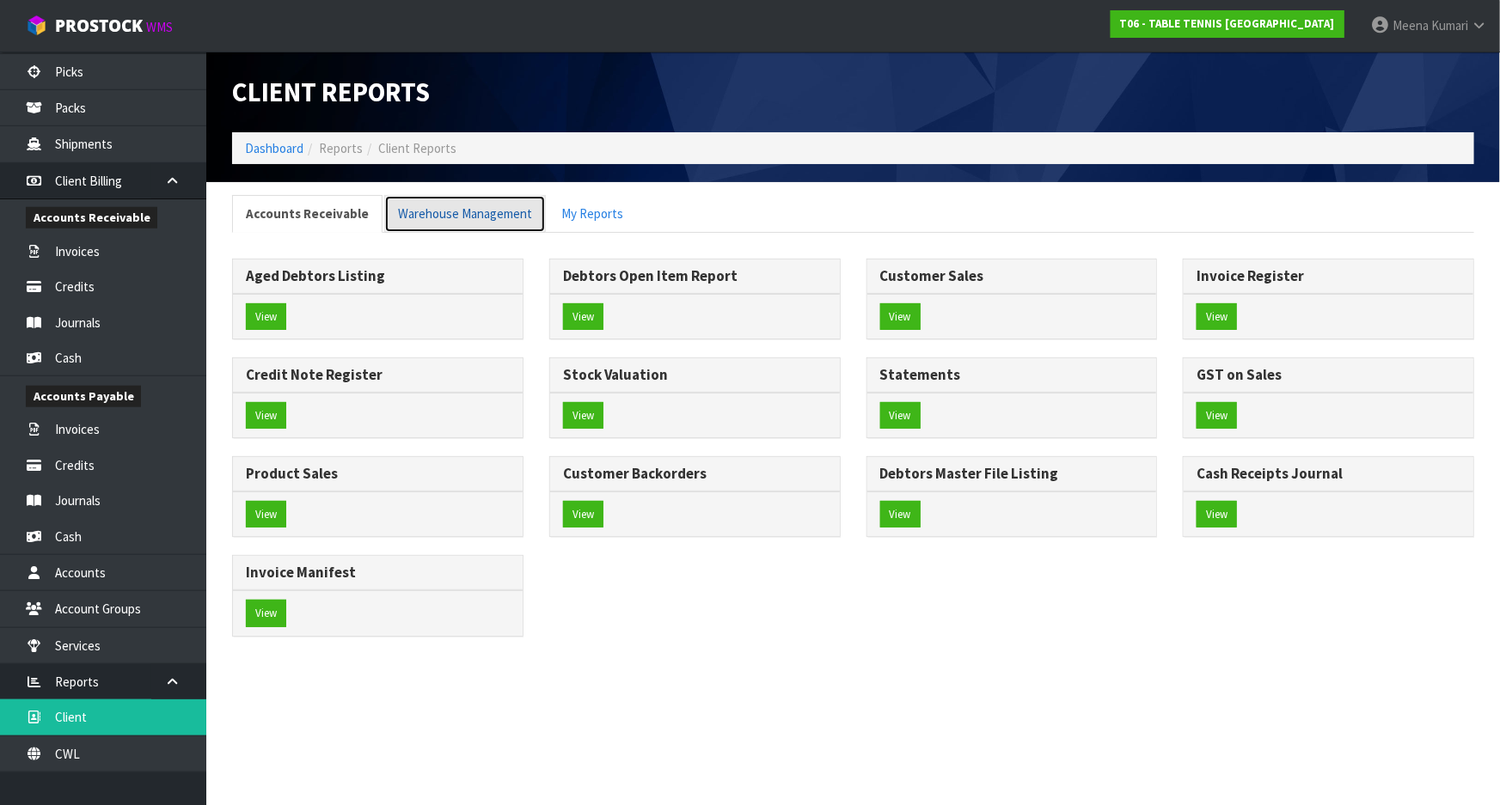
click at [481, 215] on link "Warehouse Management" at bounding box center [465, 213] width 162 height 37
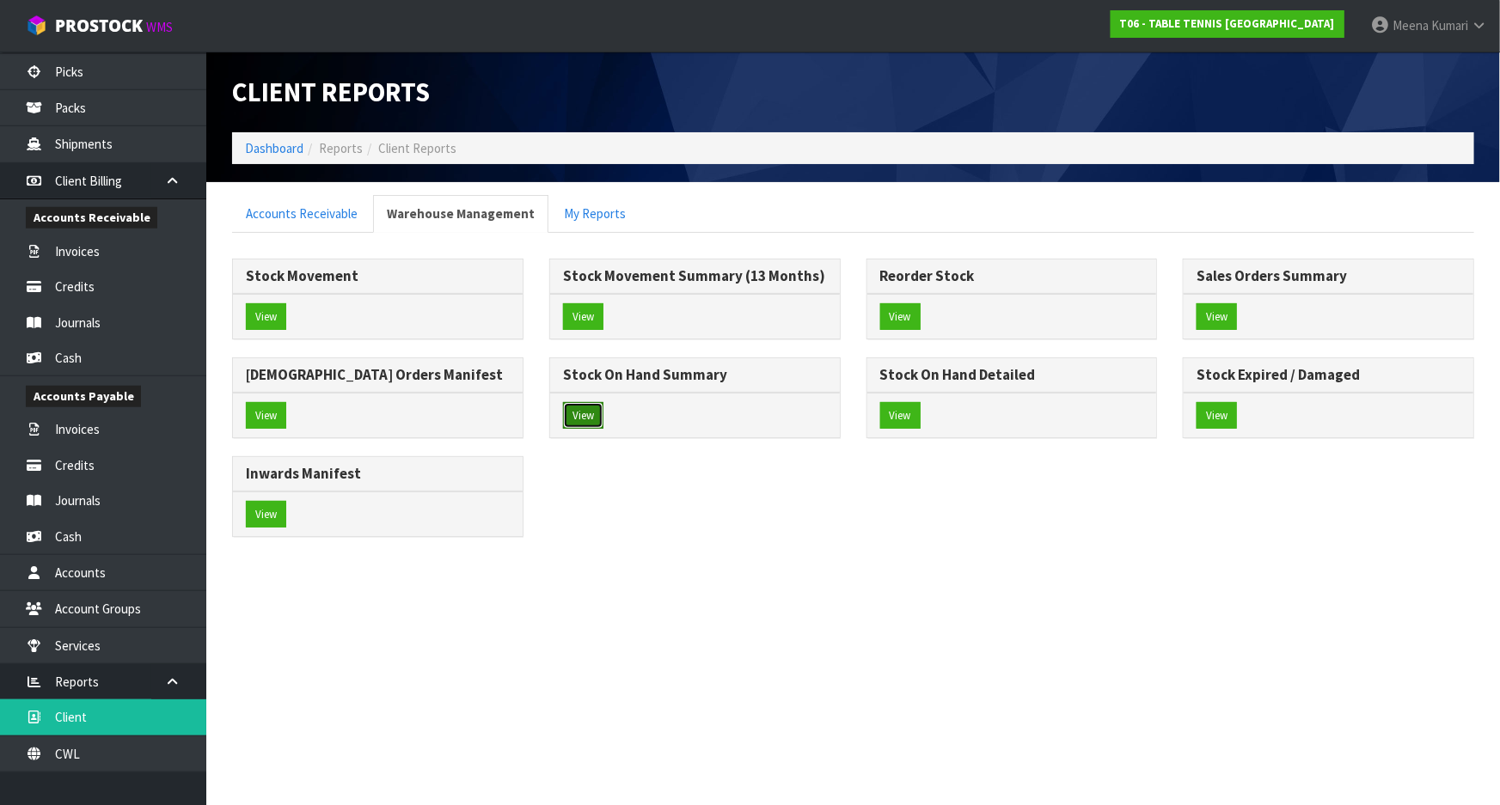
click at [584, 415] on button "View" at bounding box center [583, 416] width 40 height 28
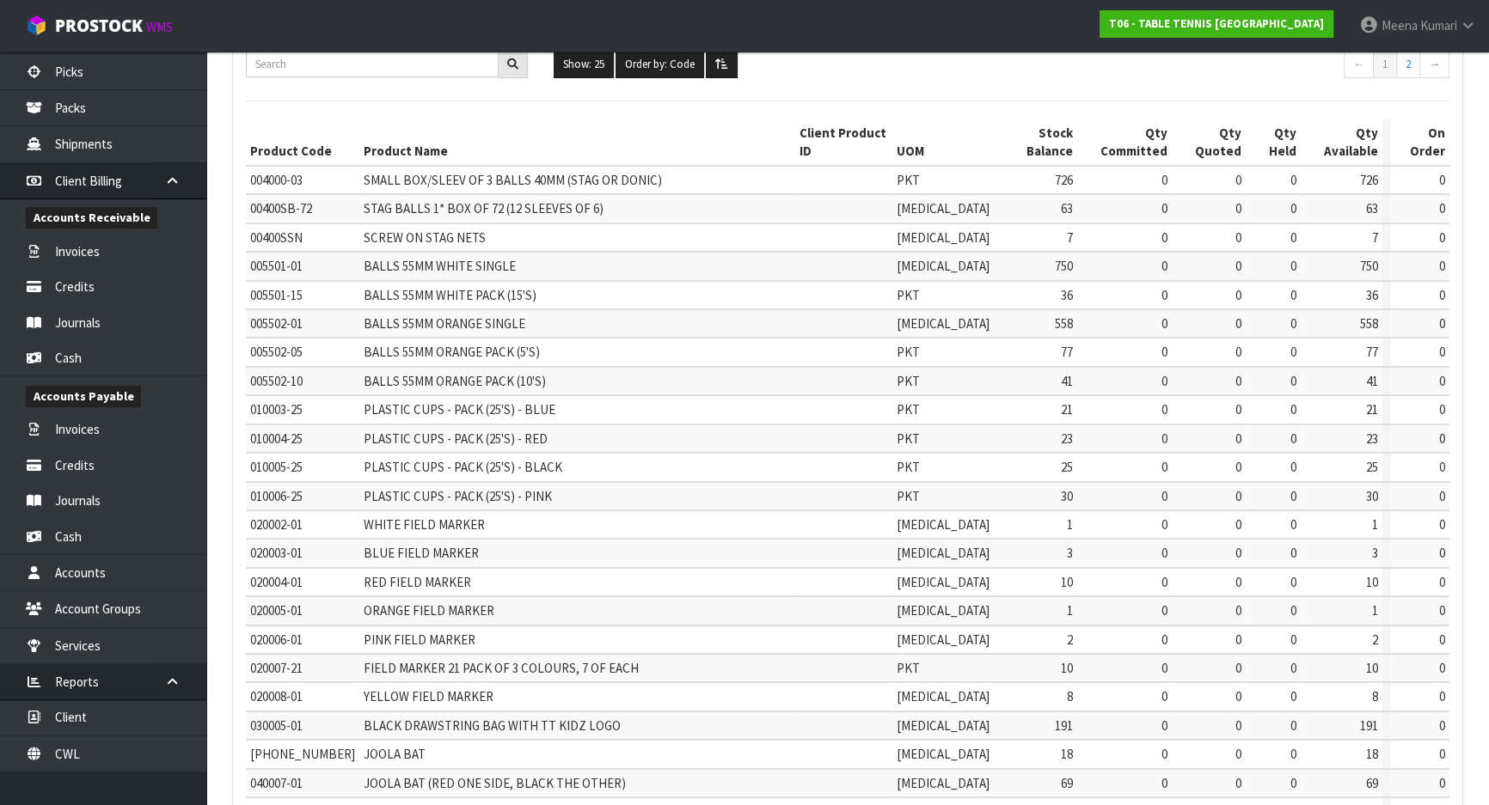
scroll to position [419, 0]
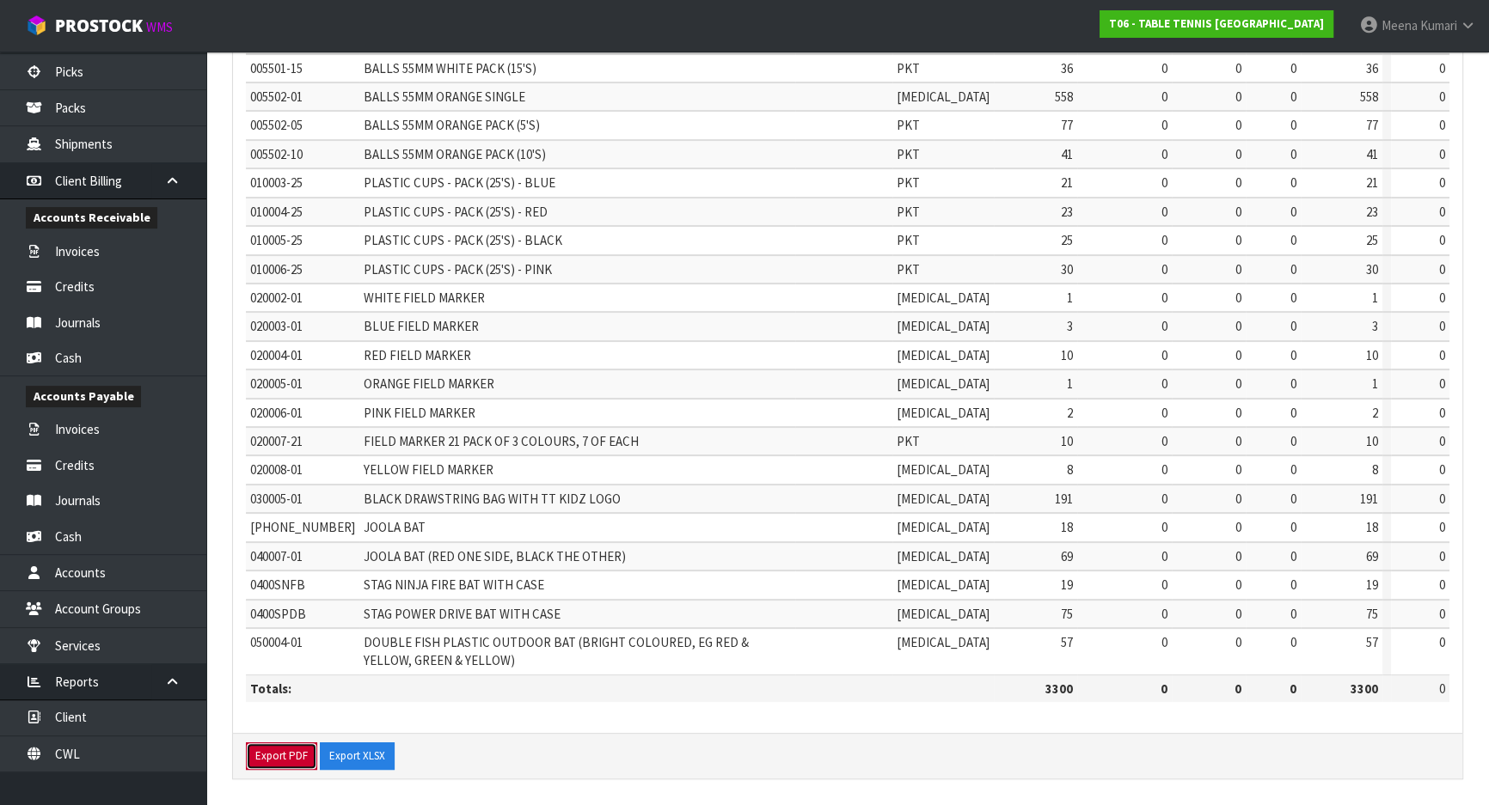
click at [279, 762] on button "Export PDF" at bounding box center [281, 757] width 71 height 28
click at [358, 749] on button "Export XLSX" at bounding box center [373, 757] width 75 height 28
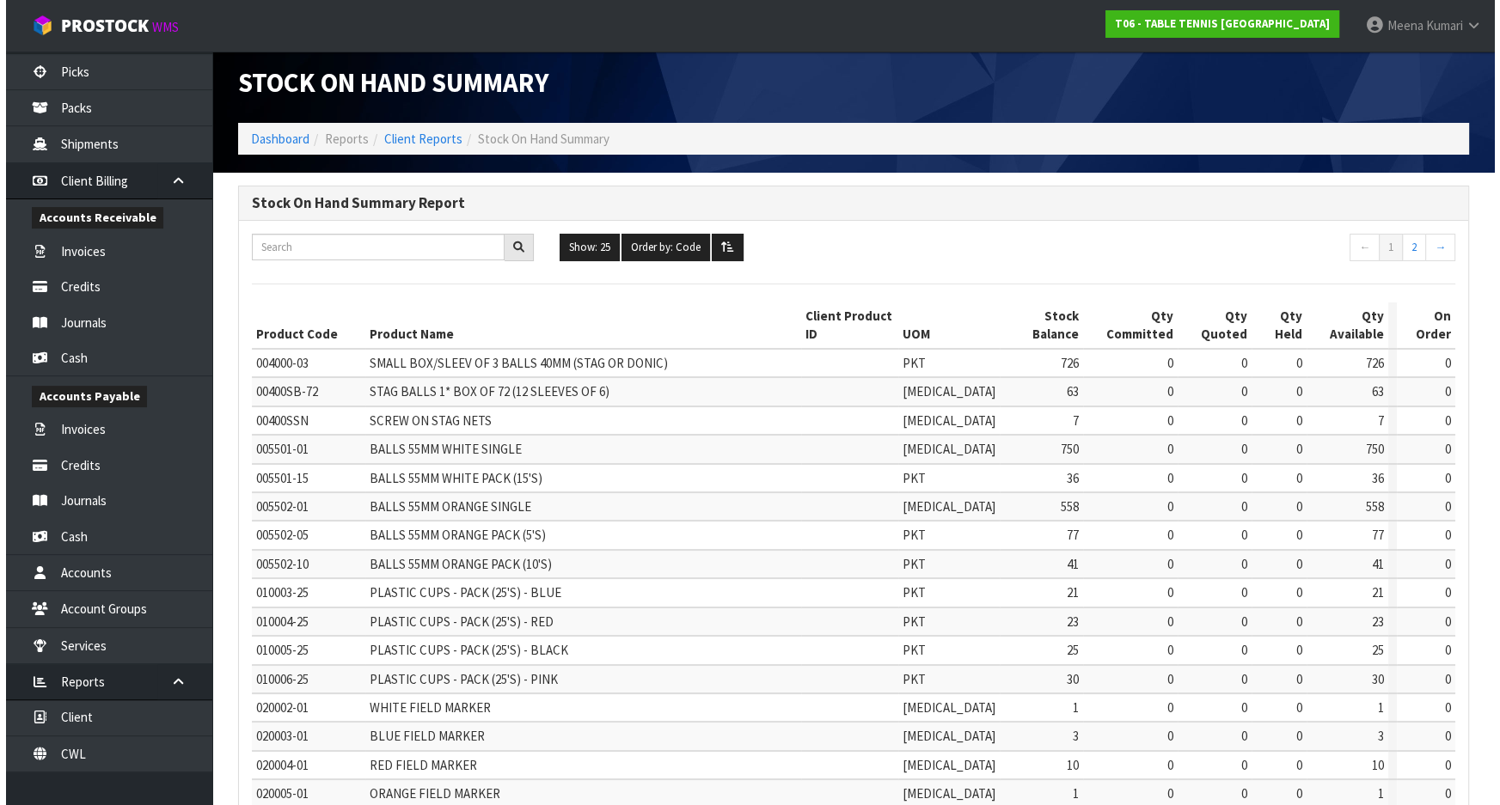
scroll to position [0, 0]
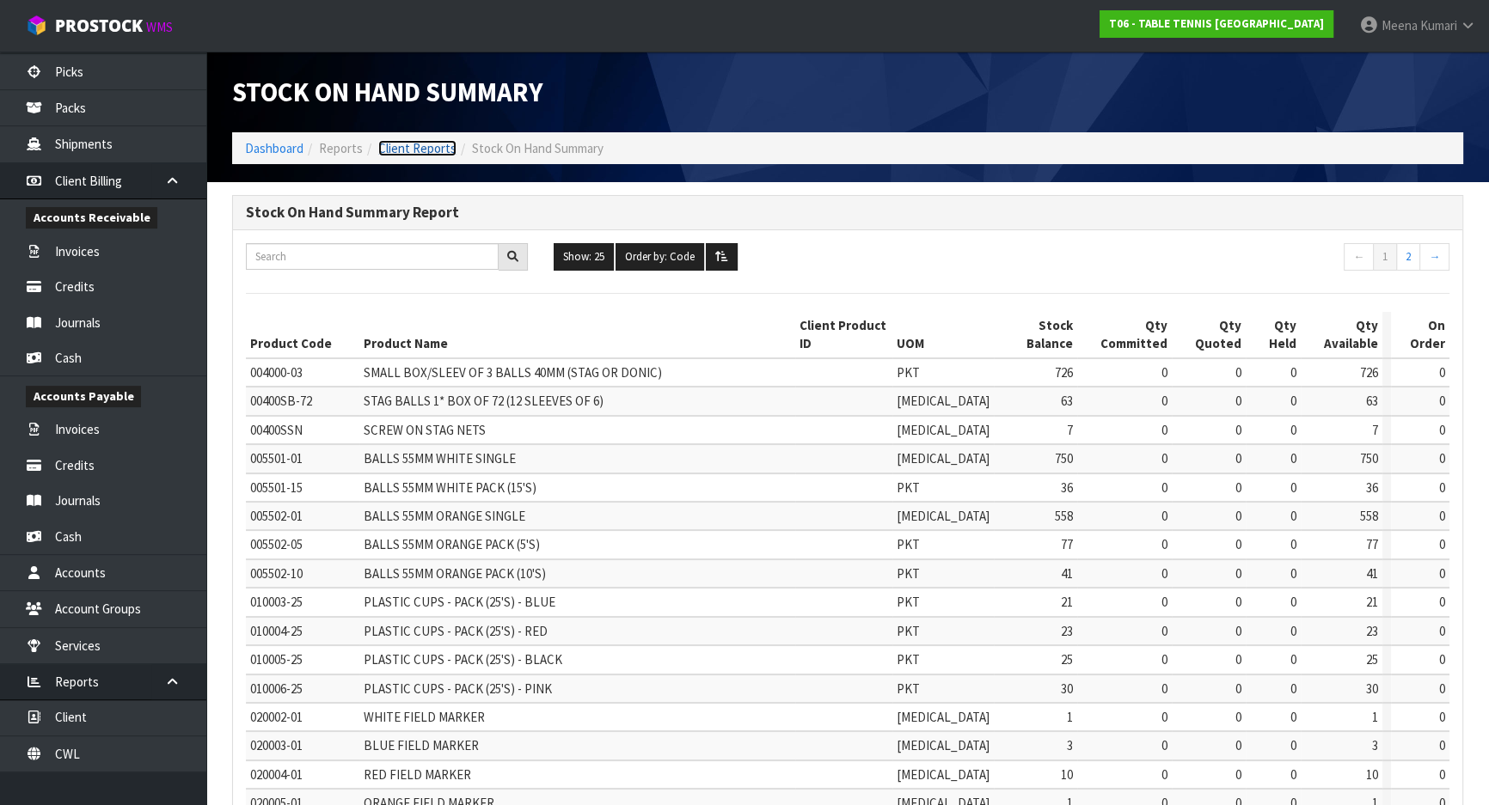
click at [433, 147] on link "Client Reports" at bounding box center [417, 148] width 78 height 16
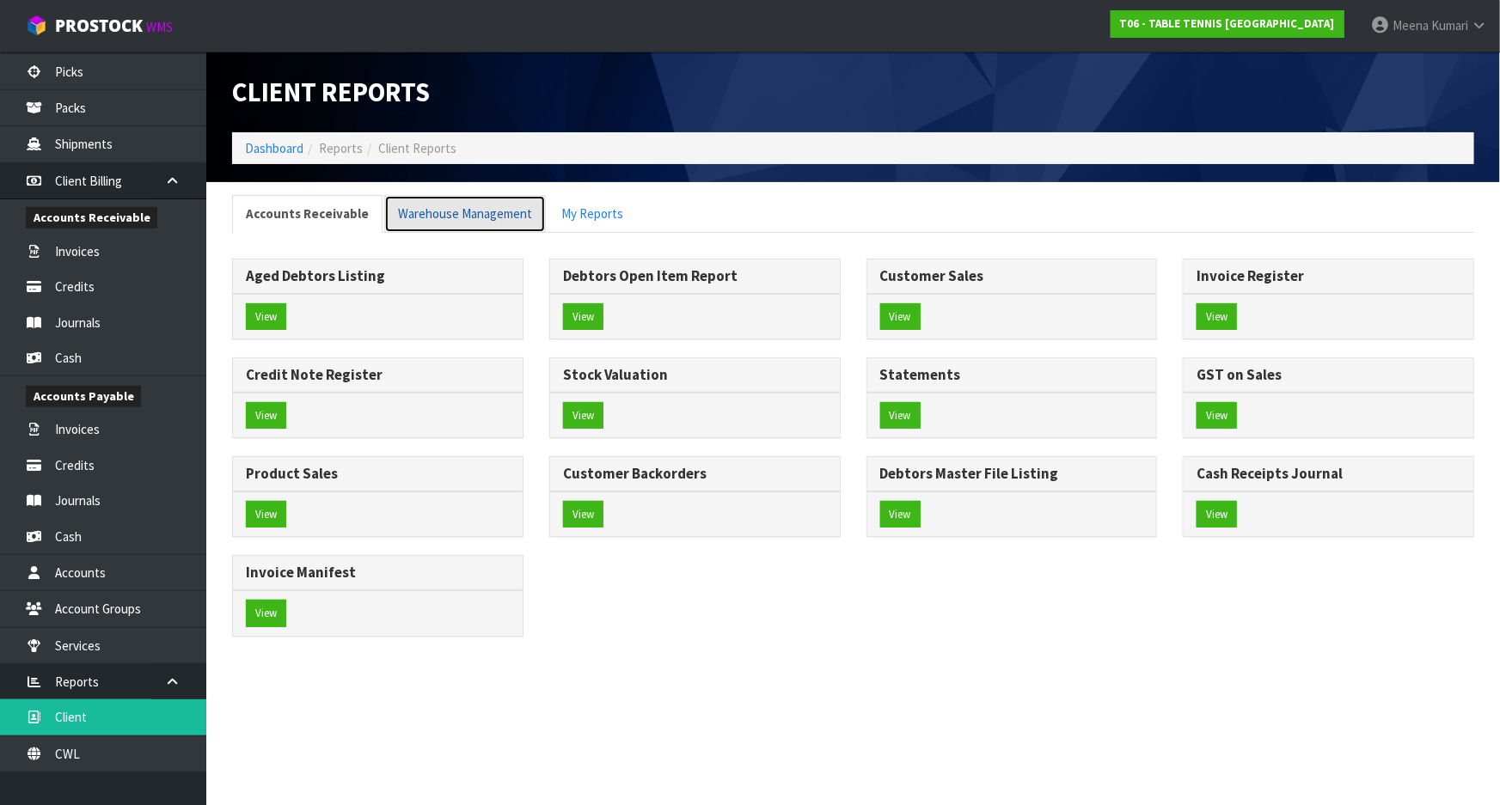
click at [440, 215] on link "Warehouse Management" at bounding box center [465, 213] width 162 height 37
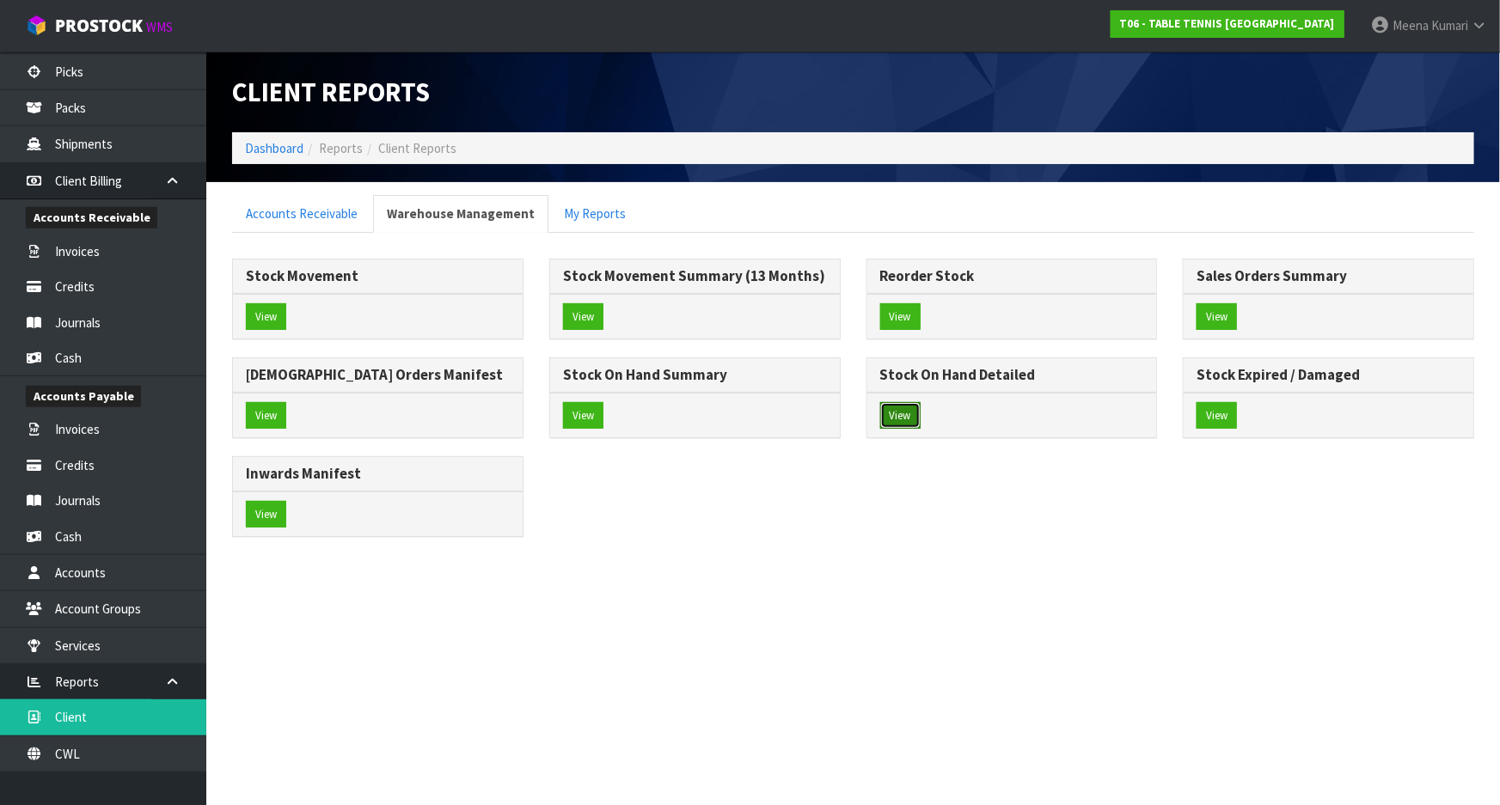
click at [898, 419] on button "View" at bounding box center [900, 416] width 40 height 28
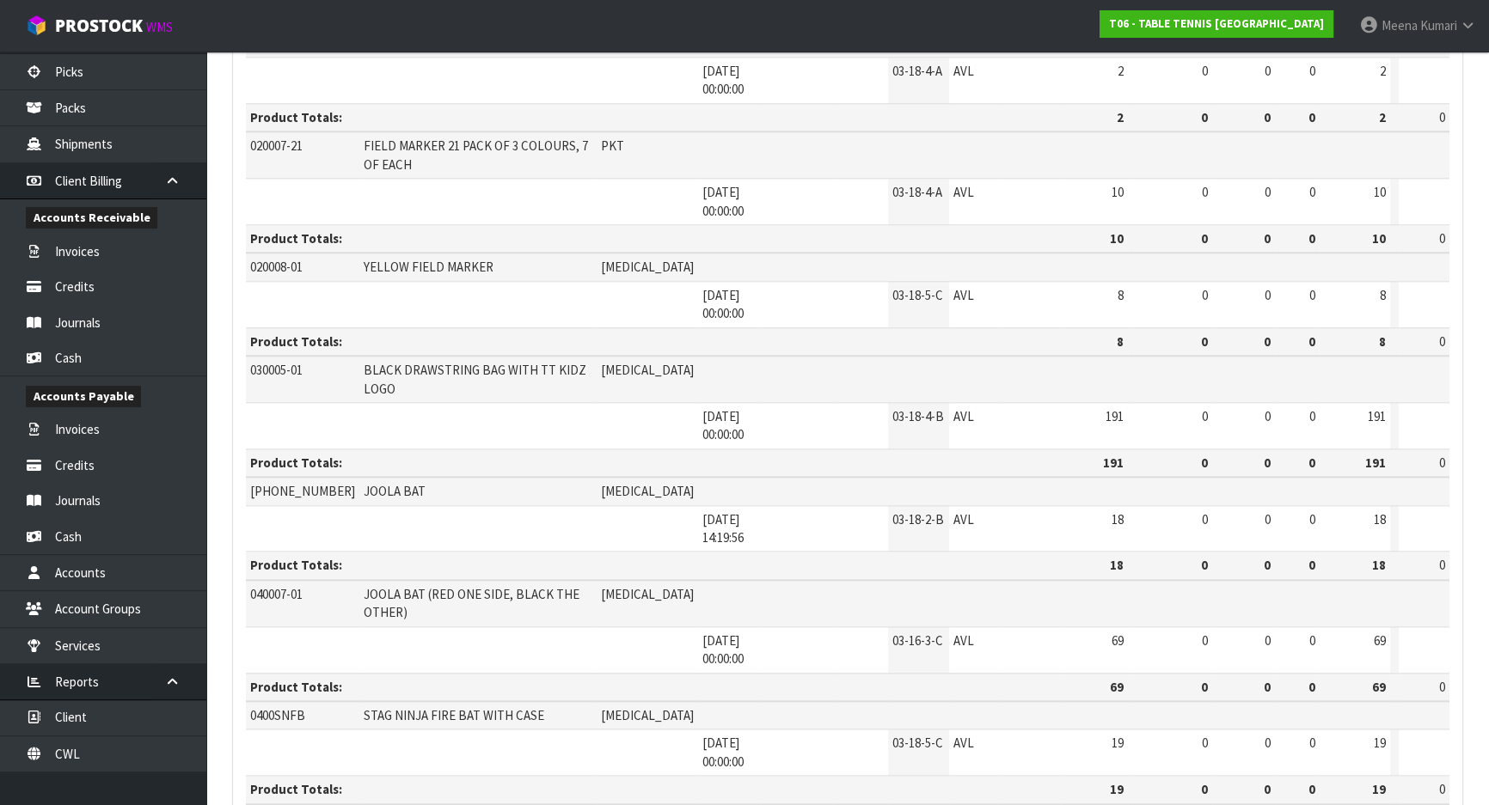
scroll to position [2706, 0]
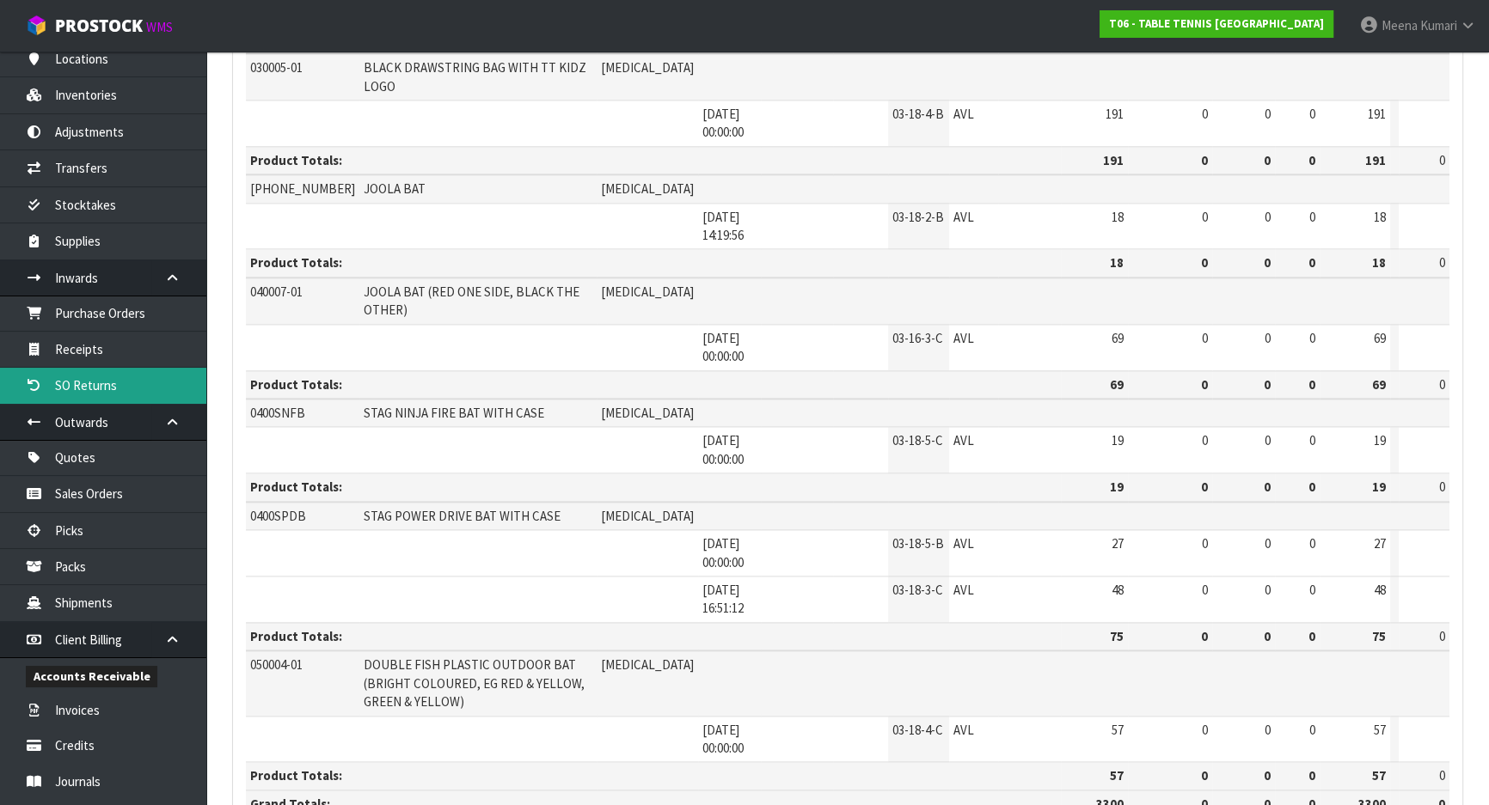
scroll to position [141, 0]
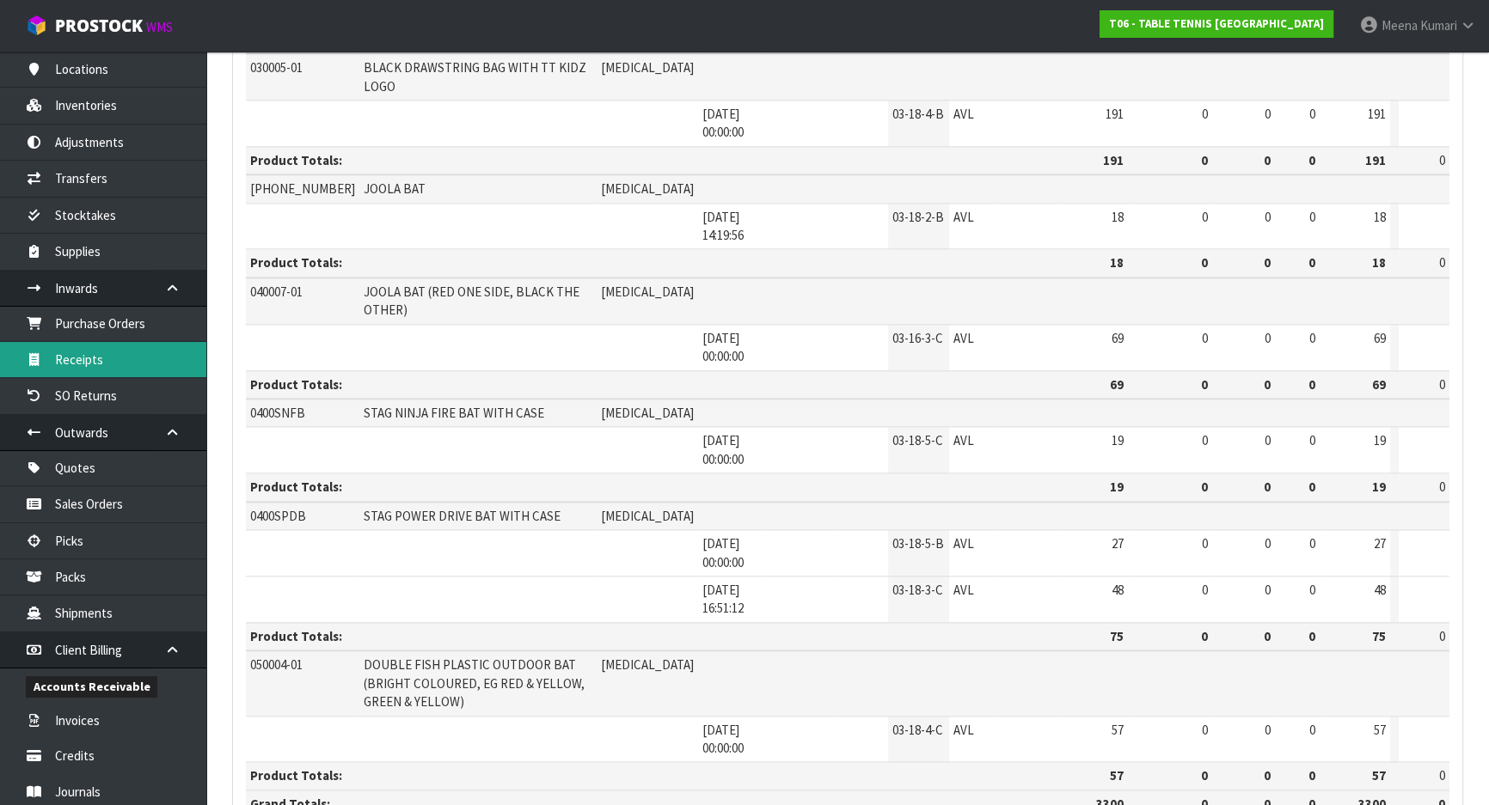
click at [102, 360] on link "Receipts" at bounding box center [103, 359] width 206 height 35
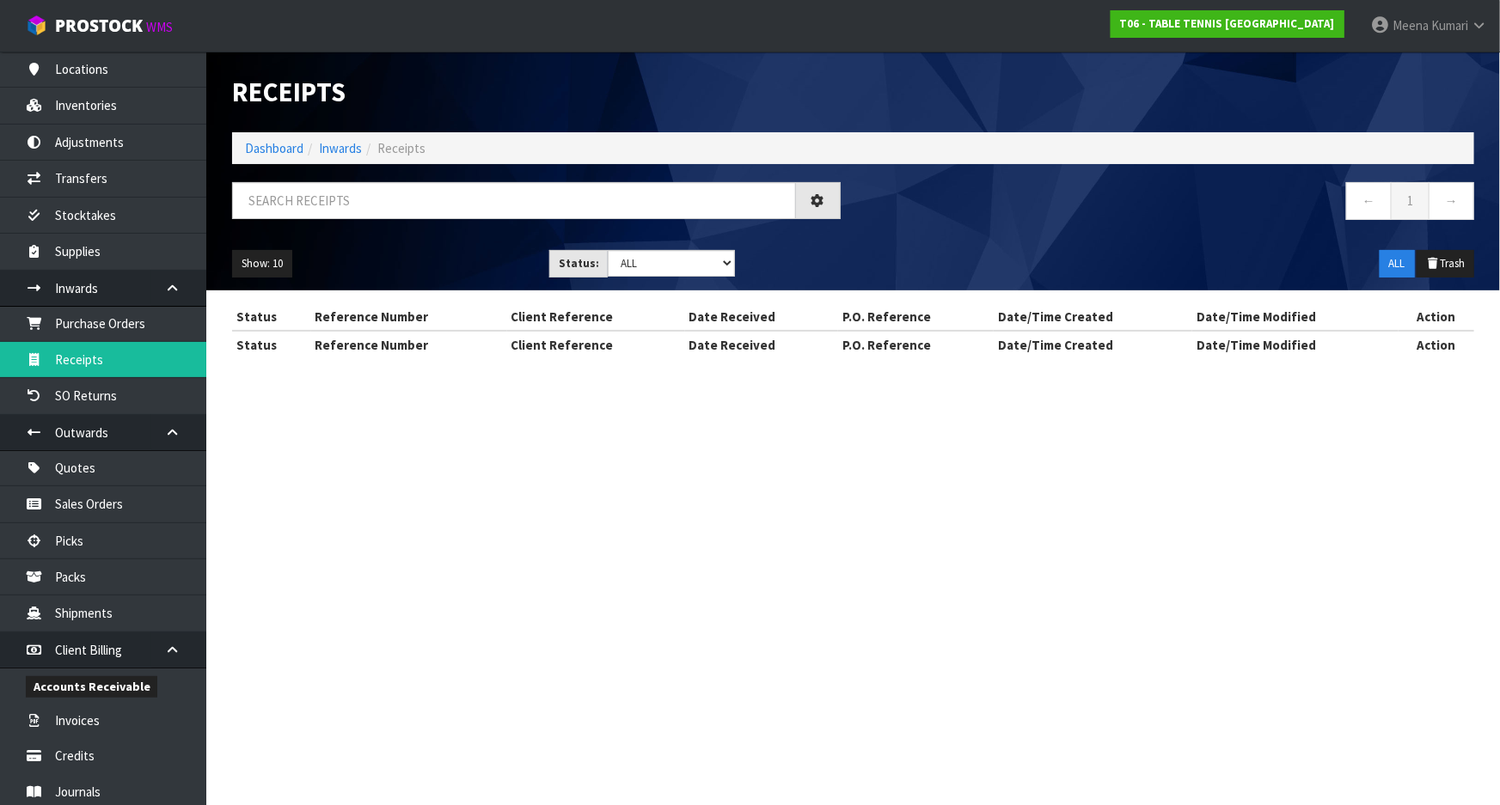
click at [132, 355] on div "Receipts Import Receipts Drop file here to import csv template Dashboard Inward…" at bounding box center [750, 195] width 1500 height 390
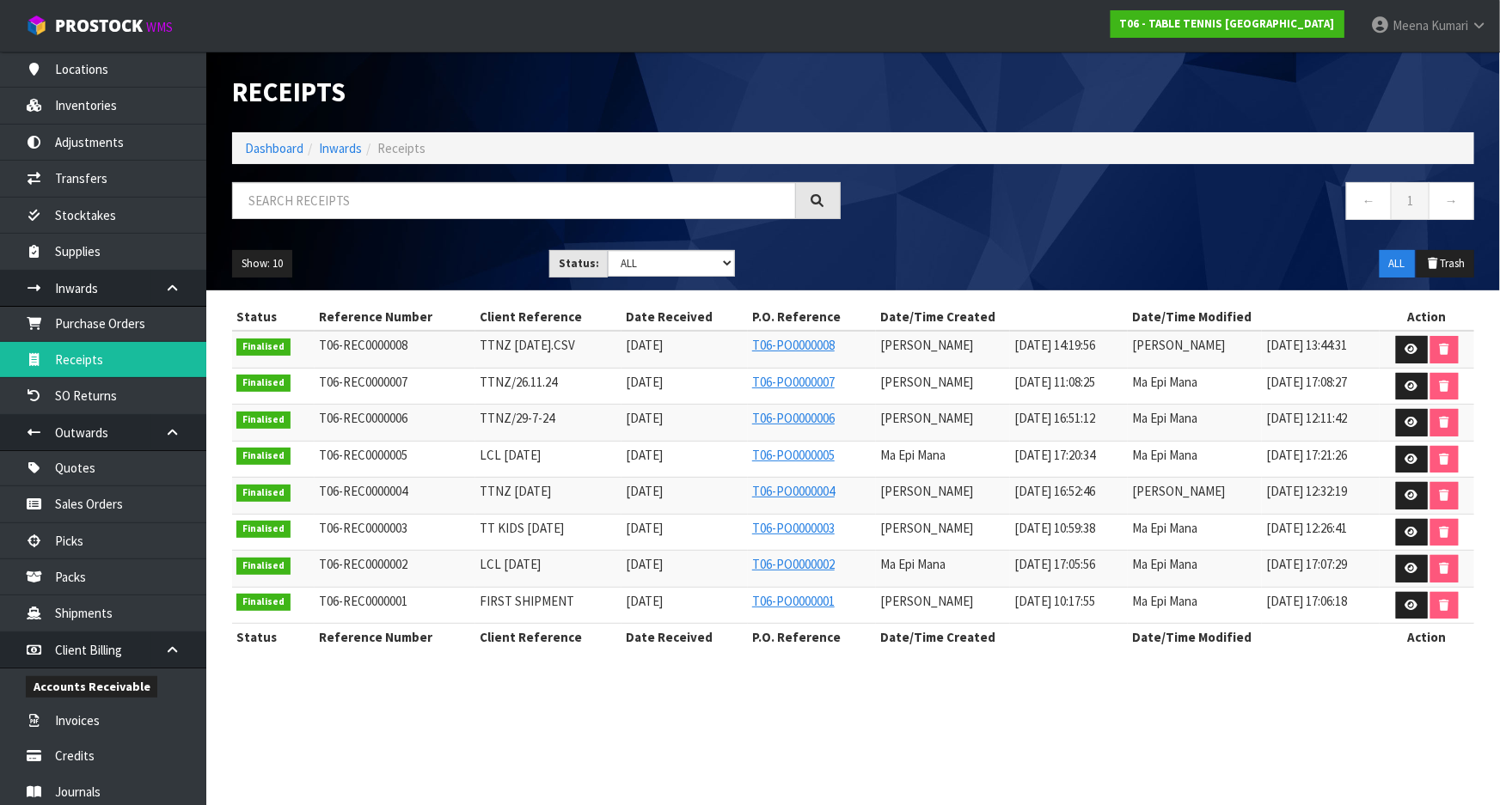
click at [488, 224] on div at bounding box center [536, 207] width 634 height 50
click at [482, 205] on input "text" at bounding box center [514, 200] width 564 height 37
paste input "100604-01"
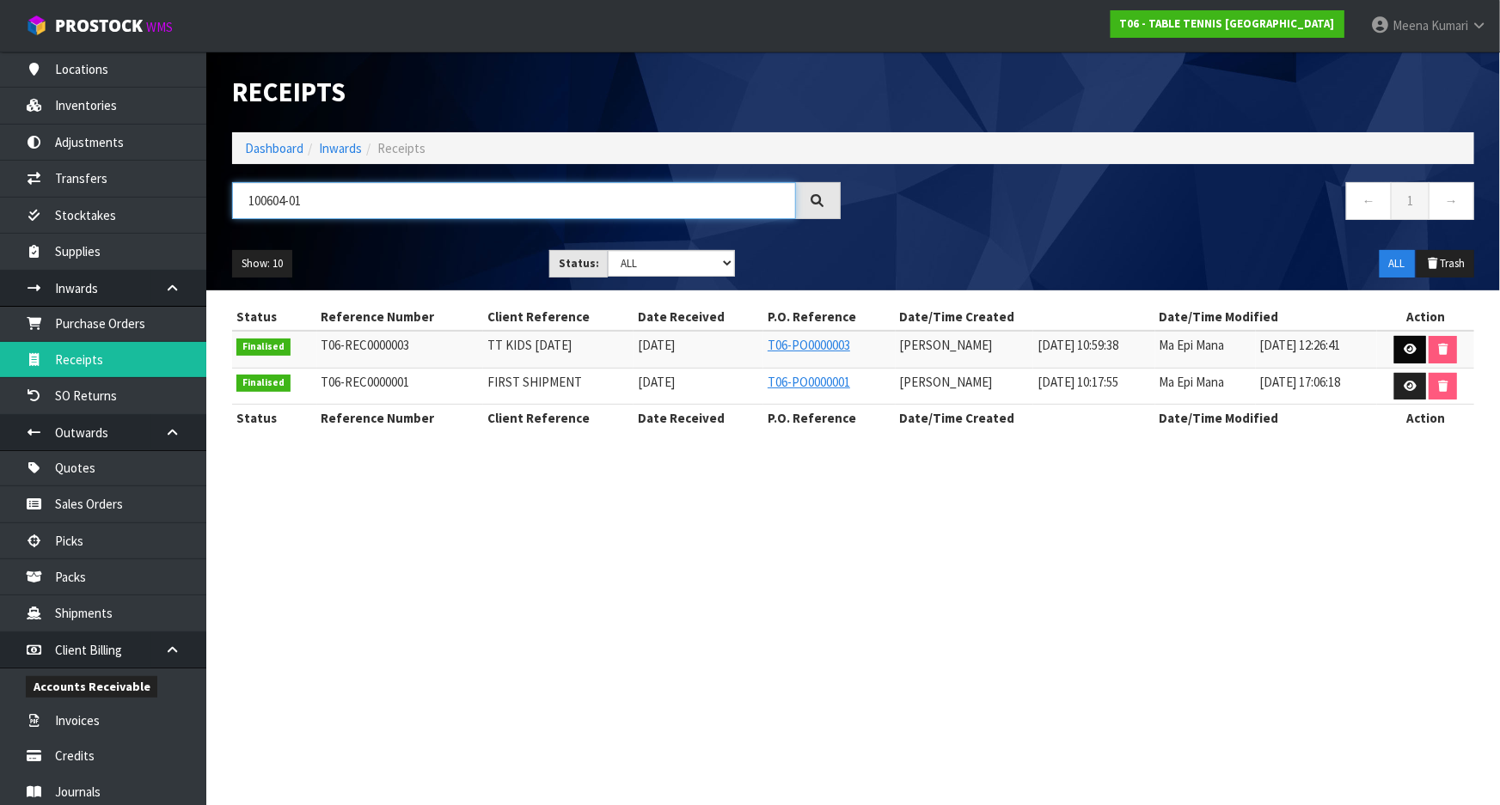
type input "100604-01"
click at [1401, 345] on link at bounding box center [1410, 350] width 32 height 28
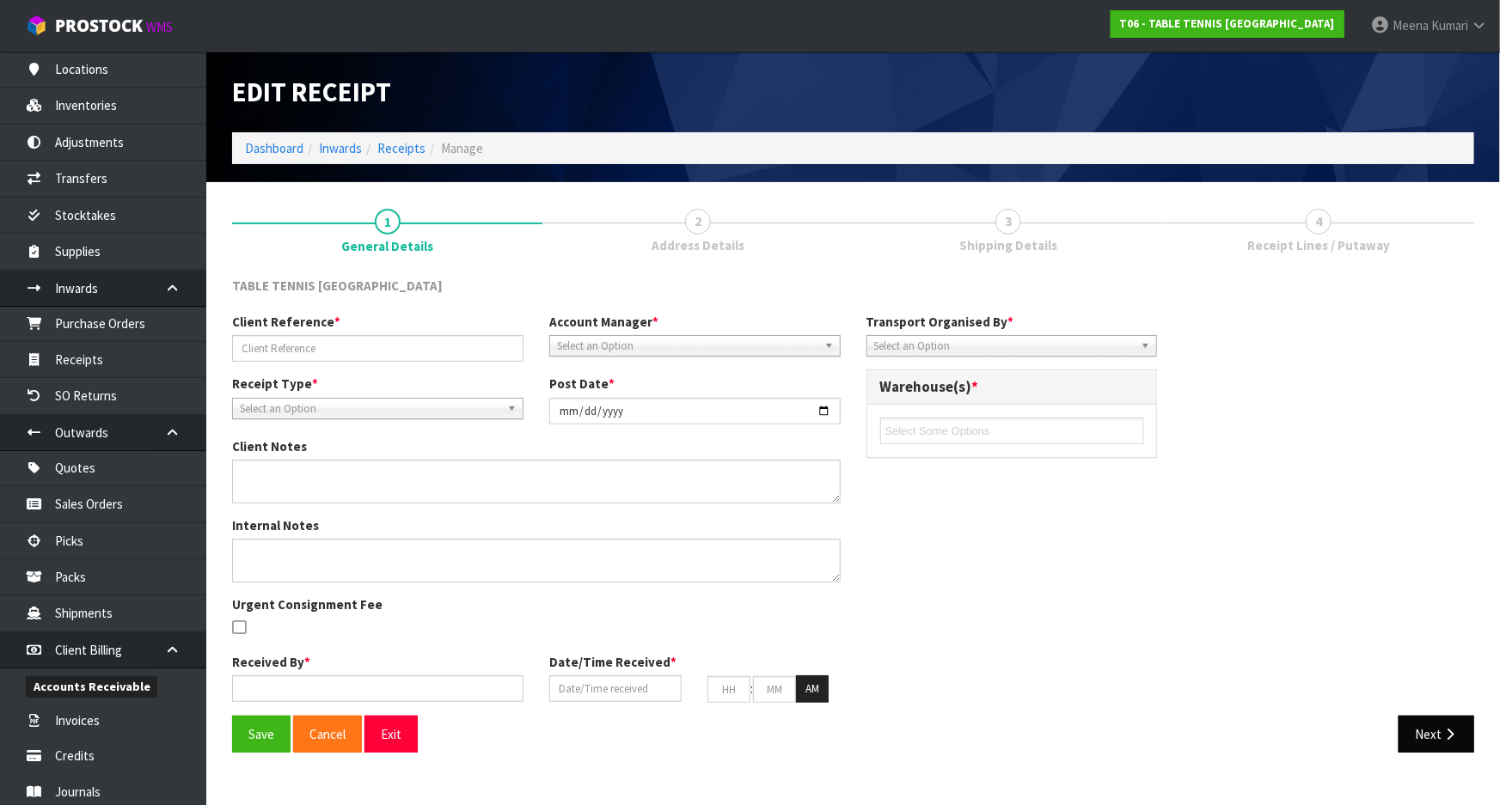
type input "TT KIDS [DATE]"
type input "[DATE]"
type textarea "WE RECEIVED 40 QUANTITIES OF 100604-01 CODE INSTEAD OF 20. WE RECEIVED 5 QUANTI…"
type textarea "VARIANCE CHECKED BY MA"
type input "[PERSON_NAME]"
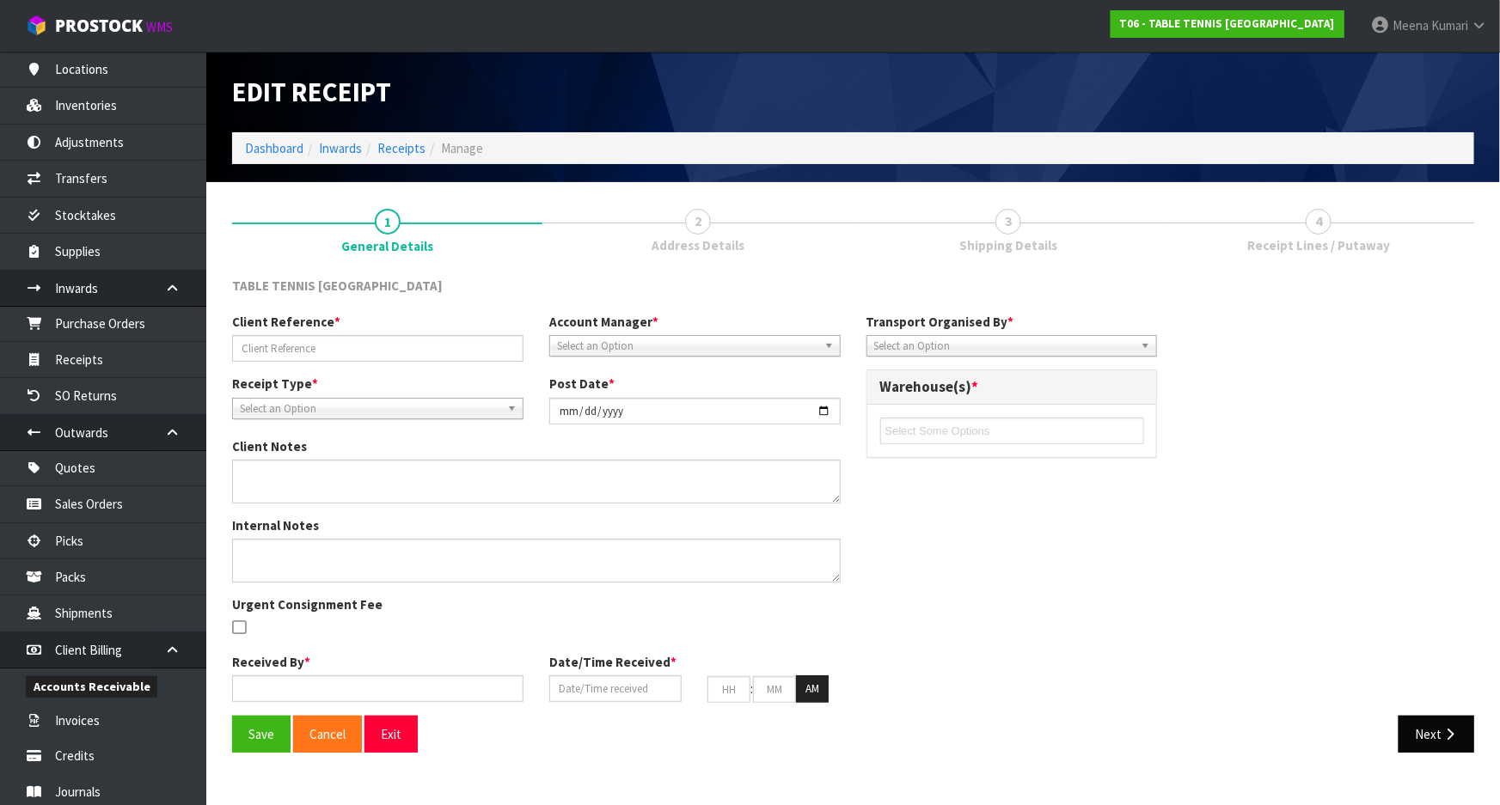
type input "[DATE]"
type input "10"
type input "59"
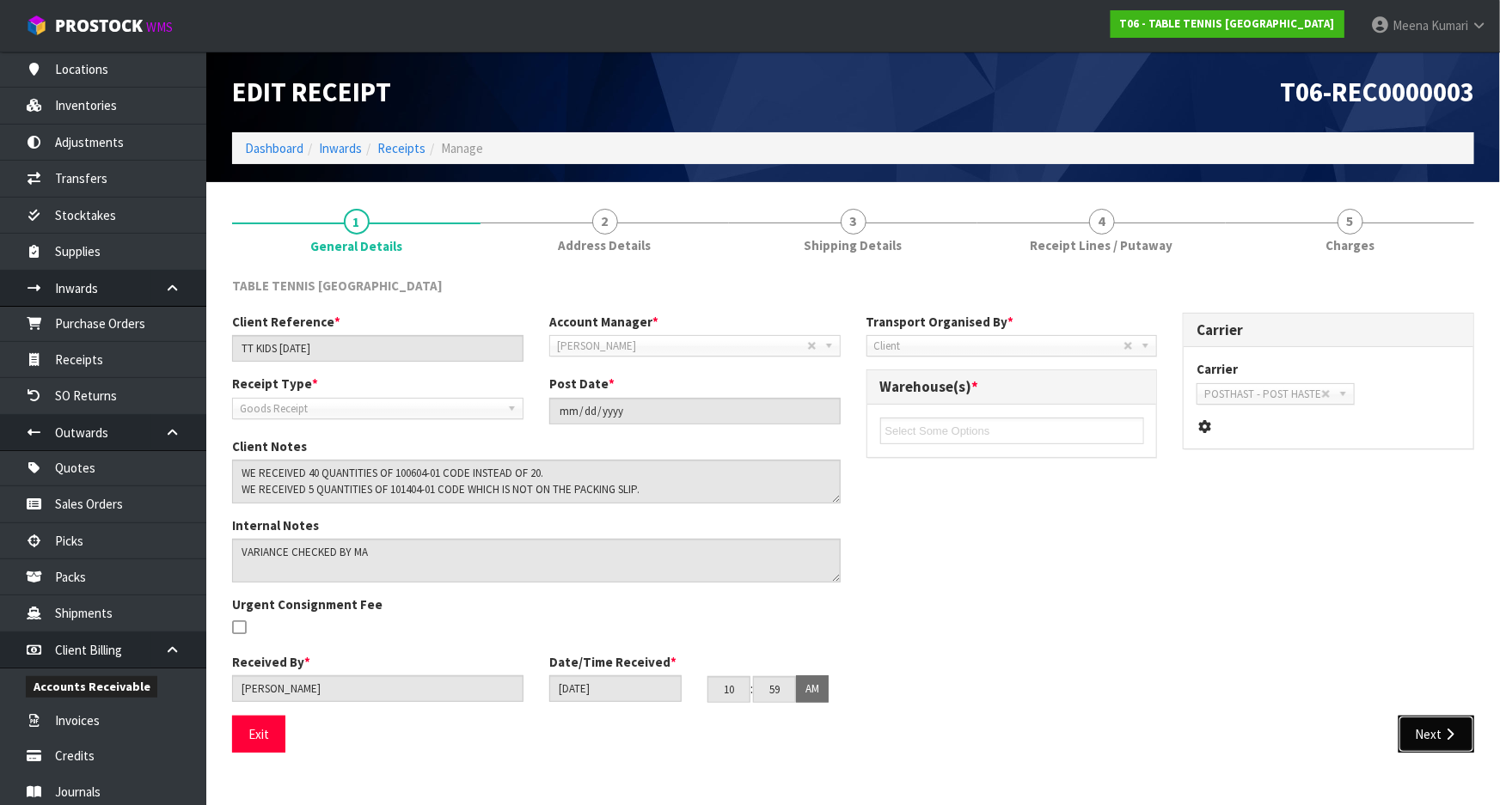
click at [1426, 732] on button "Next" at bounding box center [1436, 734] width 76 height 37
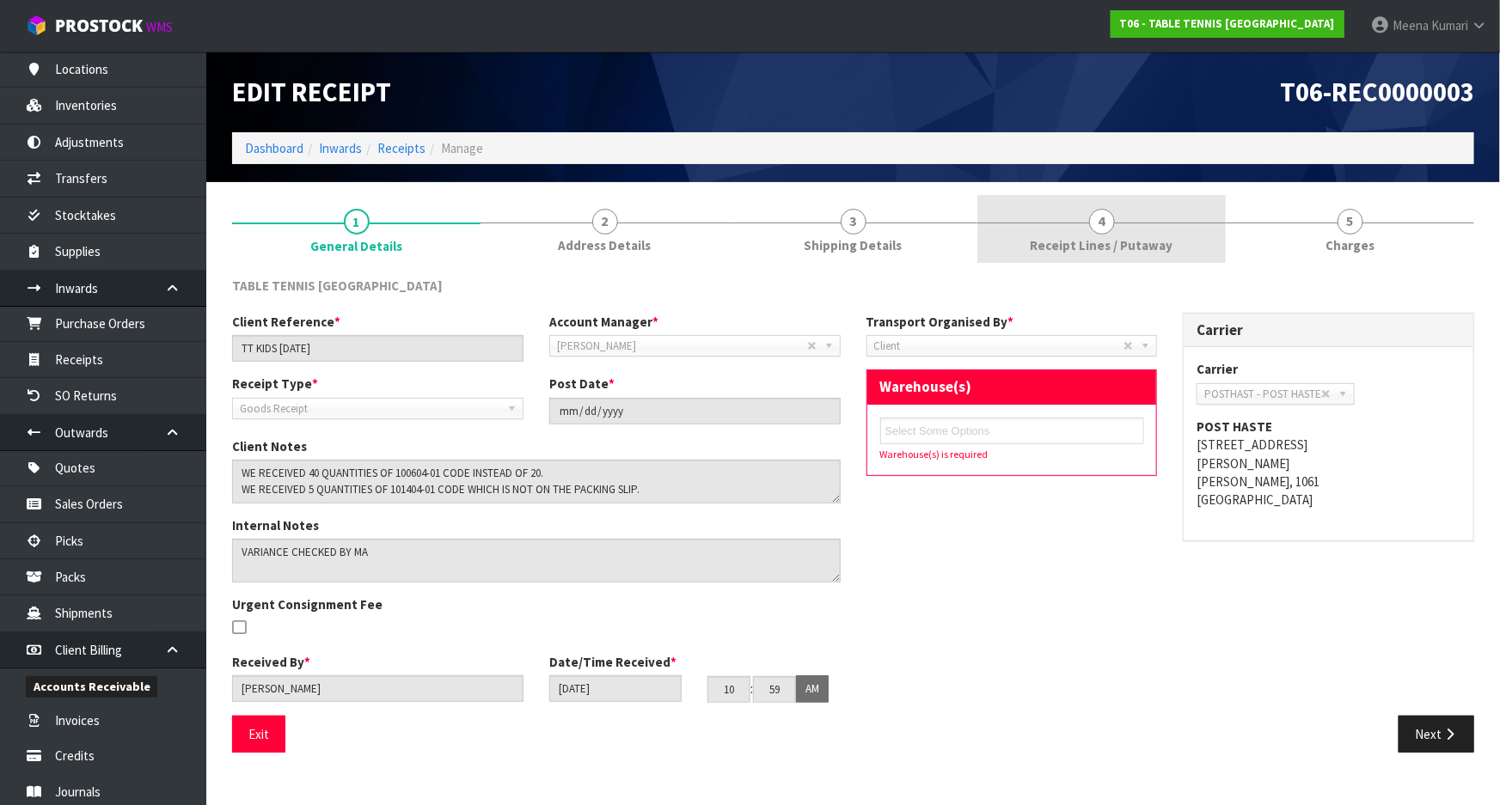
click at [1105, 216] on span "4" at bounding box center [1102, 222] width 26 height 26
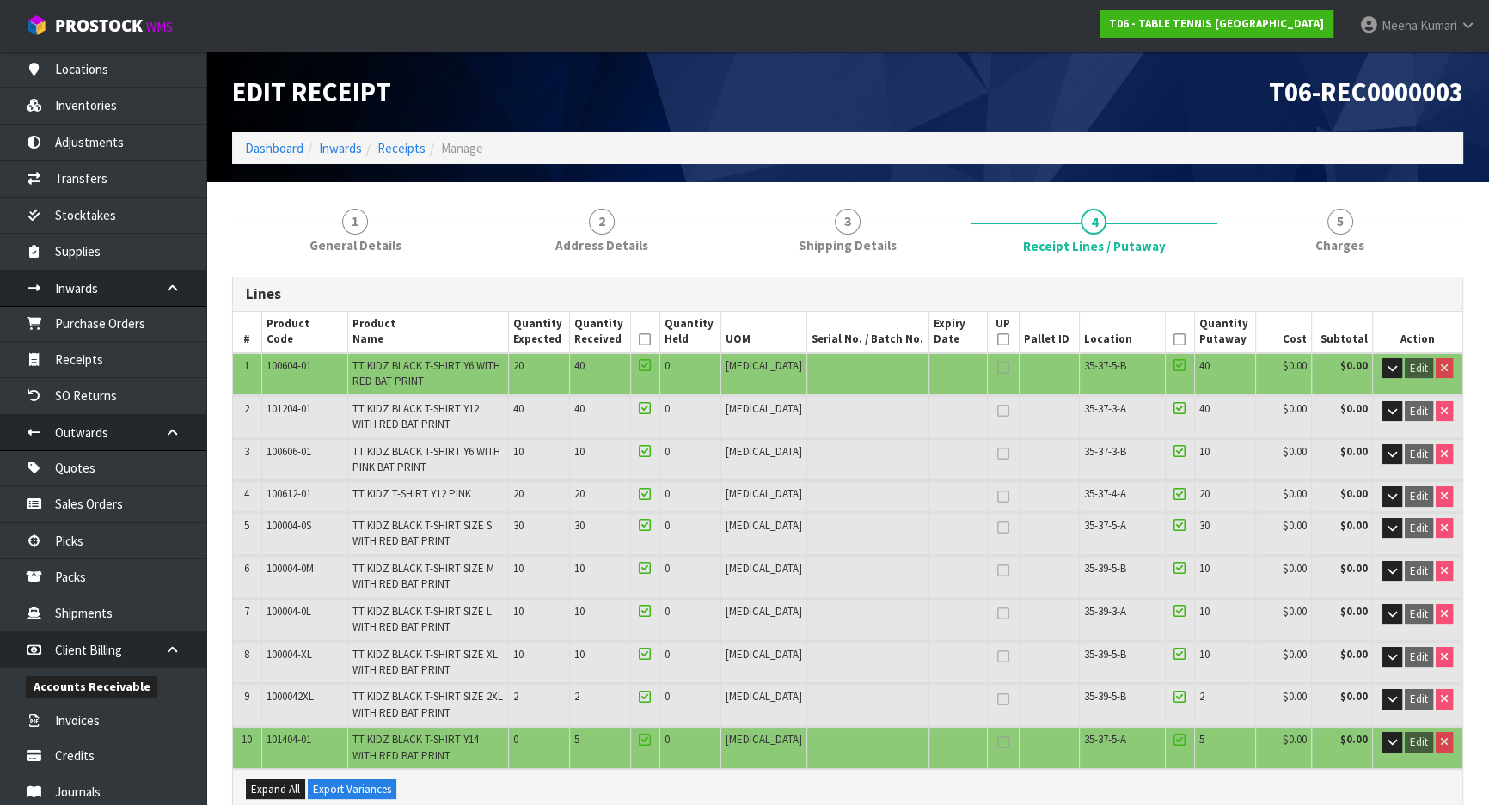
click at [297, 381] on td "100604-01" at bounding box center [304, 373] width 86 height 41
click at [288, 365] on span "100604-01" at bounding box center [288, 365] width 45 height 15
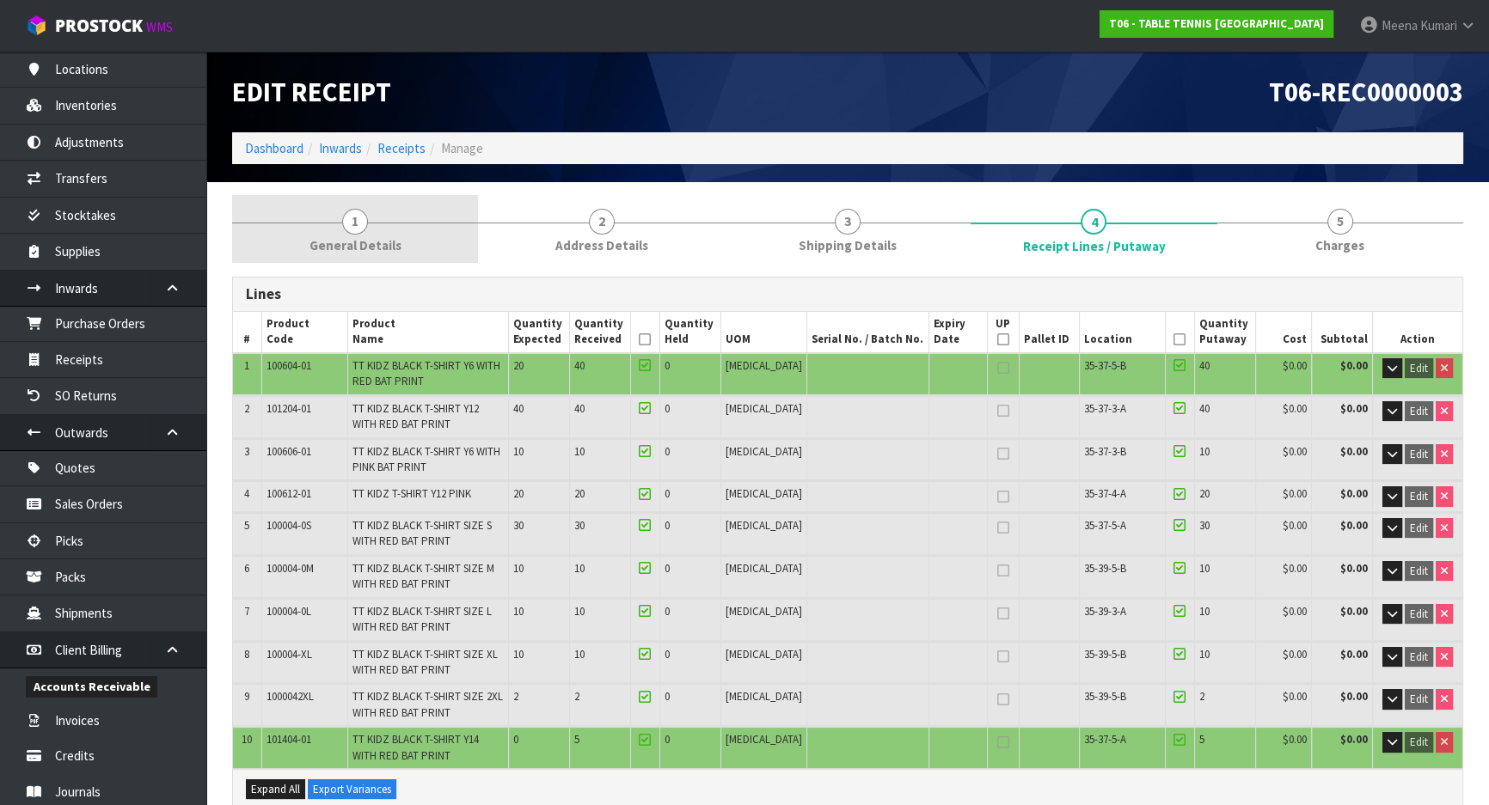
click at [410, 199] on link "1 General Details" at bounding box center [355, 229] width 246 height 68
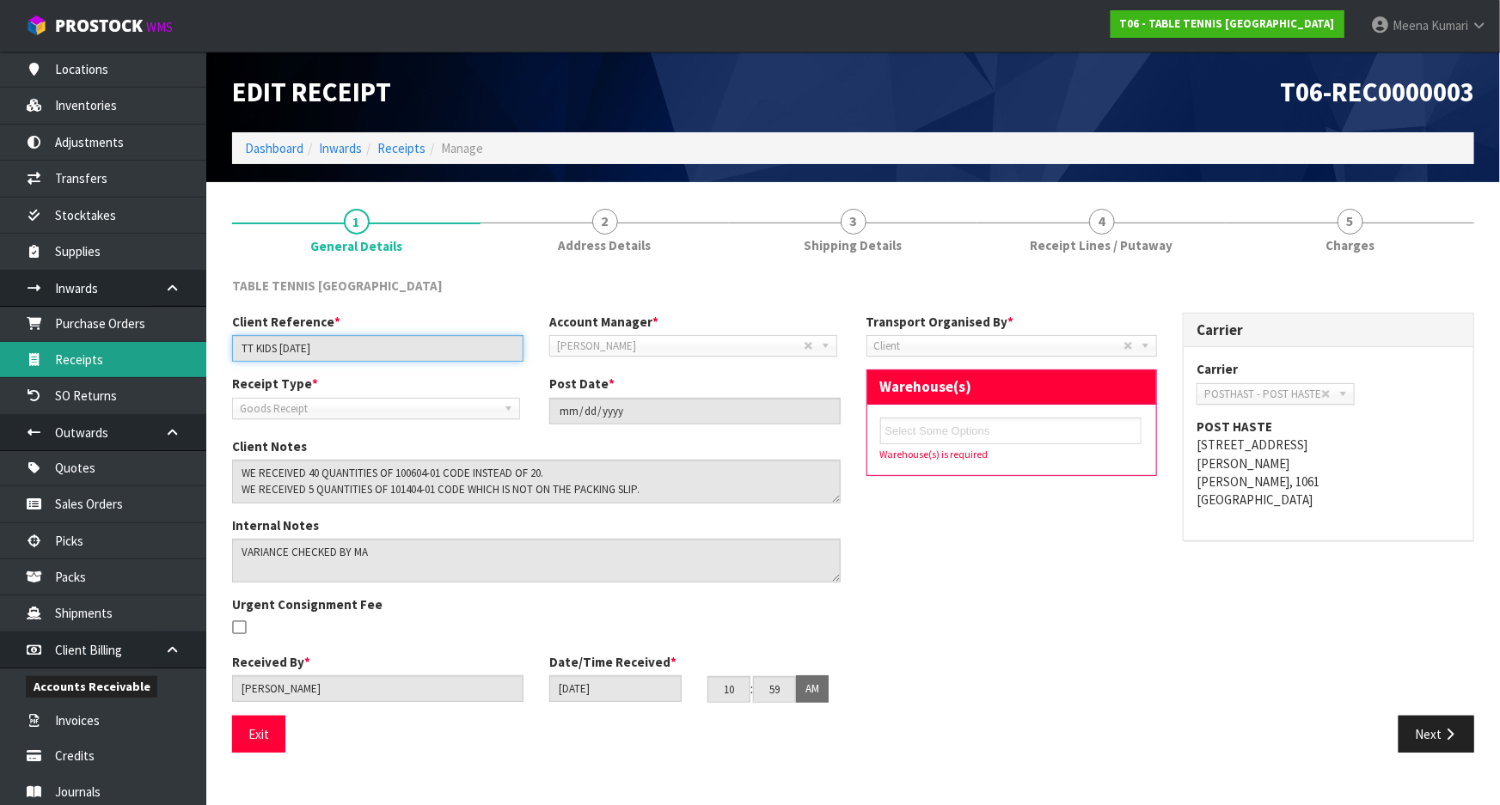
drag, startPoint x: 388, startPoint y: 350, endPoint x: 160, endPoint y: 339, distance: 228.9
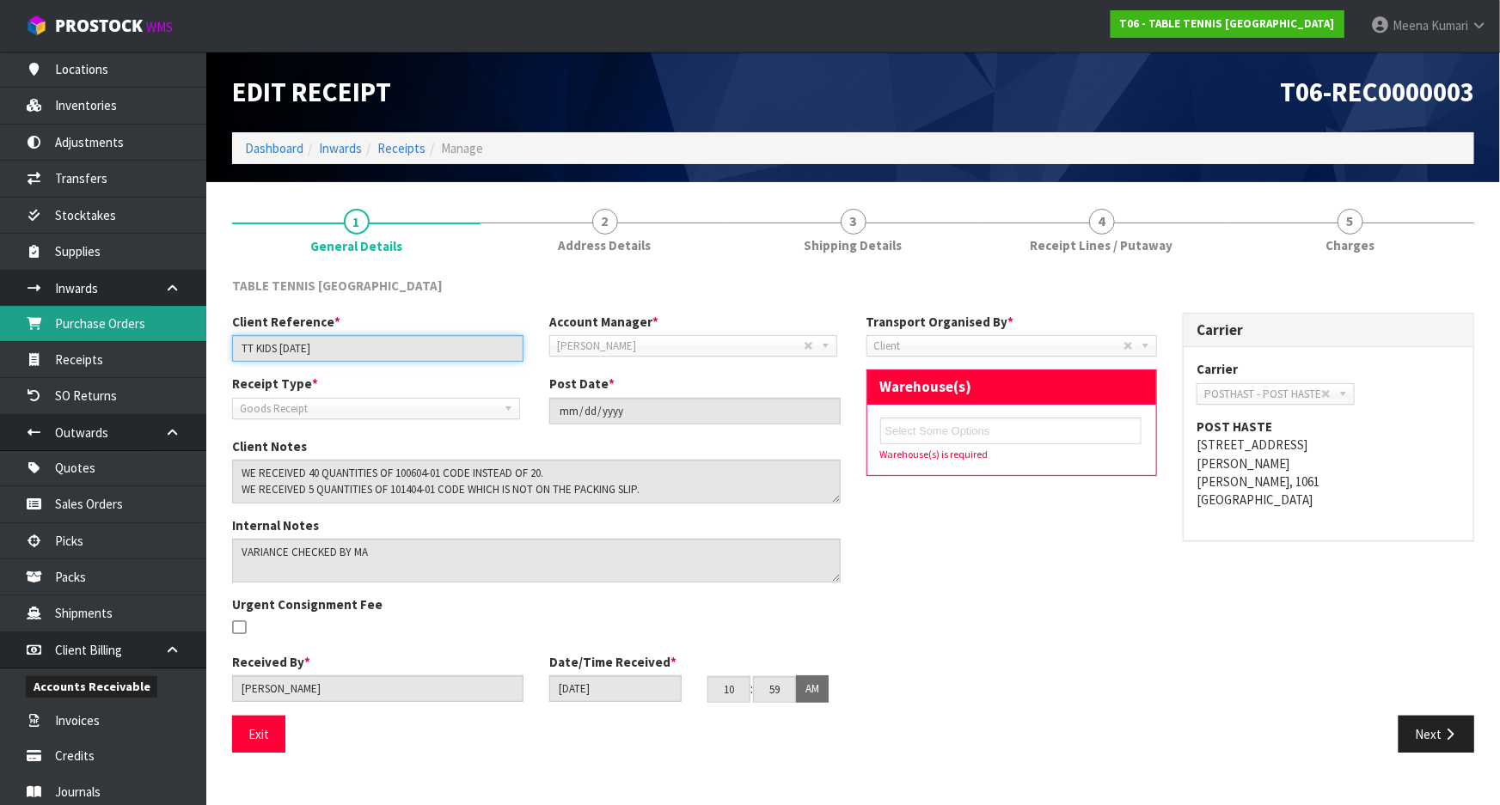
click at [159, 339] on body "Toggle navigation ProStock WMS T06 - TABLE TENNIS [GEOGRAPHIC_DATA] [PERSON_NAM…" at bounding box center [750, 402] width 1500 height 805
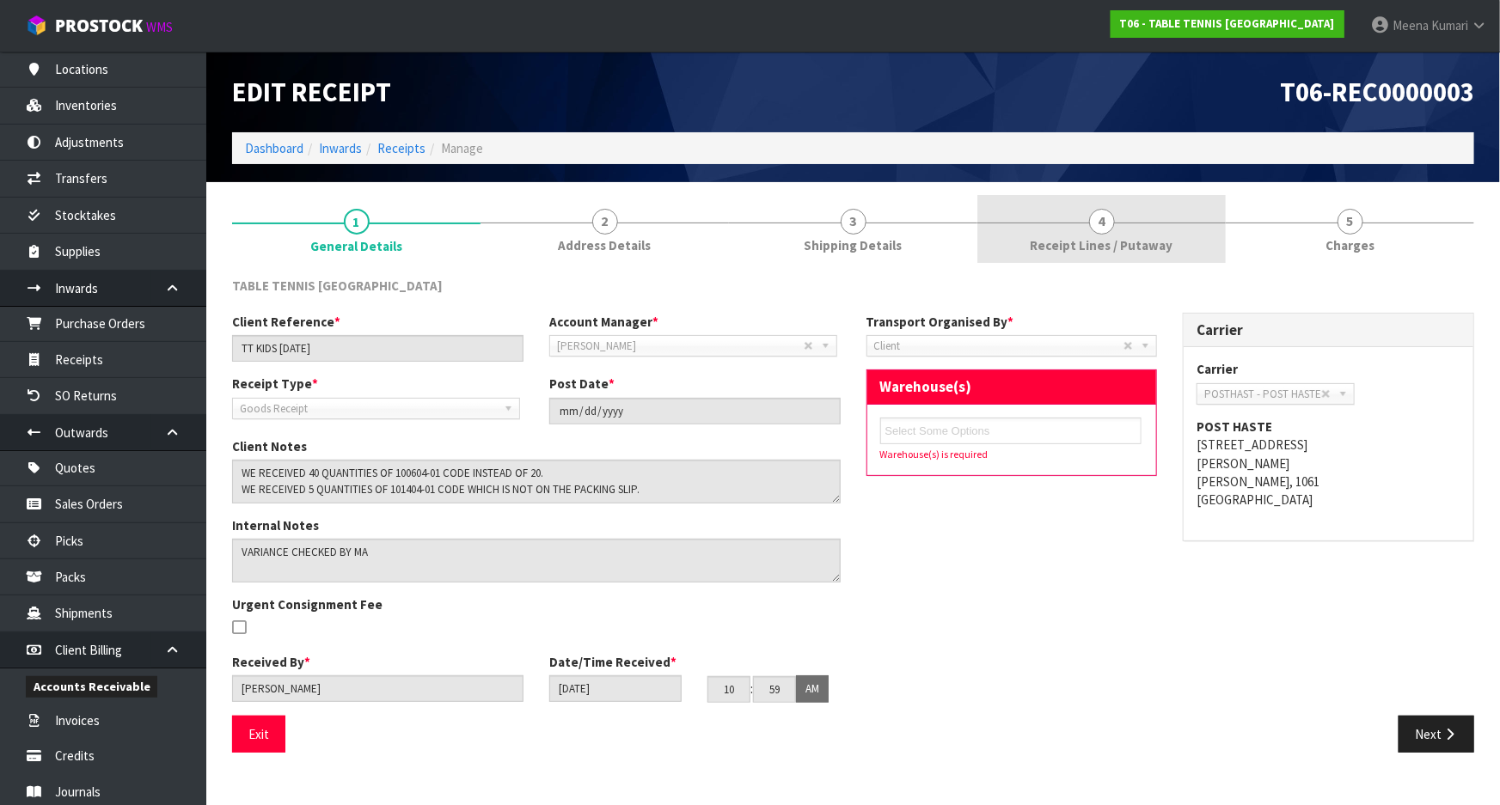
click at [1106, 206] on link "4 Receipt Lines / Putaway" at bounding box center [1101, 229] width 248 height 68
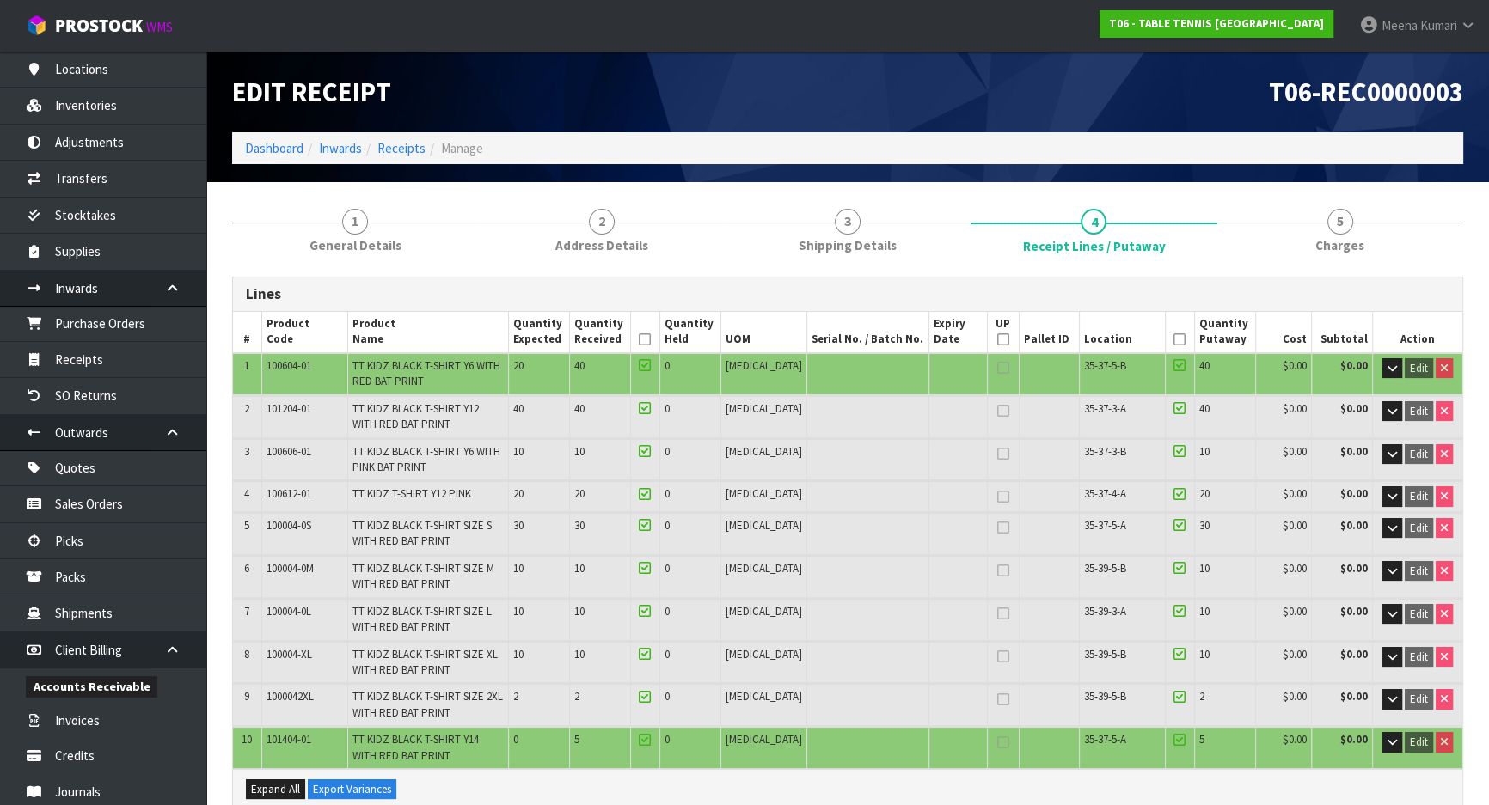
scroll to position [77, 0]
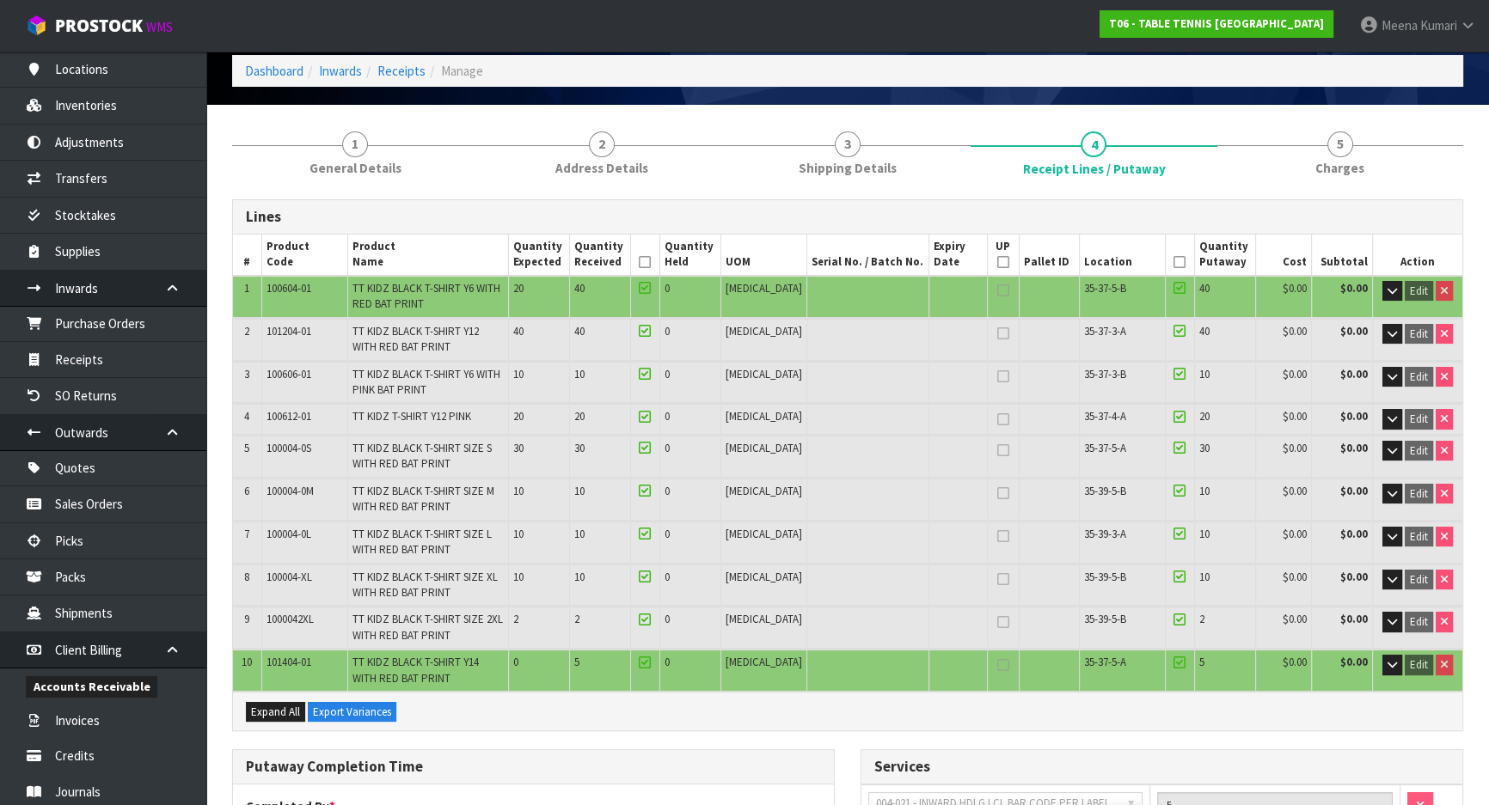
click at [284, 288] on span "100604-01" at bounding box center [288, 288] width 45 height 15
copy tr "100604-01"
click at [131, 353] on link "Receipts" at bounding box center [103, 359] width 206 height 35
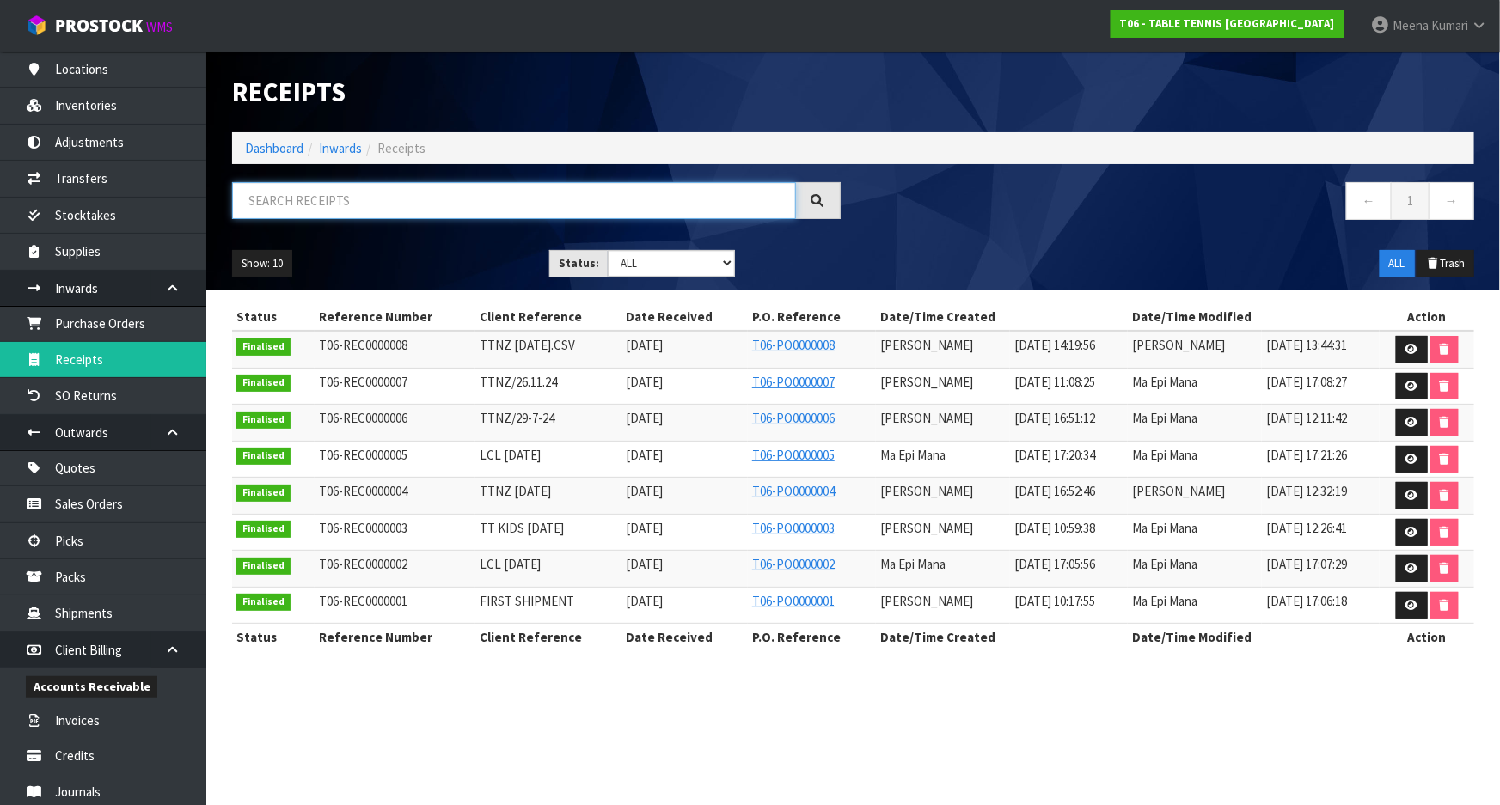
click at [410, 191] on input "text" at bounding box center [514, 200] width 564 height 37
paste input "100604-01"
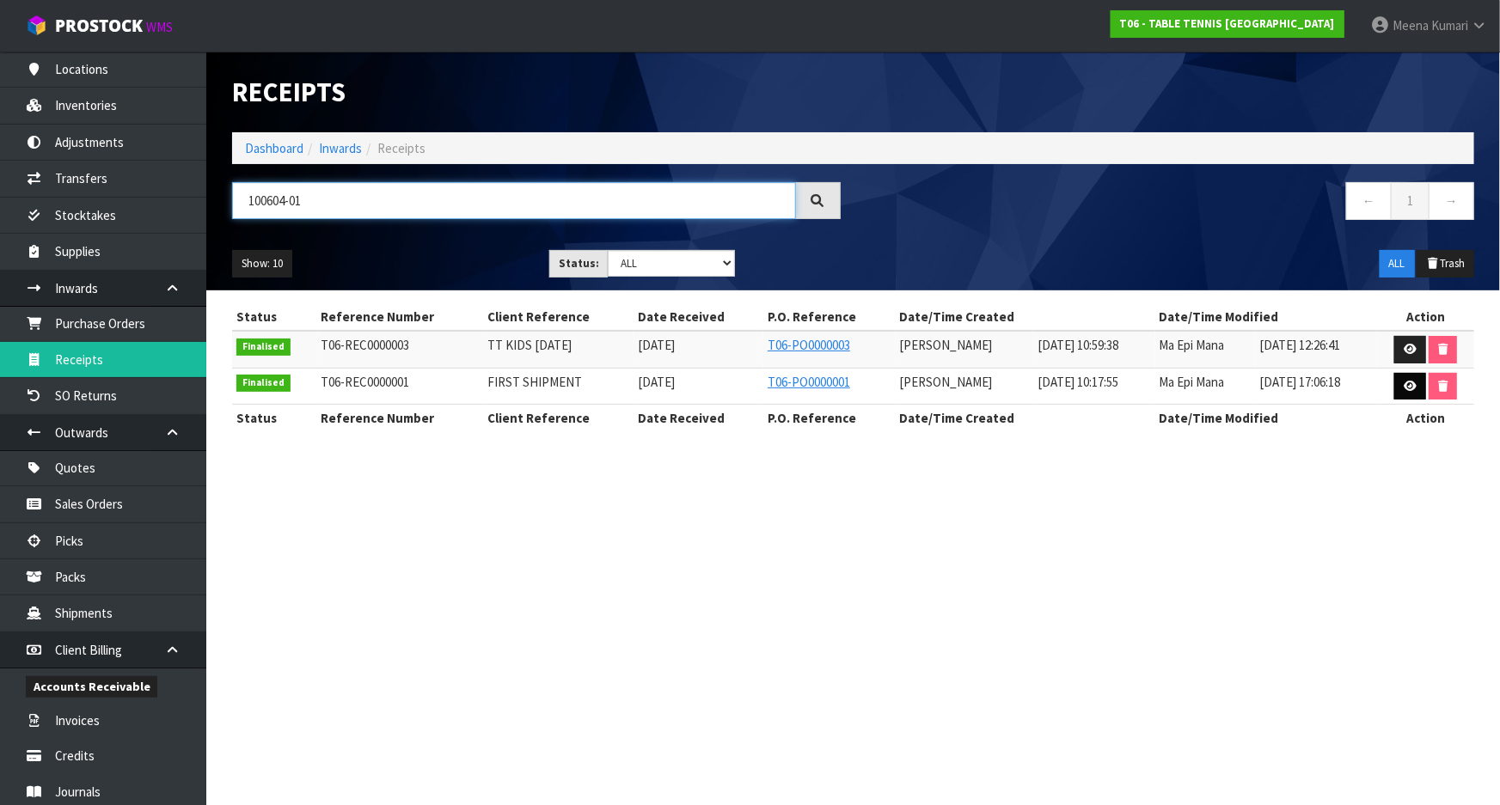
type input "100604-01"
click at [1416, 386] on icon at bounding box center [1410, 386] width 13 height 11
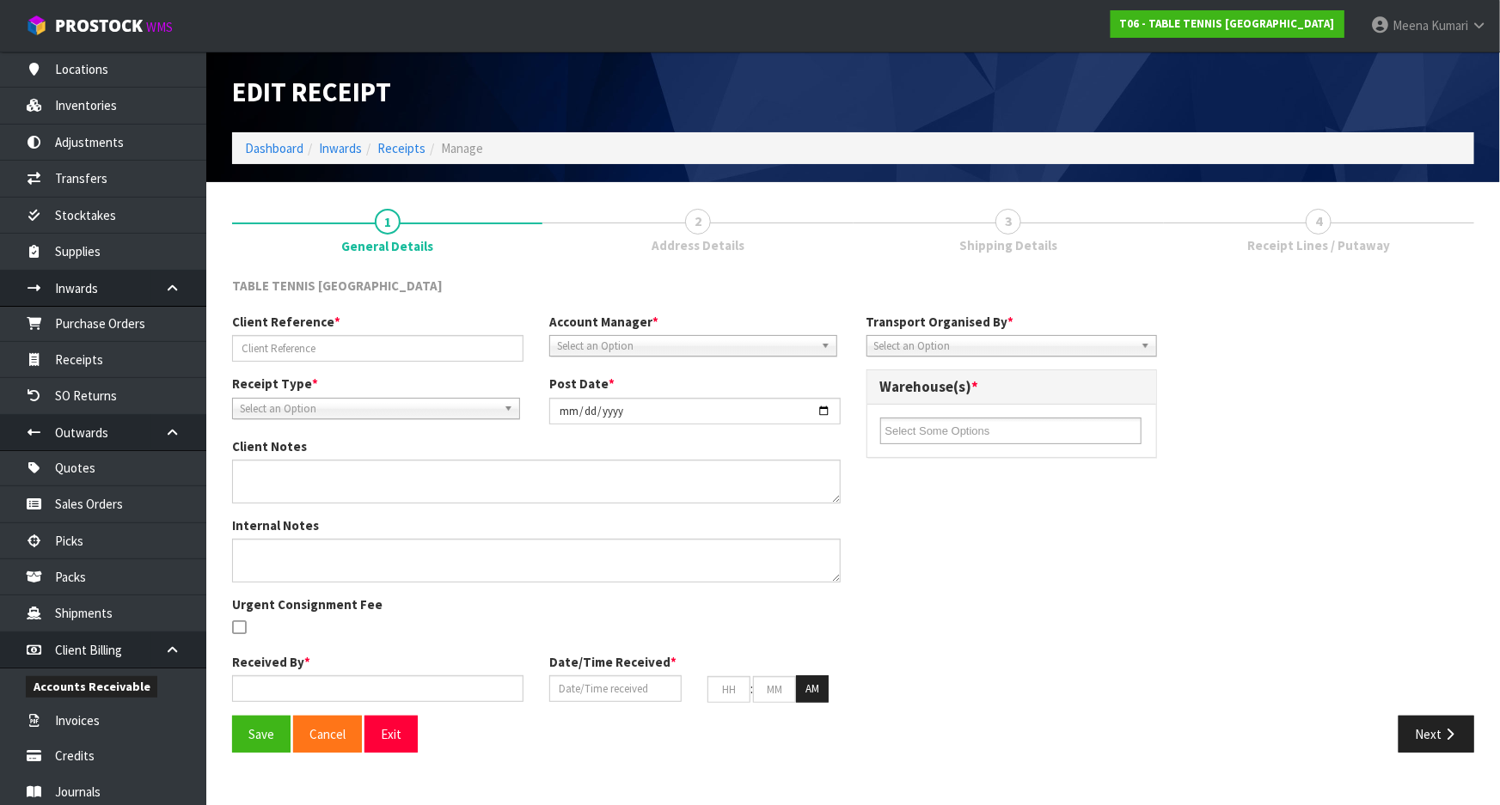
type input "FIRST SHIPMENT"
type input "[DATE]"
type textarea "DID NOT RECEIVE THE BELOW CODES 080009-01 090010-01 100004-0S 1000043XL 101404-…"
type input "[PERSON_NAME]"
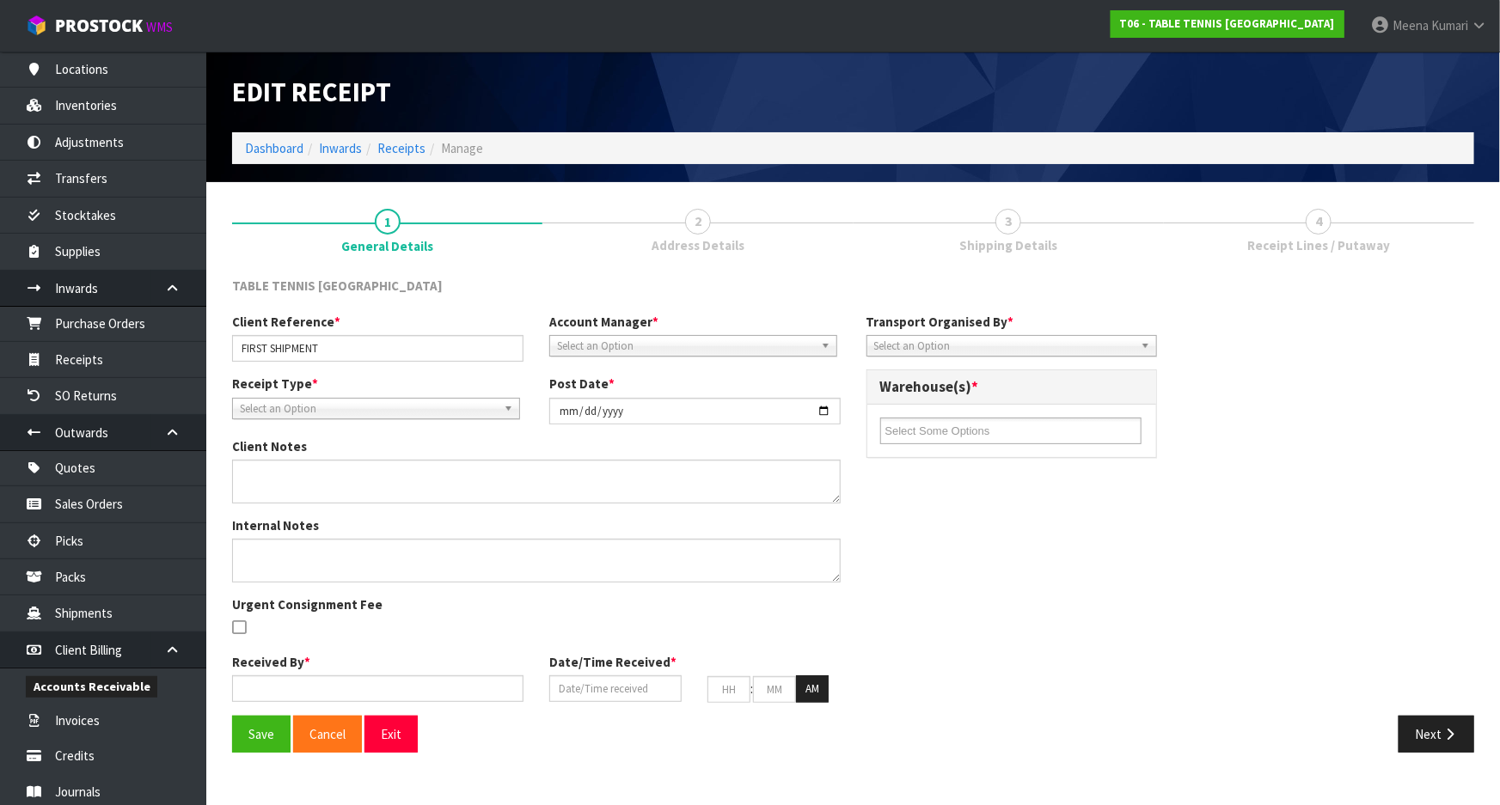
type input "[DATE]"
type input "12"
type input "00"
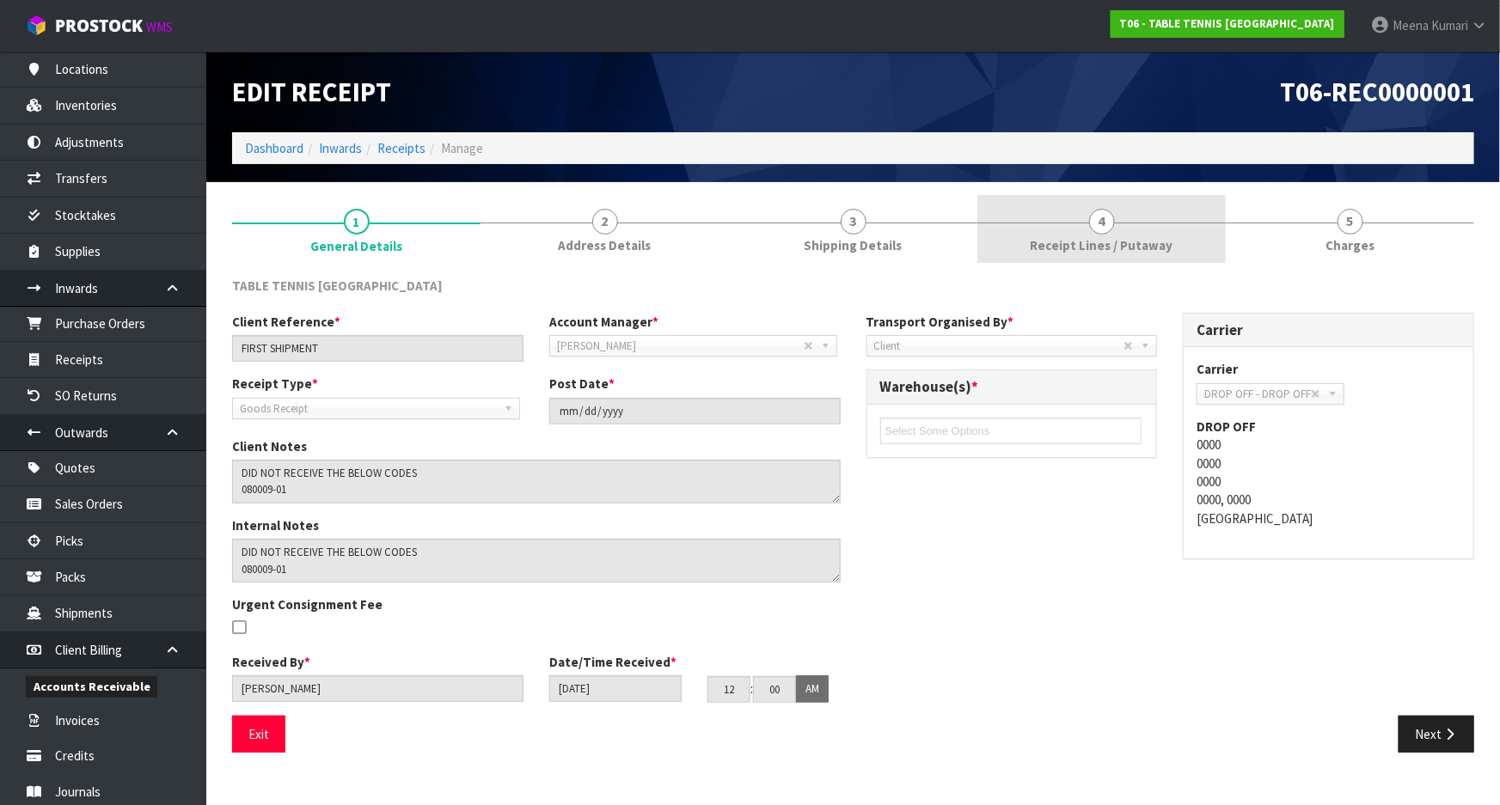
click at [1043, 239] on span "Receipt Lines / Putaway" at bounding box center [1102, 245] width 143 height 18
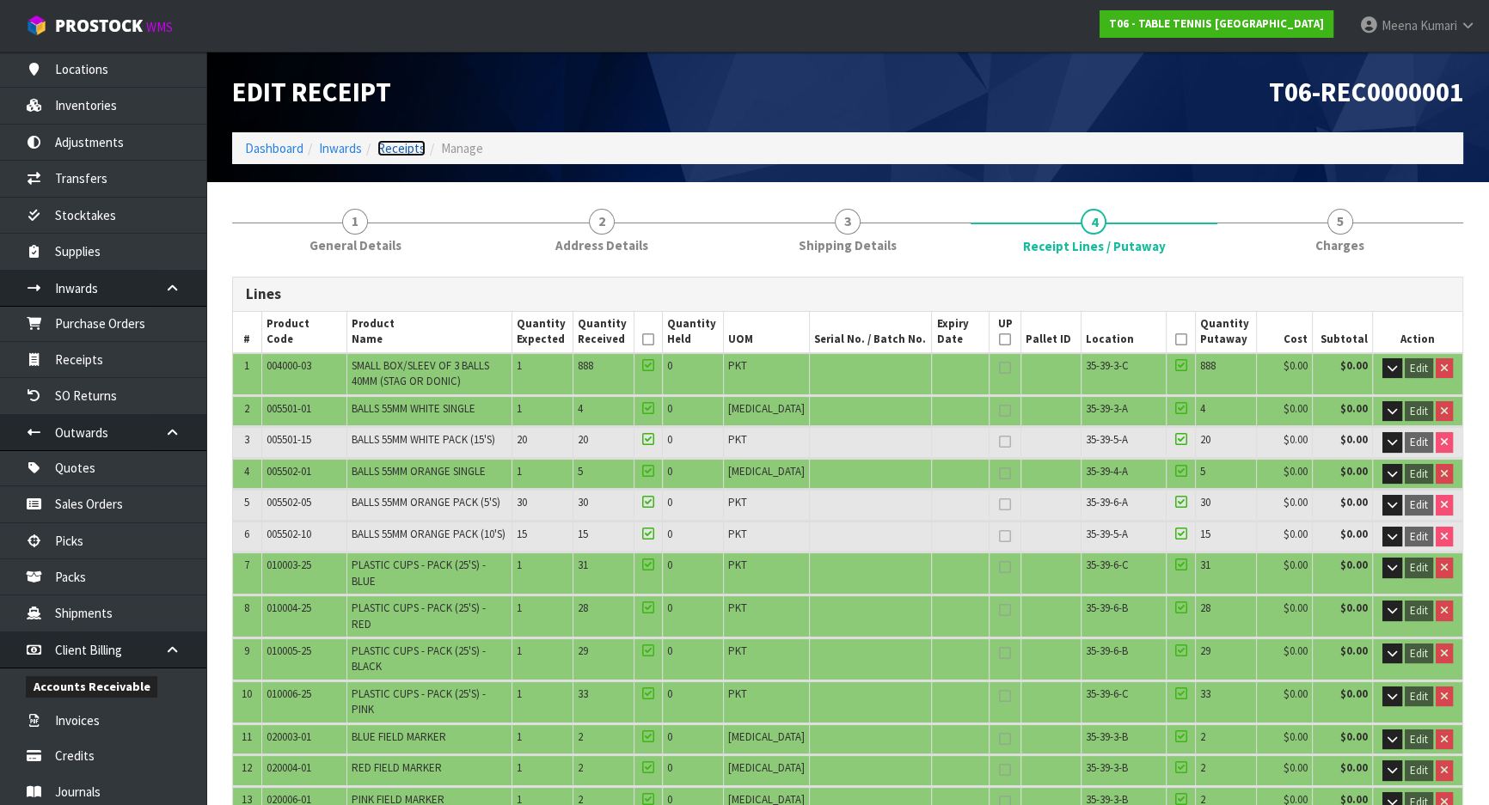
click at [394, 146] on link "Receipts" at bounding box center [401, 148] width 48 height 16
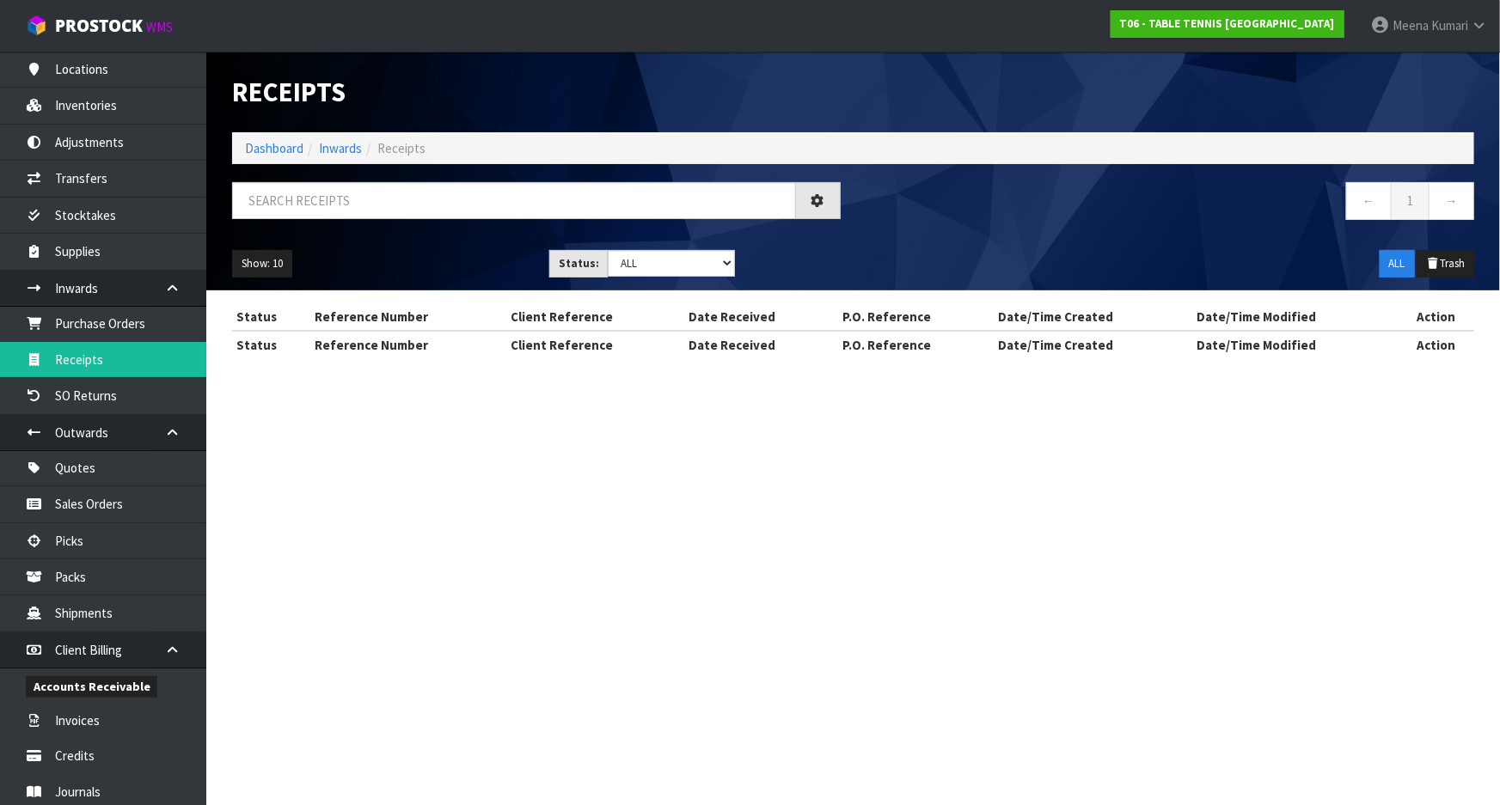
click at [375, 224] on div at bounding box center [536, 207] width 634 height 50
click at [375, 212] on input "text" at bounding box center [514, 200] width 564 height 37
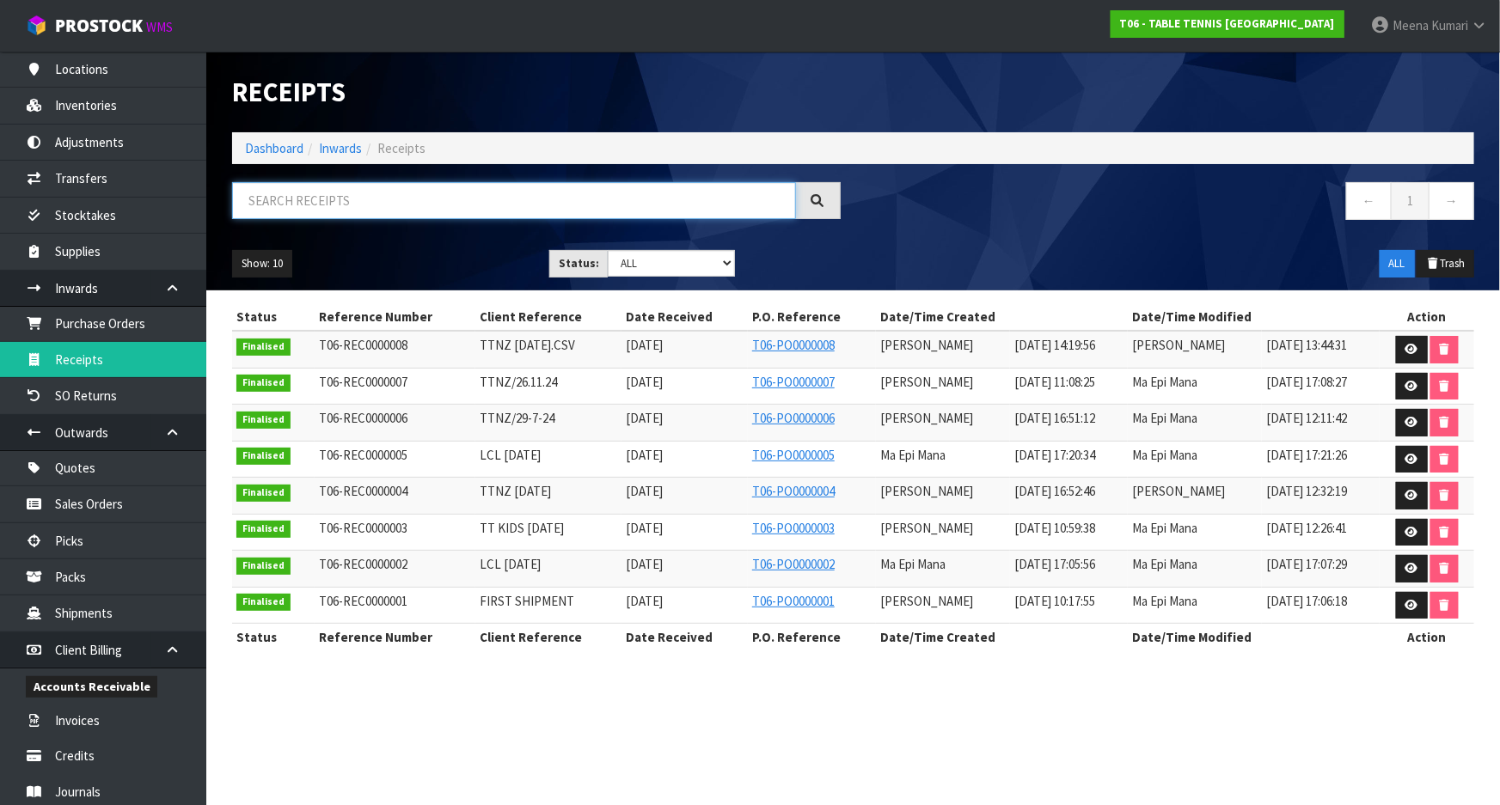
paste input "100604-01"
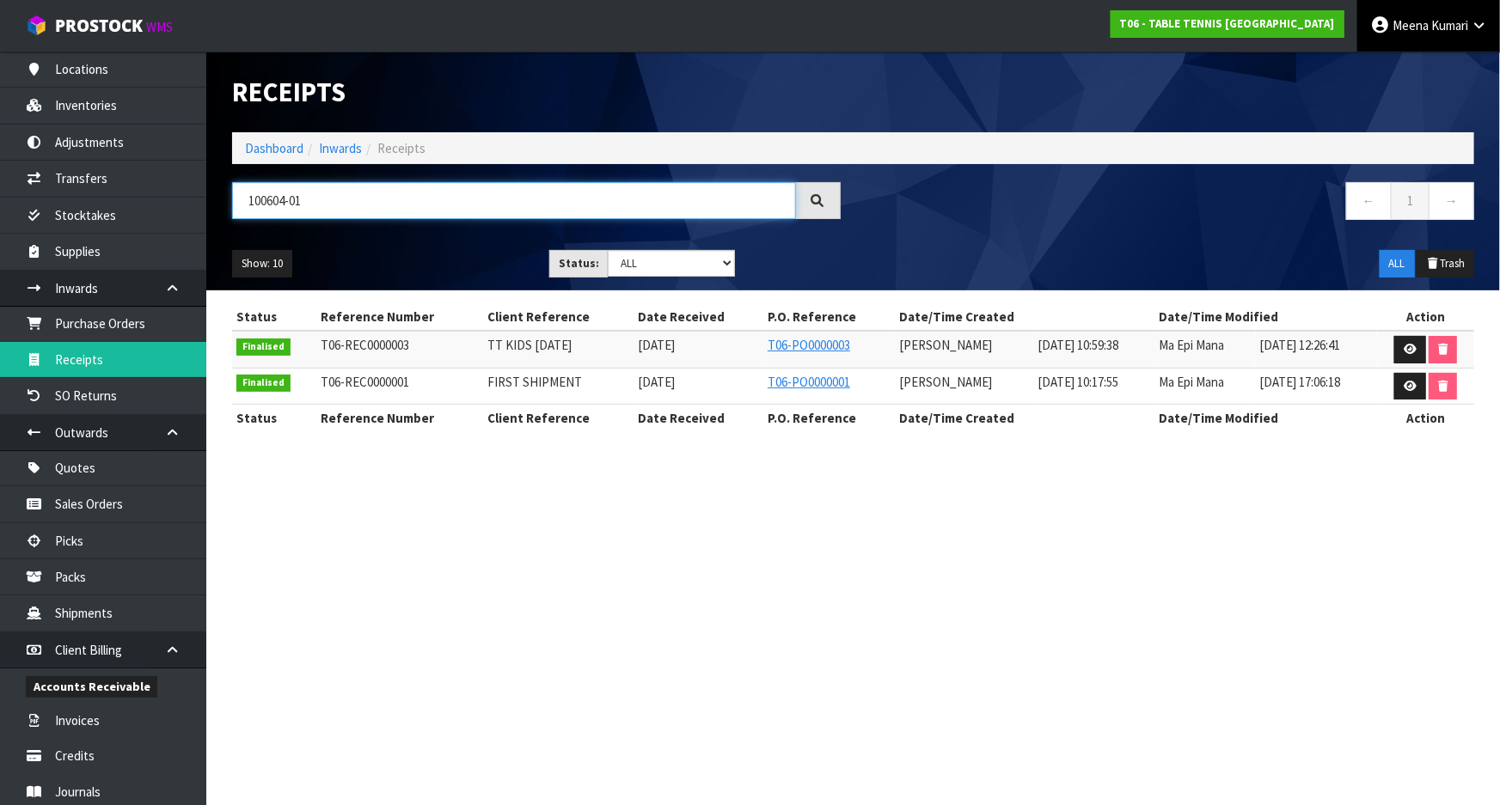
type input "100604-01"
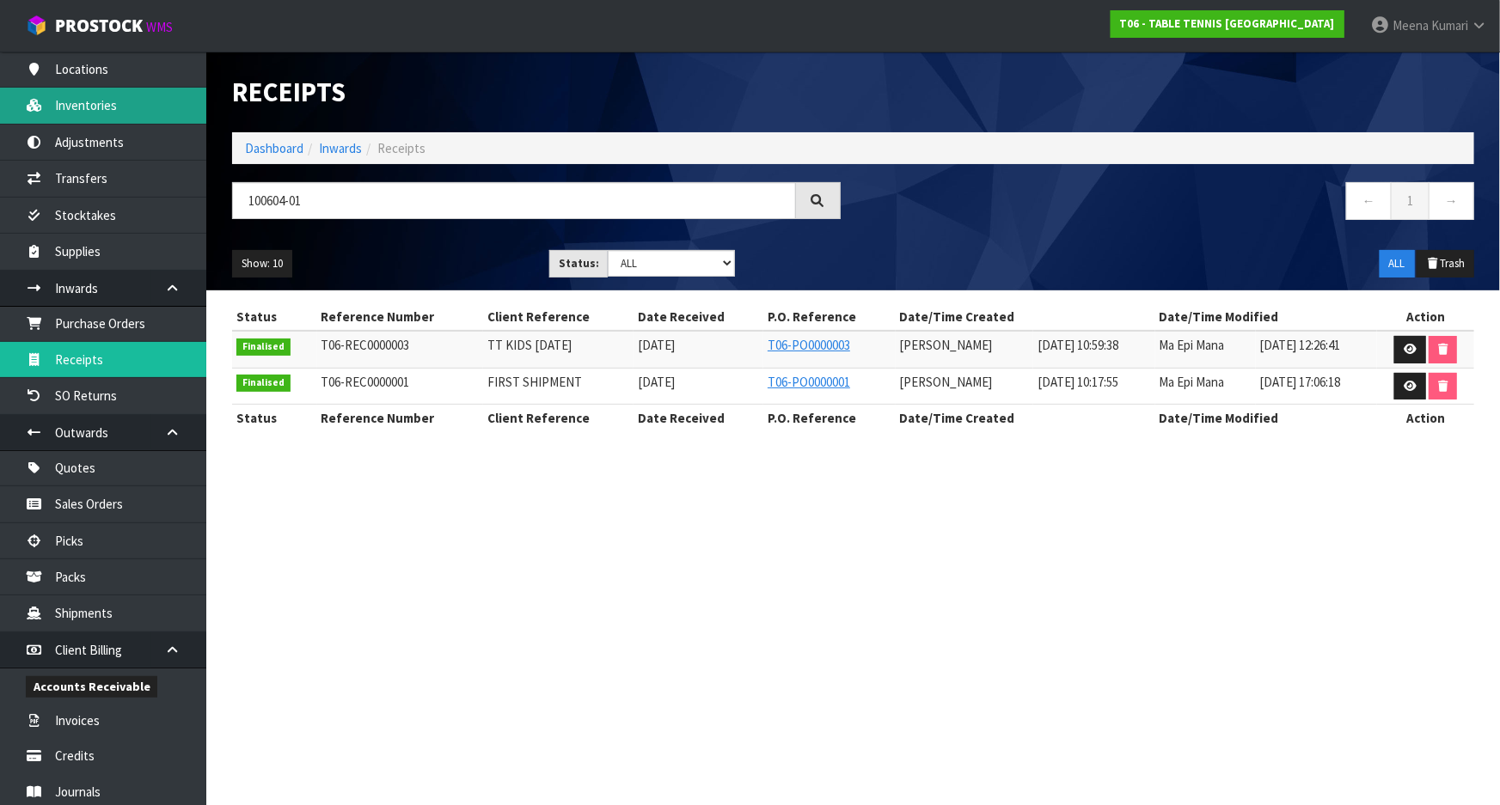
click at [69, 111] on link "Inventories" at bounding box center [103, 105] width 206 height 35
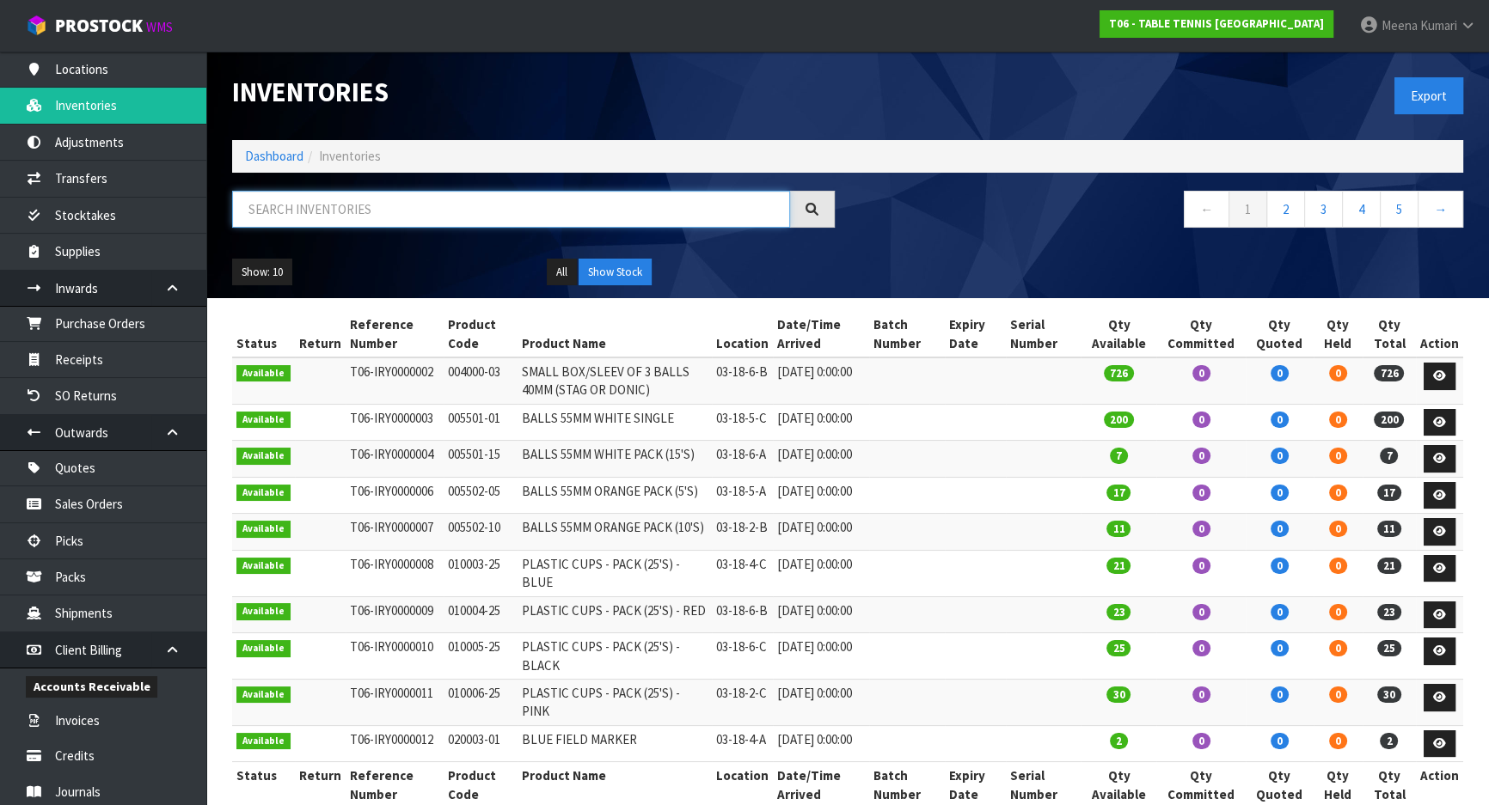
click at [315, 196] on input "text" at bounding box center [511, 209] width 558 height 37
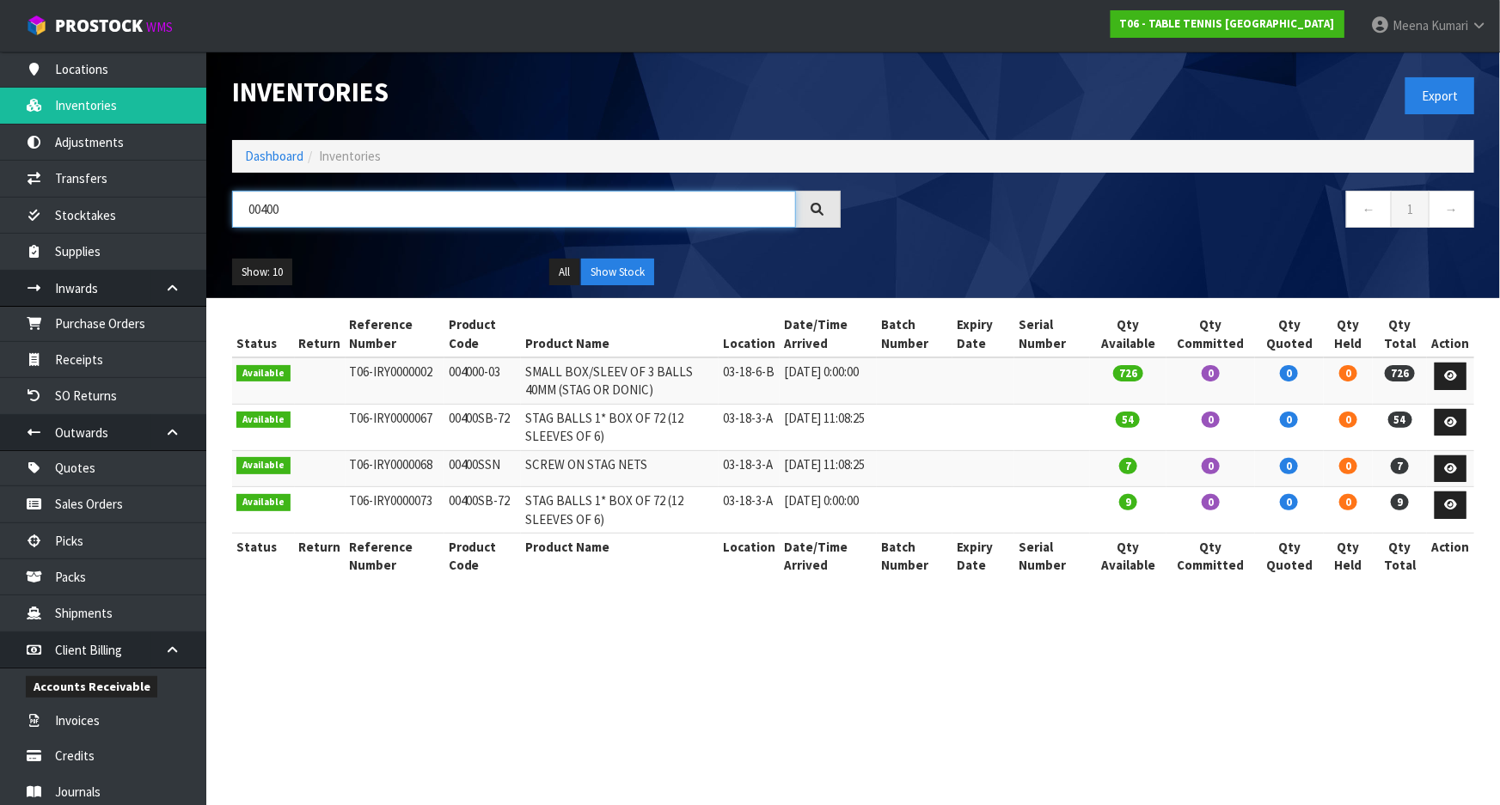
type input "00400"
click at [444, 414] on td "00400SB-72" at bounding box center [482, 427] width 76 height 46
copy tr "00400SB-72"
